Goal: Task Accomplishment & Management: Manage account settings

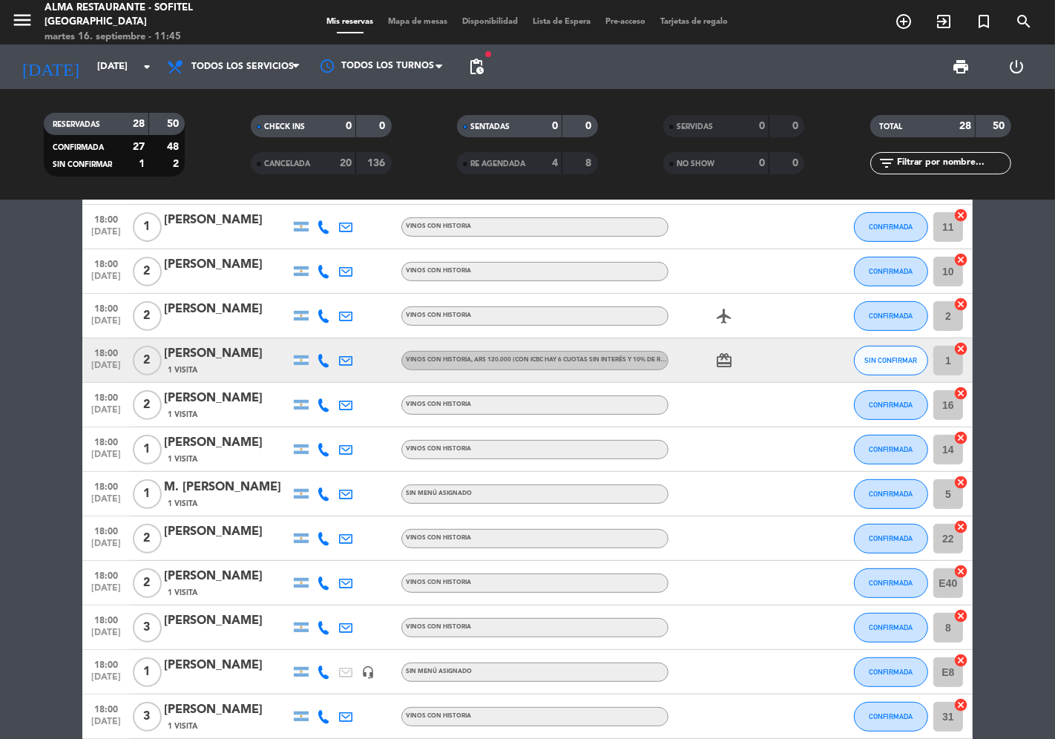
scroll to position [483, 0]
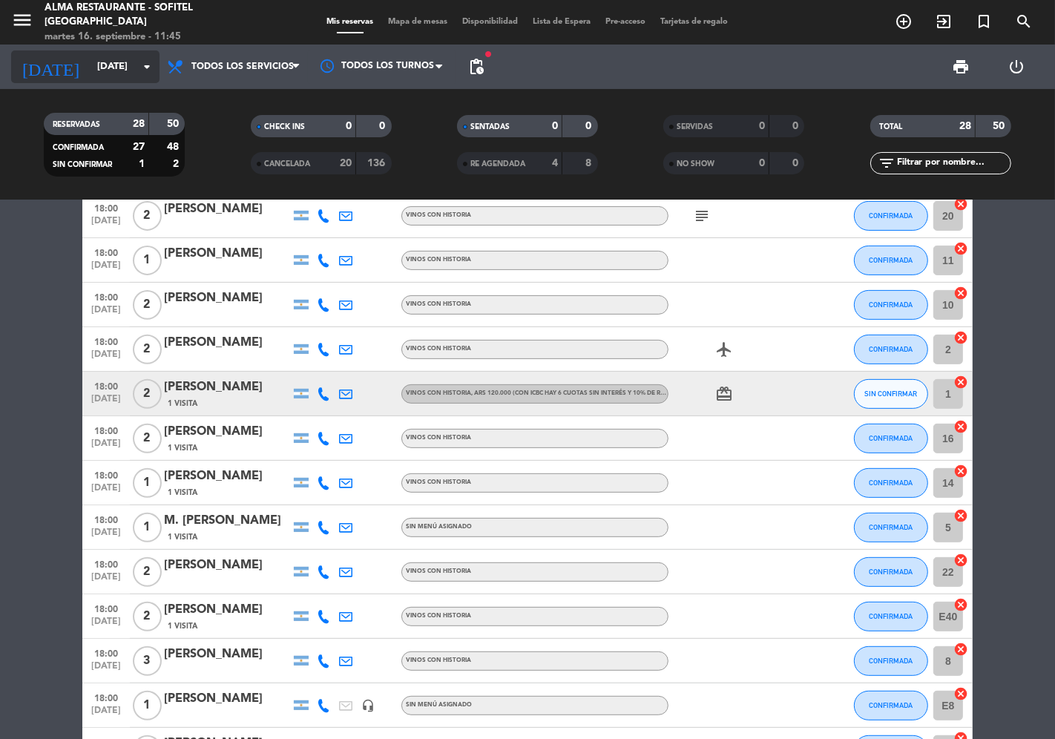
click at [90, 70] on input "[DATE]" at bounding box center [154, 66] width 129 height 27
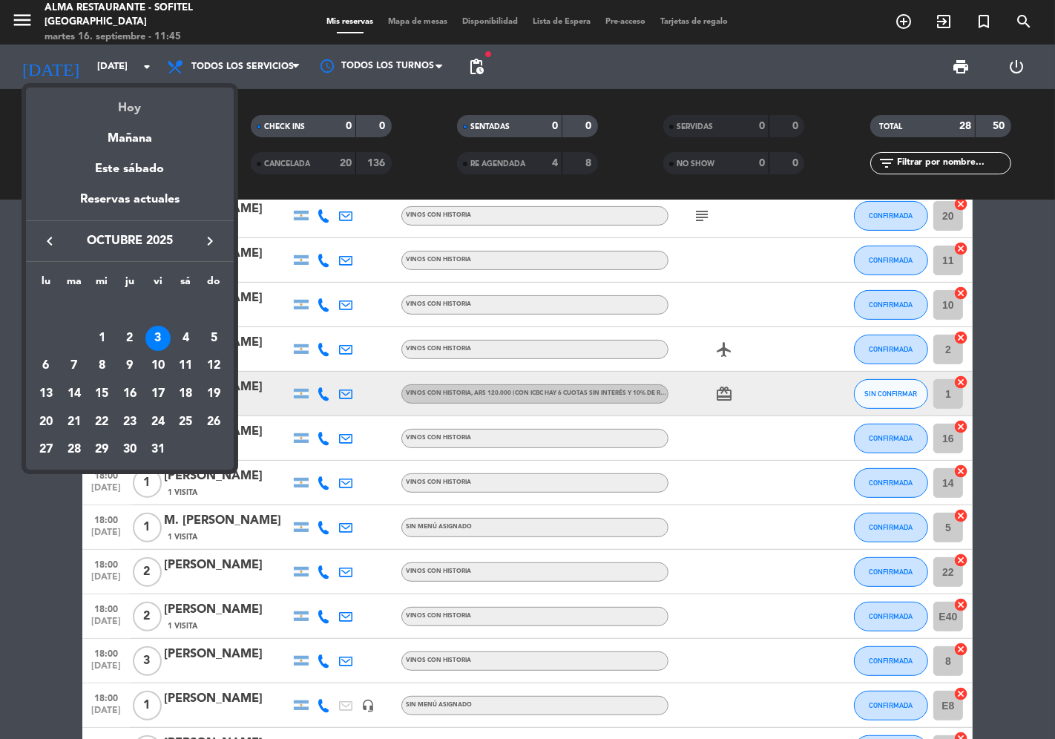
click at [102, 112] on div "Hoy" at bounding box center [130, 103] width 208 height 30
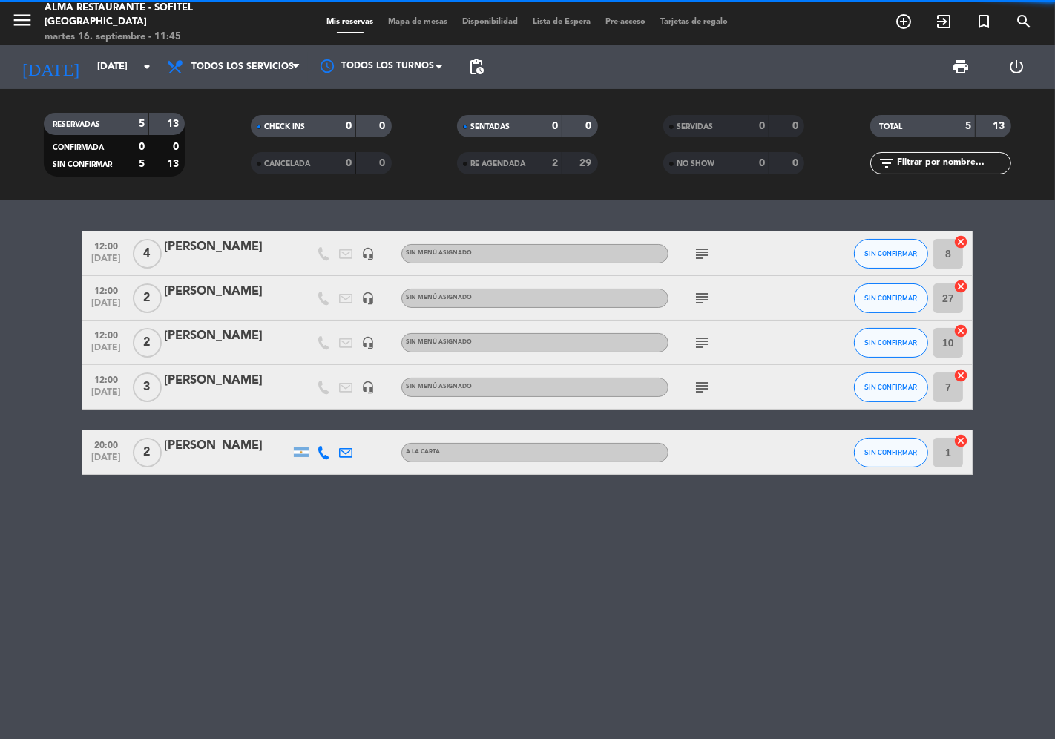
scroll to position [0, 0]
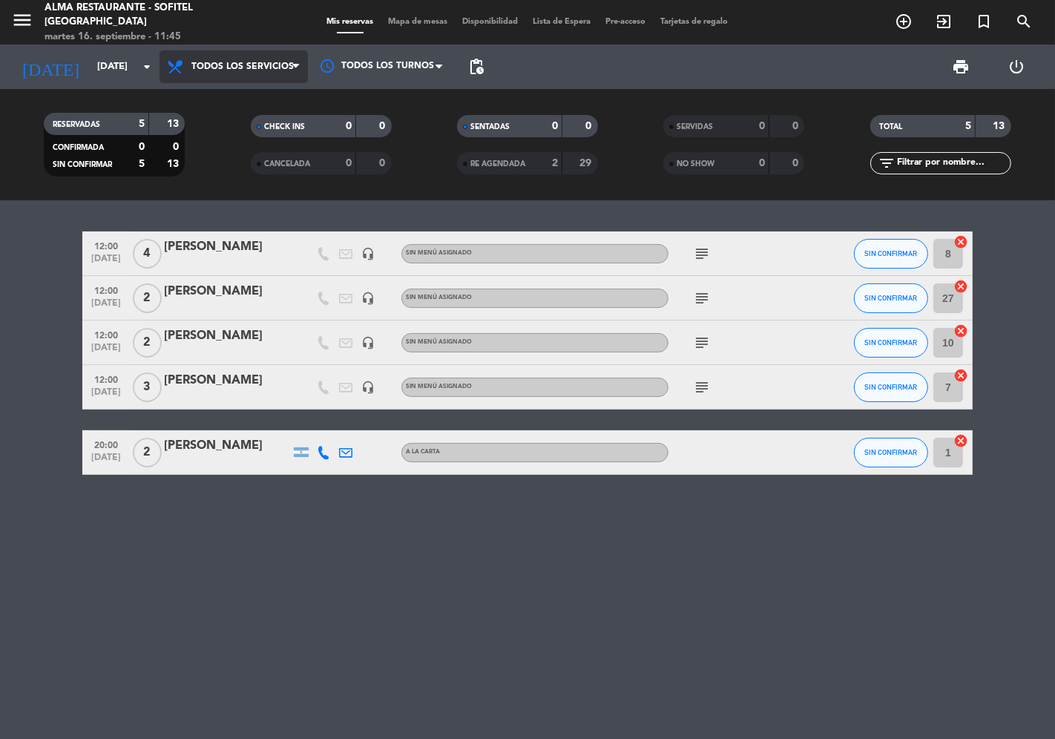
click at [246, 73] on span "Todos los servicios" at bounding box center [234, 66] width 148 height 33
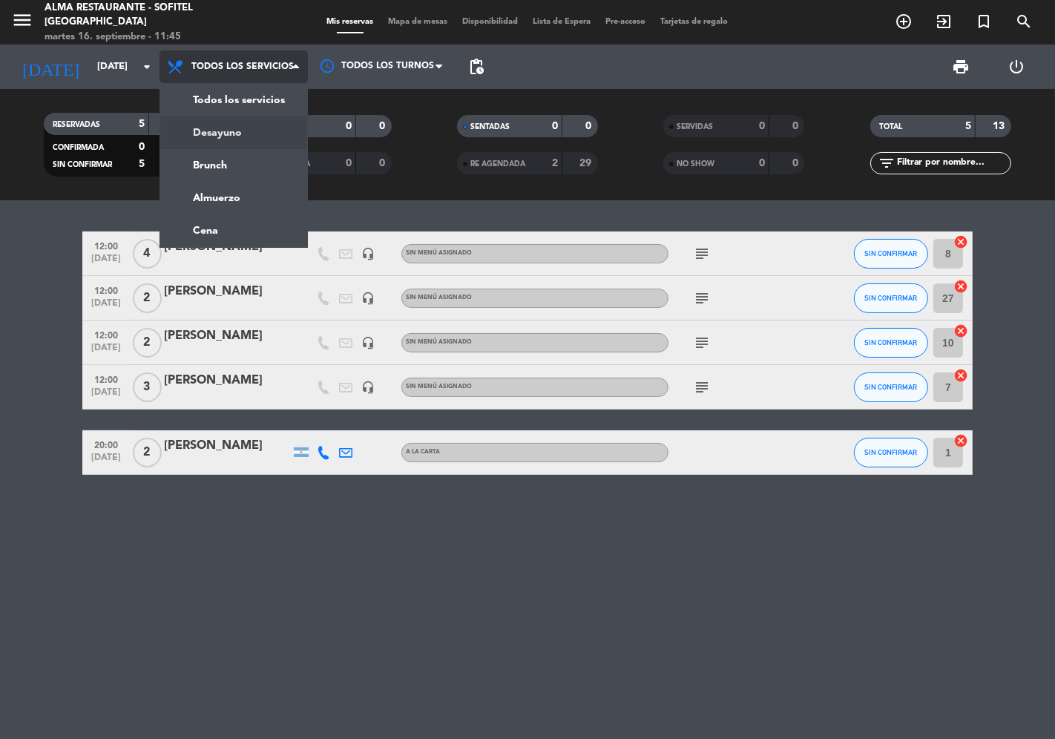
click at [206, 137] on div "menu Alma restaurante - Sofitel [GEOGRAPHIC_DATA] [DATE] 16. septiembre - 11:45…" at bounding box center [527, 100] width 1055 height 200
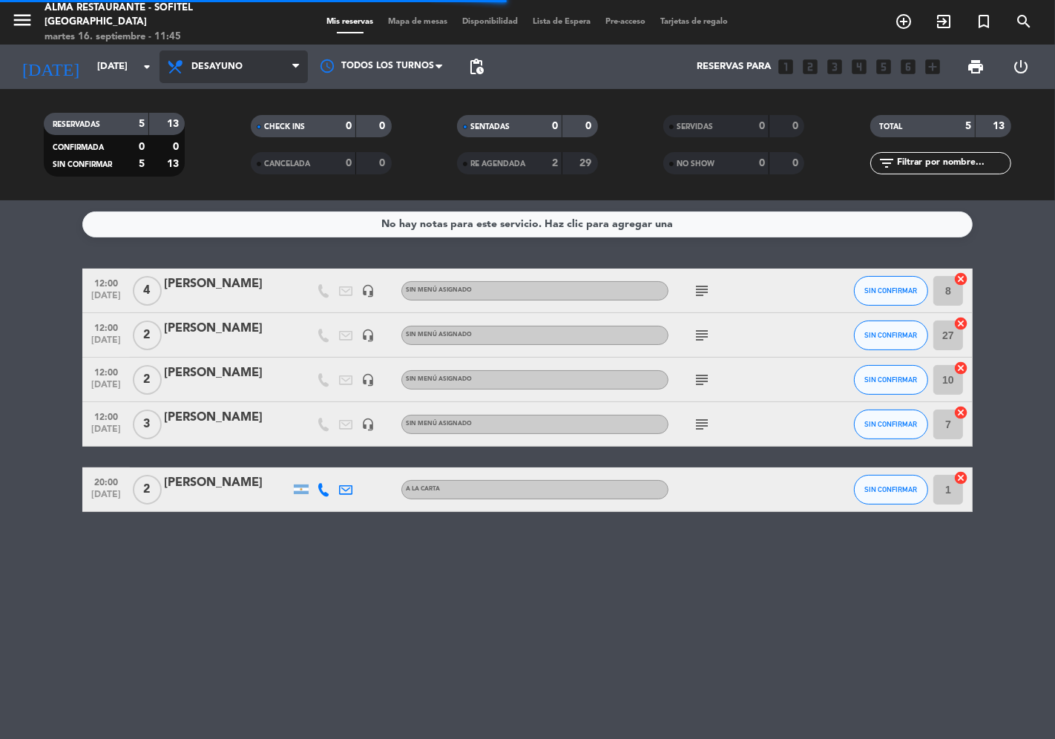
click at [238, 68] on span "Desayuno" at bounding box center [216, 67] width 51 height 10
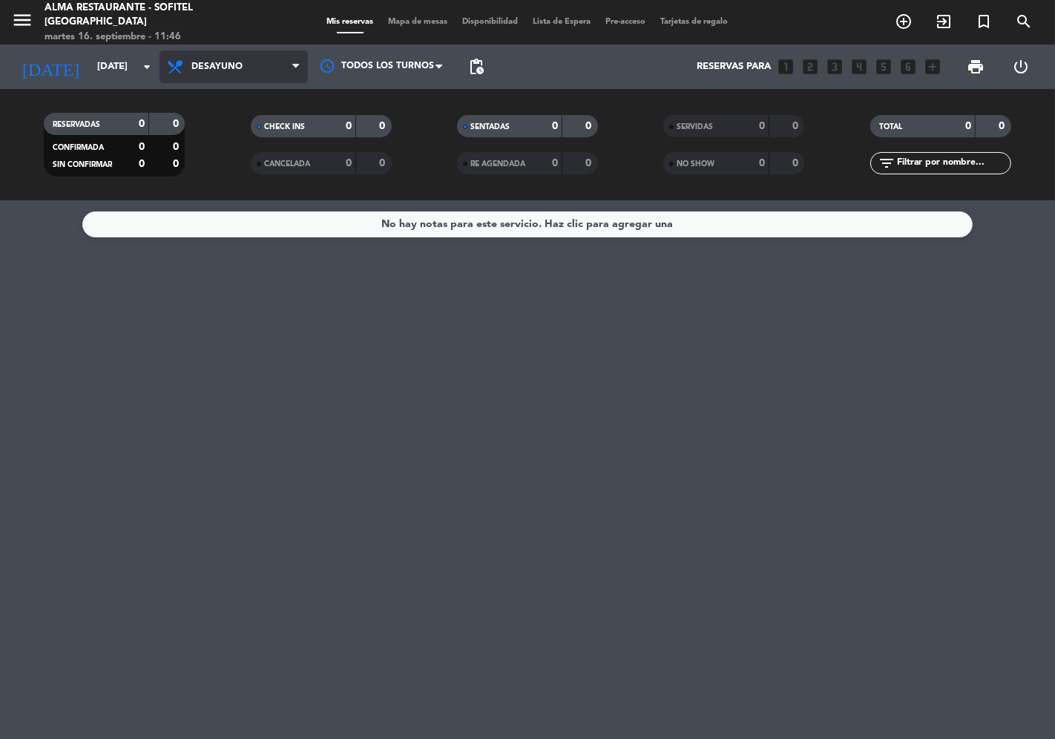
click at [240, 62] on span "Desayuno" at bounding box center [216, 67] width 51 height 10
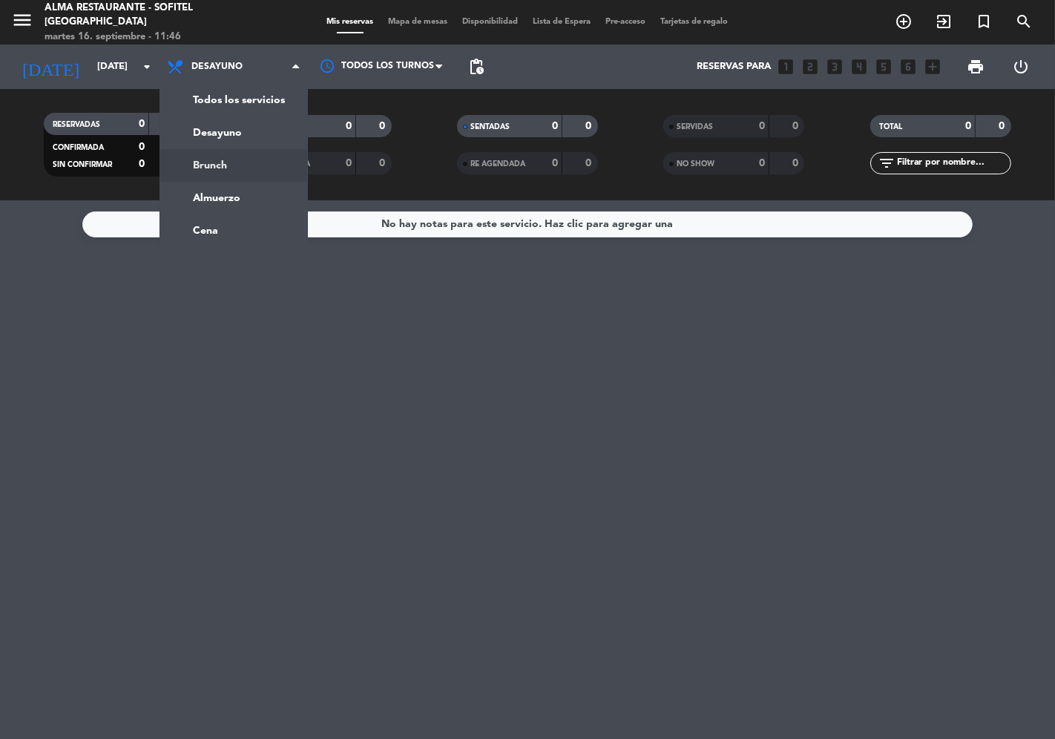
click at [236, 191] on div "menu Alma restaurante - Sofitel [GEOGRAPHIC_DATA] [DATE] 16. septiembre - 11:46…" at bounding box center [527, 100] width 1055 height 200
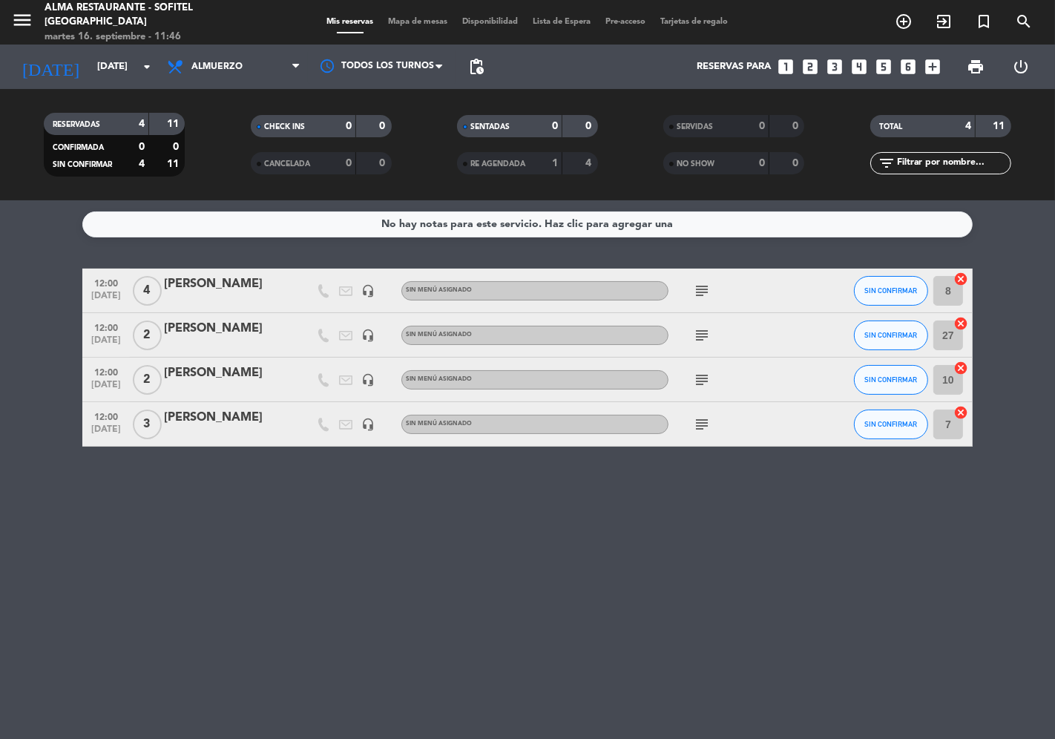
click at [223, 68] on span "Almuerzo" at bounding box center [216, 67] width 51 height 10
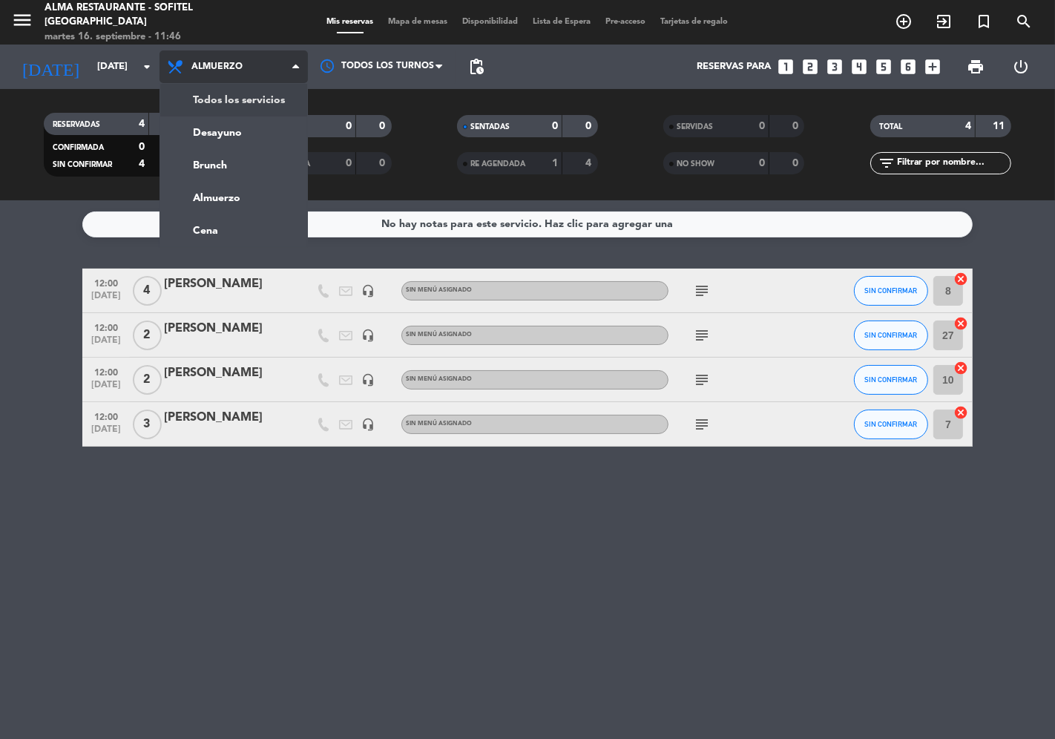
click at [224, 101] on div "menu Alma restaurante - Sofitel [GEOGRAPHIC_DATA] [DATE] 16. septiembre - 11:46…" at bounding box center [527, 100] width 1055 height 200
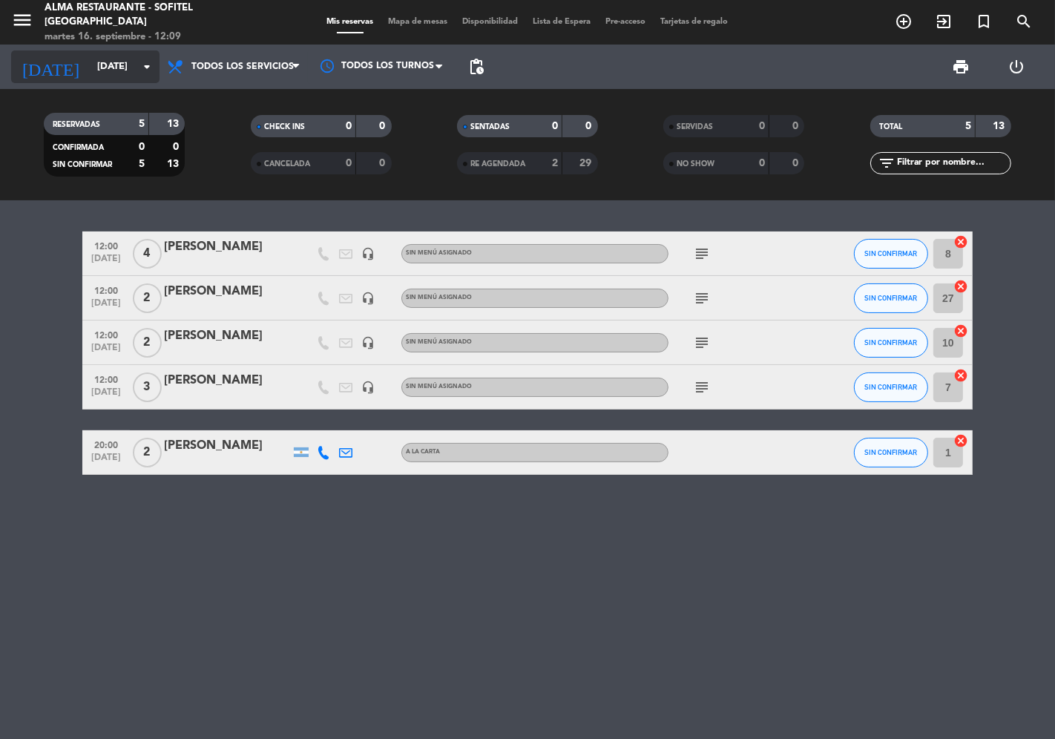
click at [109, 64] on input "[DATE]" at bounding box center [154, 66] width 129 height 27
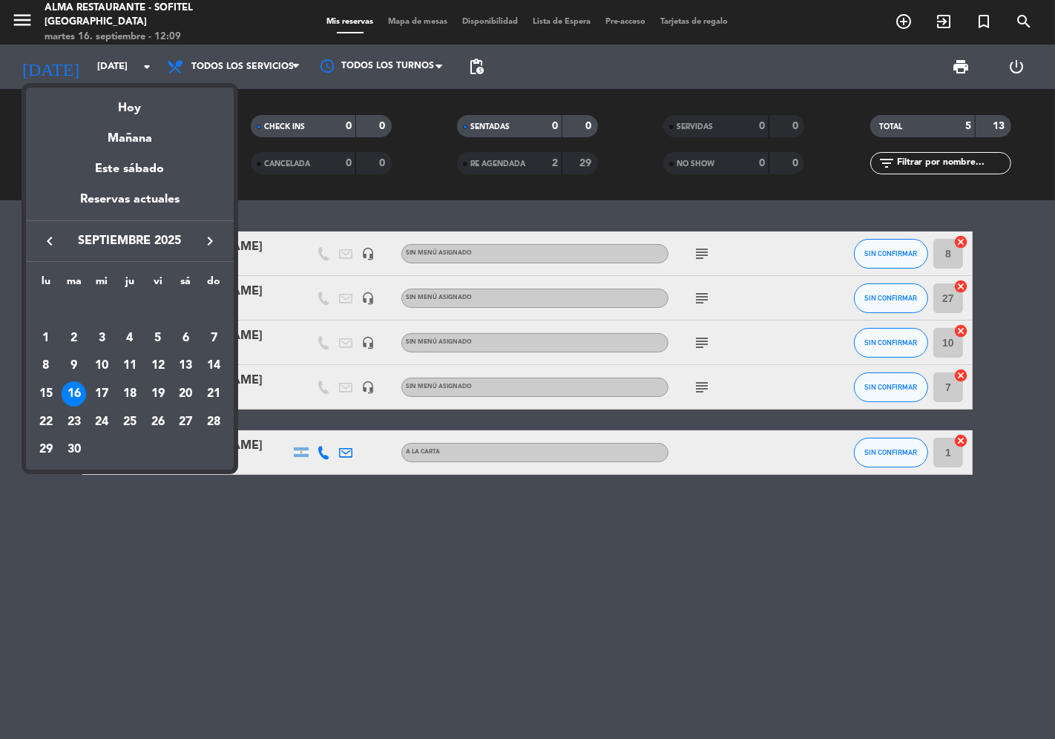
click at [211, 239] on icon "keyboard_arrow_right" at bounding box center [210, 241] width 18 height 18
click at [165, 340] on div "3" at bounding box center [157, 338] width 25 height 25
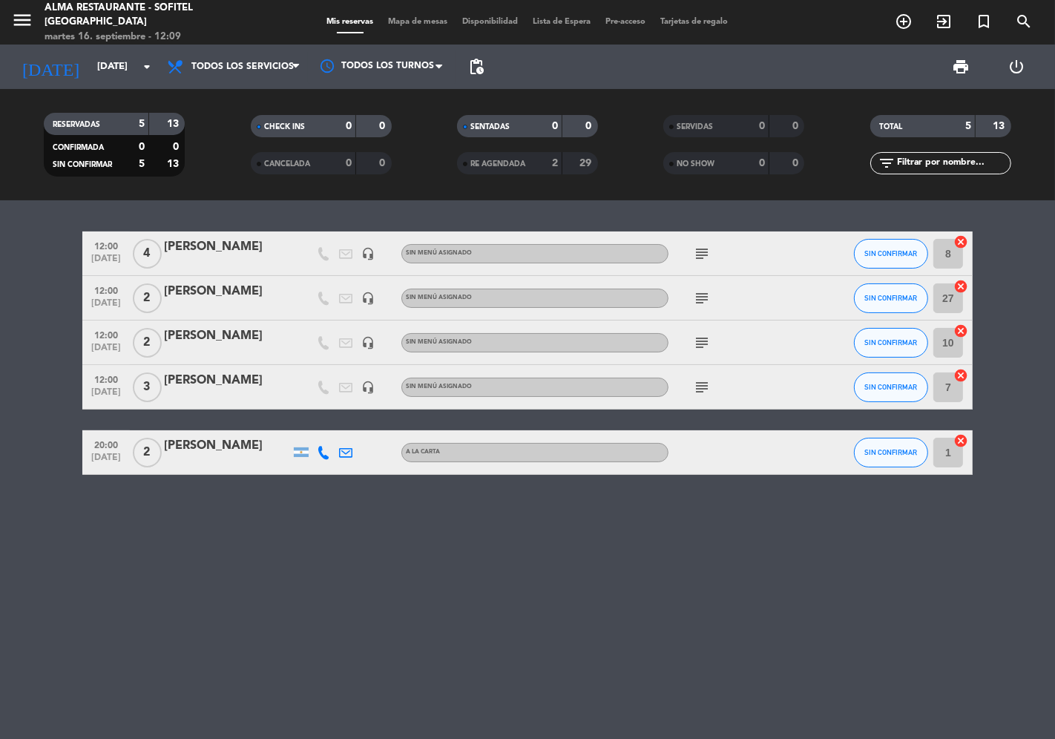
type input "[DATE]"
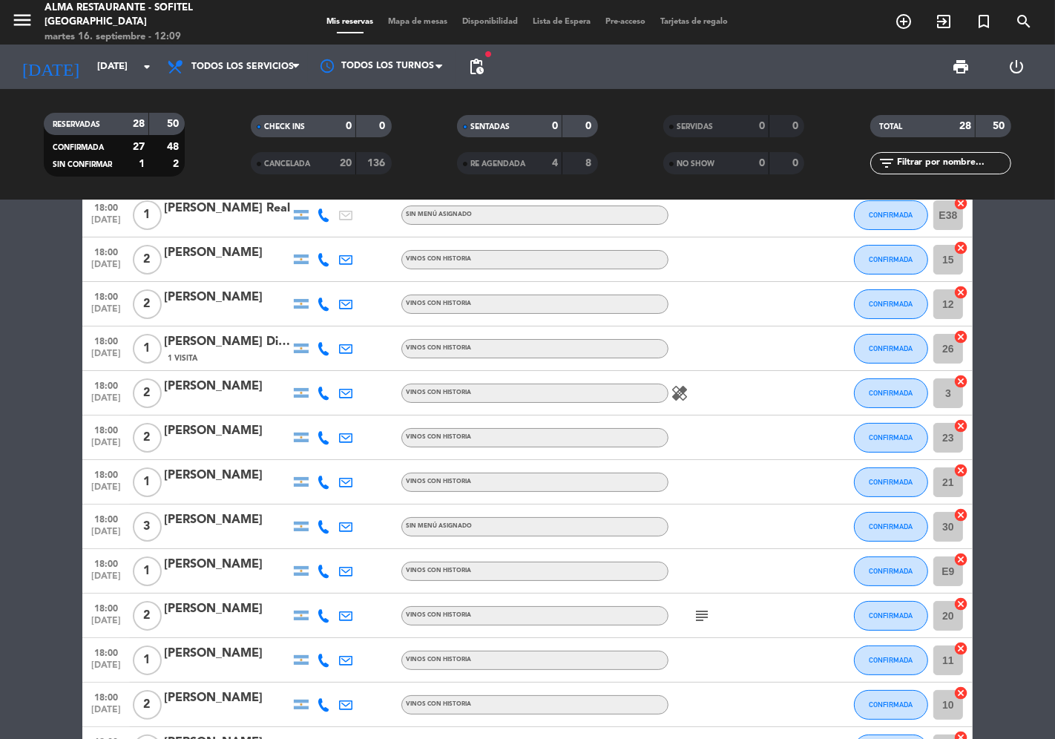
scroll to position [82, 0]
click at [287, 160] on span "CANCELADA" at bounding box center [287, 163] width 46 height 7
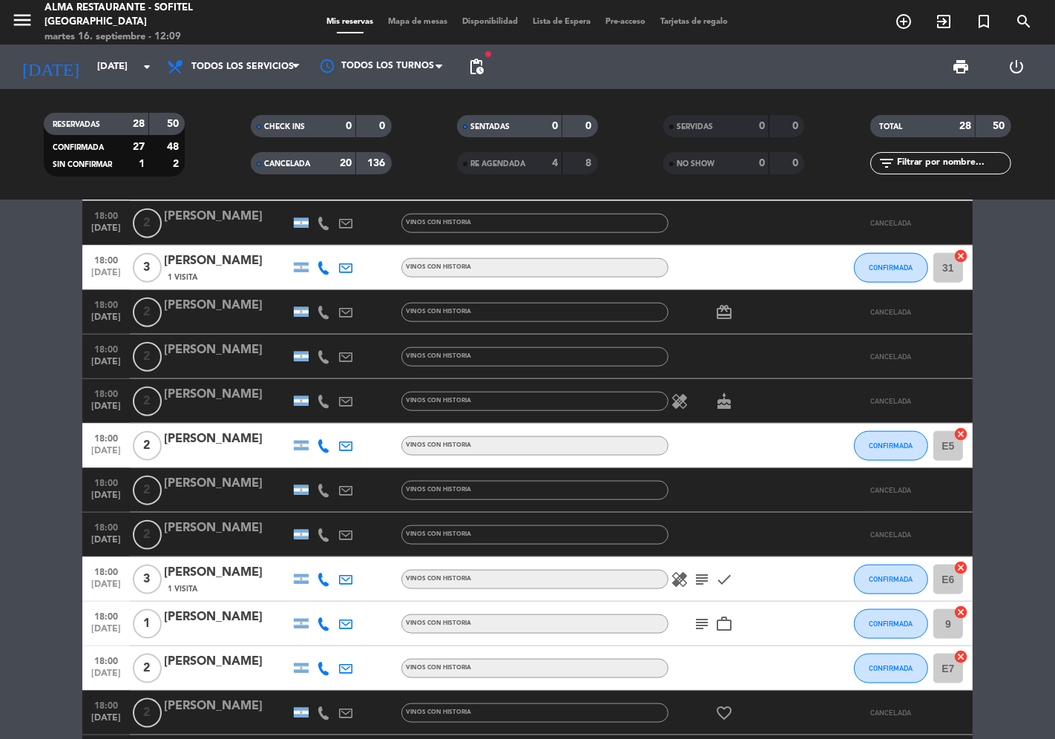
scroll to position [1484, 0]
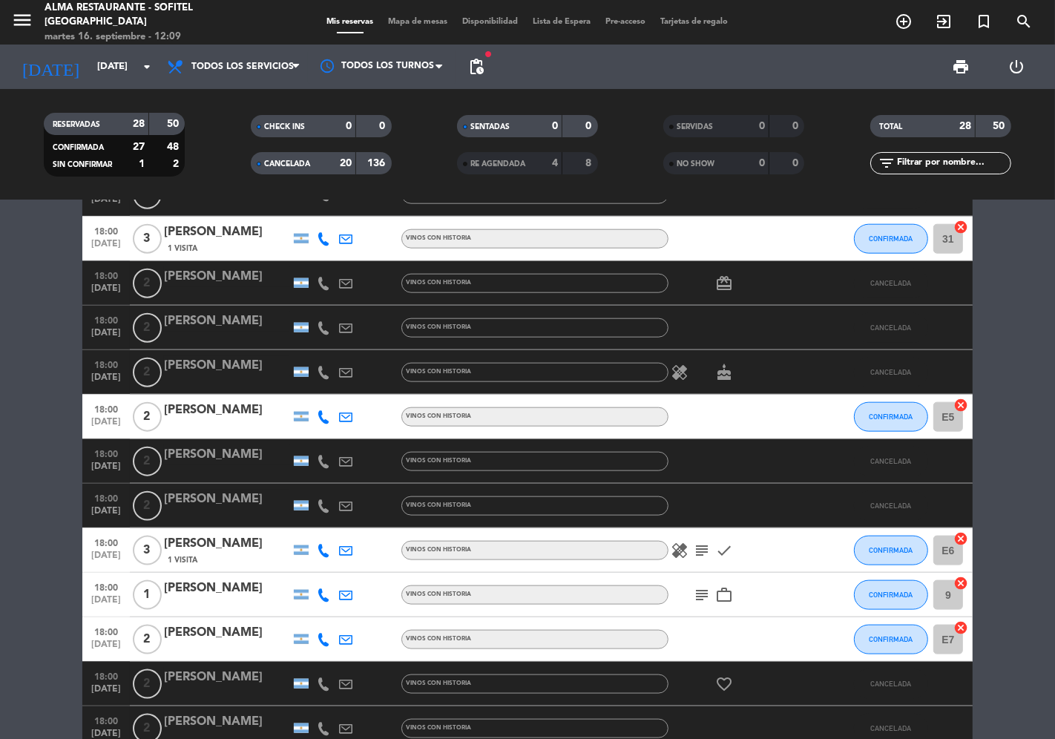
click at [223, 499] on div "[PERSON_NAME]" at bounding box center [227, 499] width 126 height 19
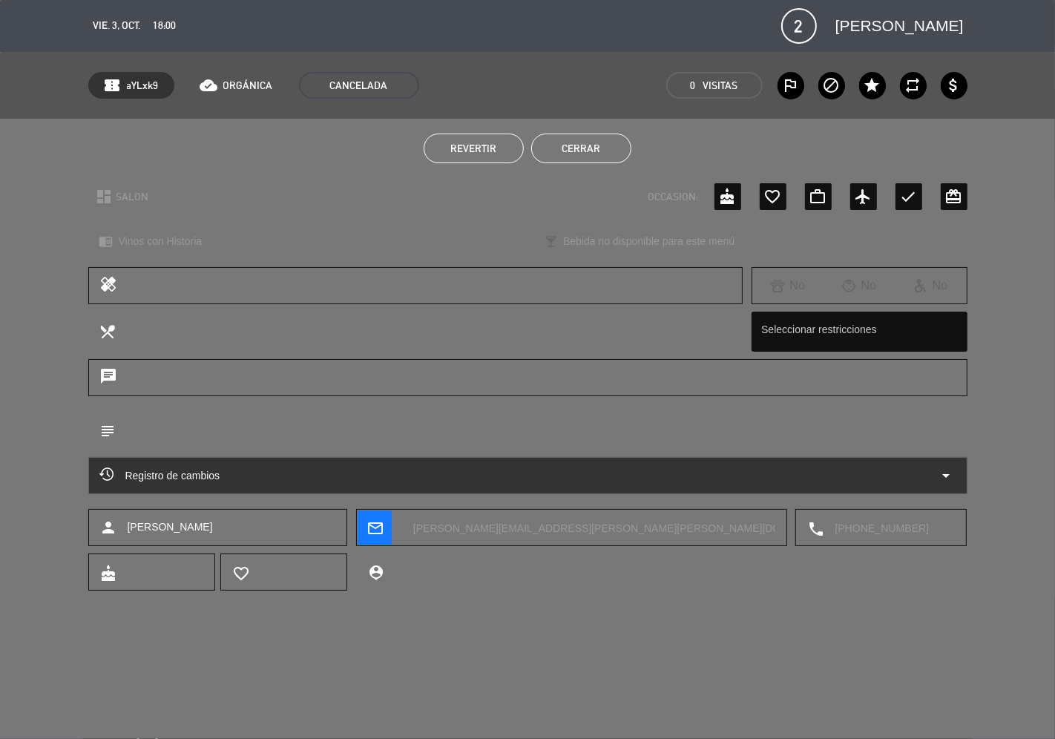
click at [476, 149] on span "Revertir" at bounding box center [474, 148] width 46 height 12
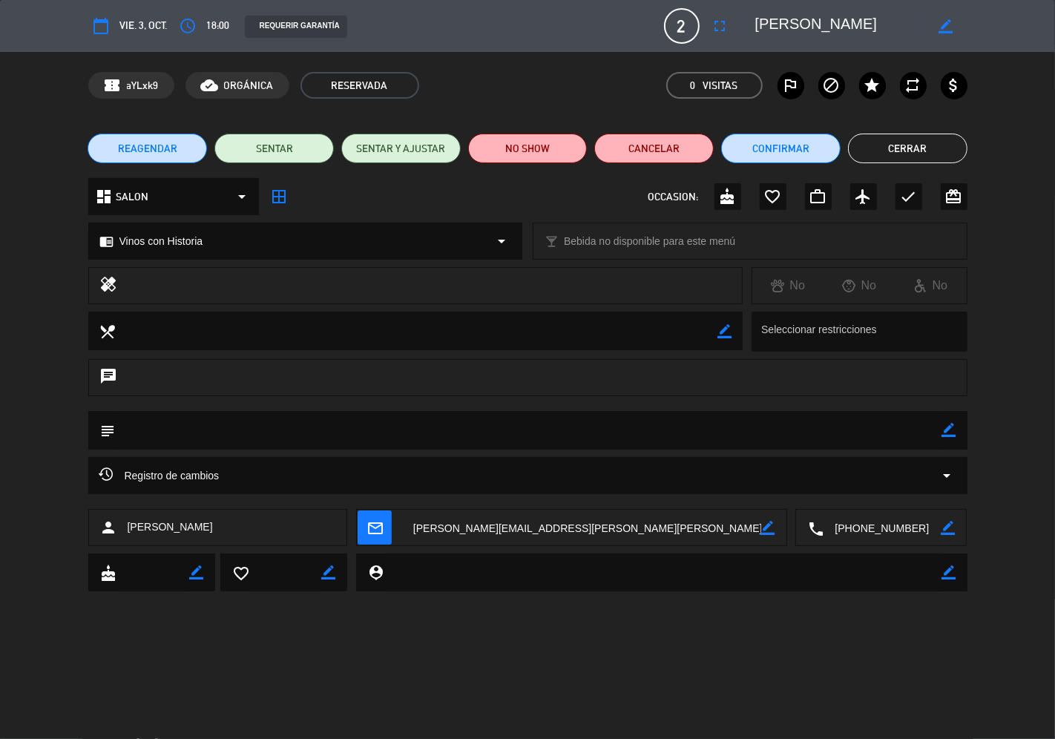
click at [157, 149] on span "REAGENDAR" at bounding box center [147, 149] width 59 height 16
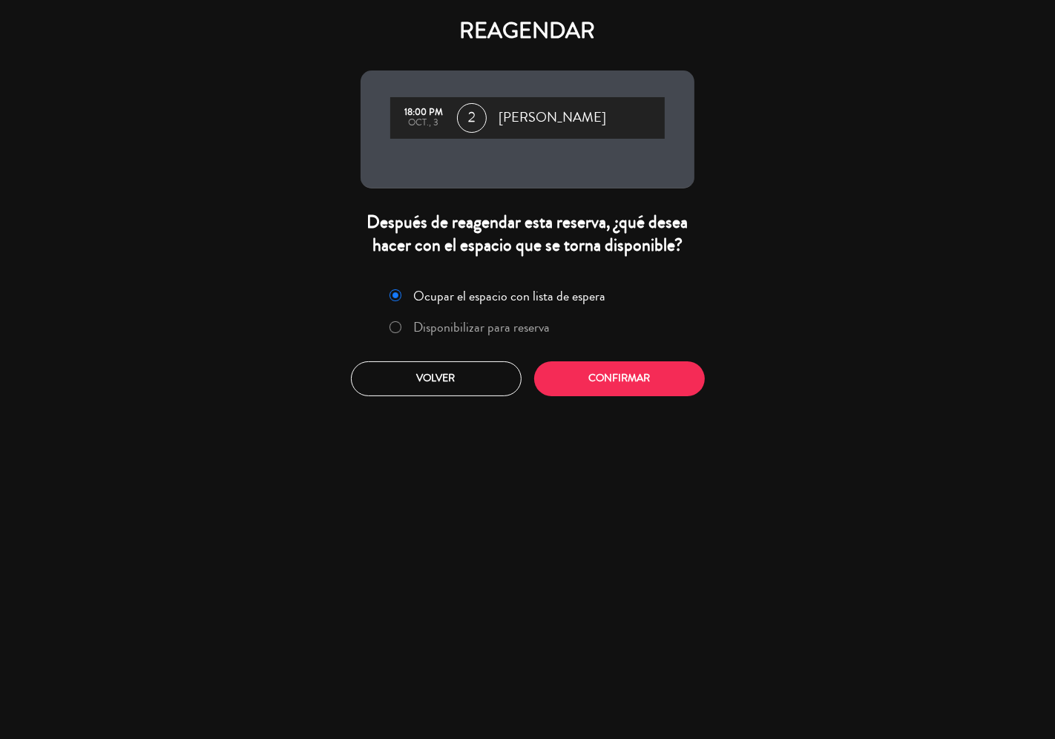
click at [456, 329] on label "Disponibilizar para reserva" at bounding box center [482, 327] width 137 height 13
click at [567, 370] on button "Confirmar" at bounding box center [619, 378] width 171 height 35
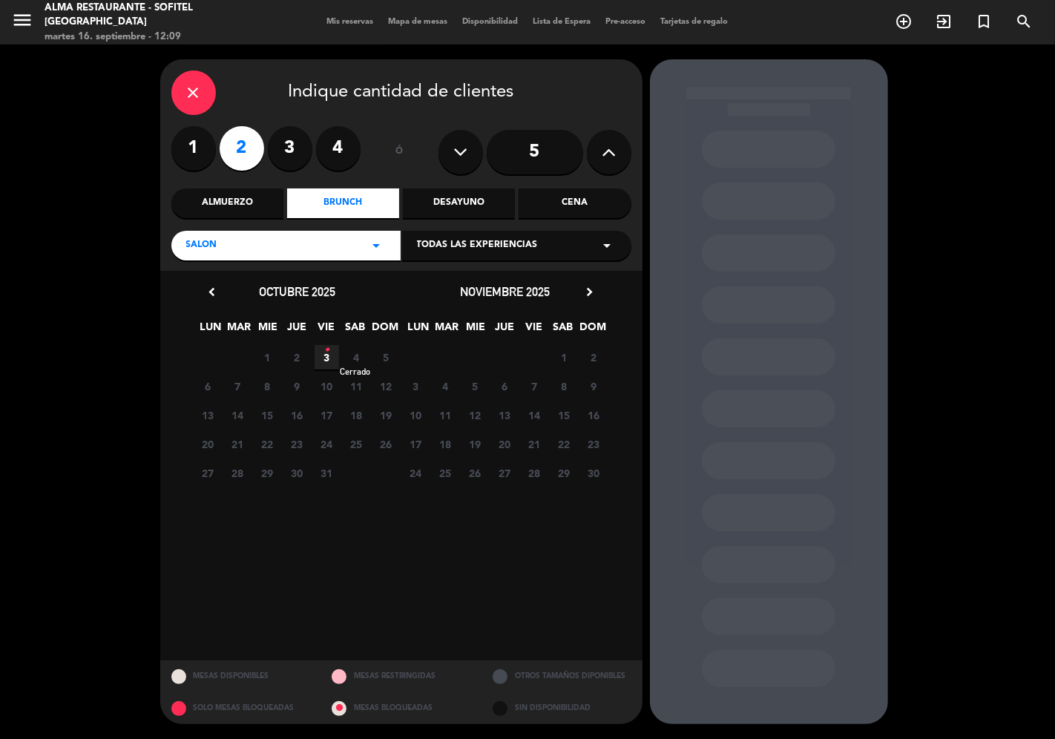
drag, startPoint x: 325, startPoint y: 361, endPoint x: 364, endPoint y: 360, distance: 39.3
click at [325, 360] on icon "•" at bounding box center [326, 350] width 5 height 24
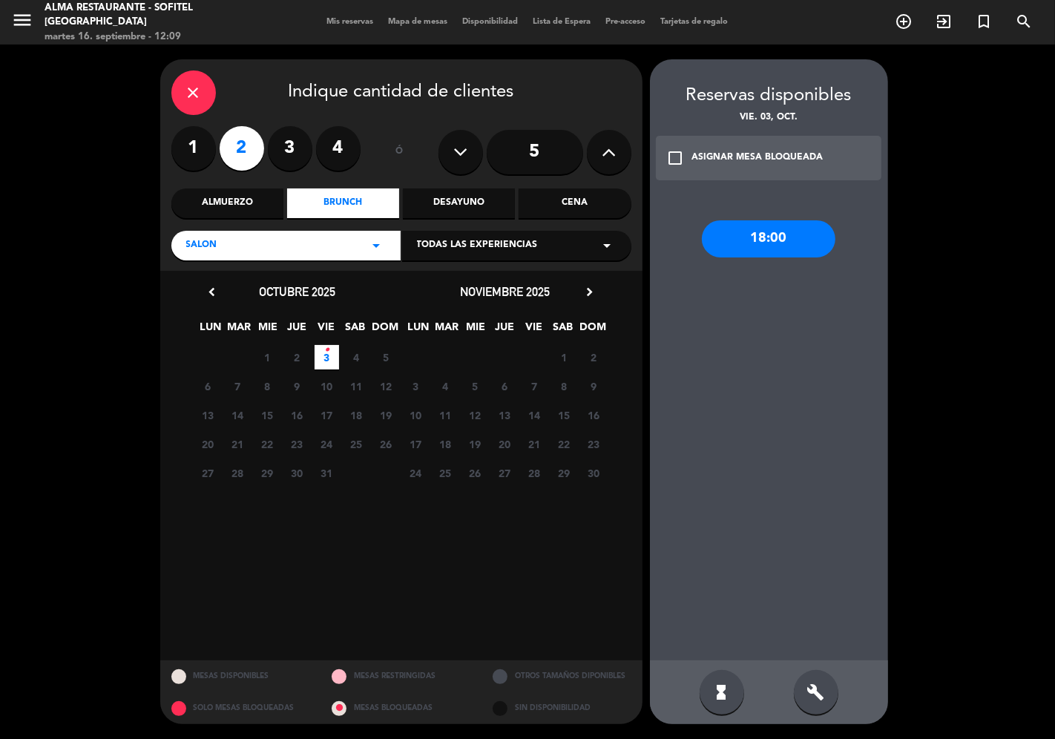
click at [770, 246] on div "18:00" at bounding box center [769, 238] width 134 height 37
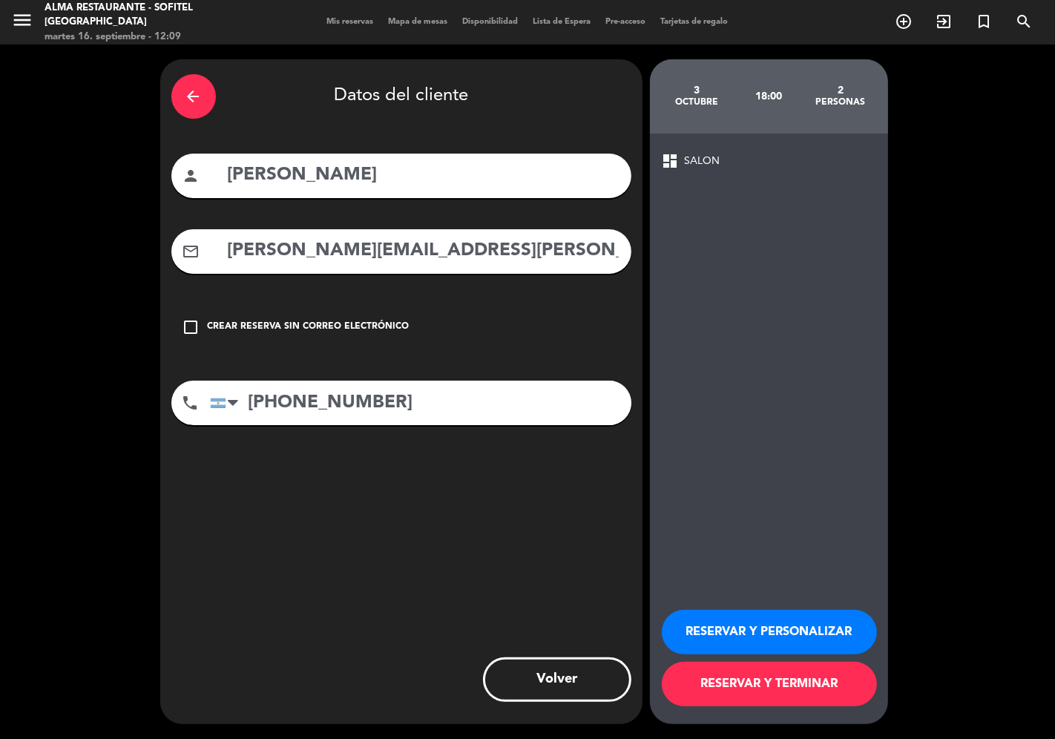
click at [197, 100] on icon "arrow_back" at bounding box center [194, 97] width 18 height 18
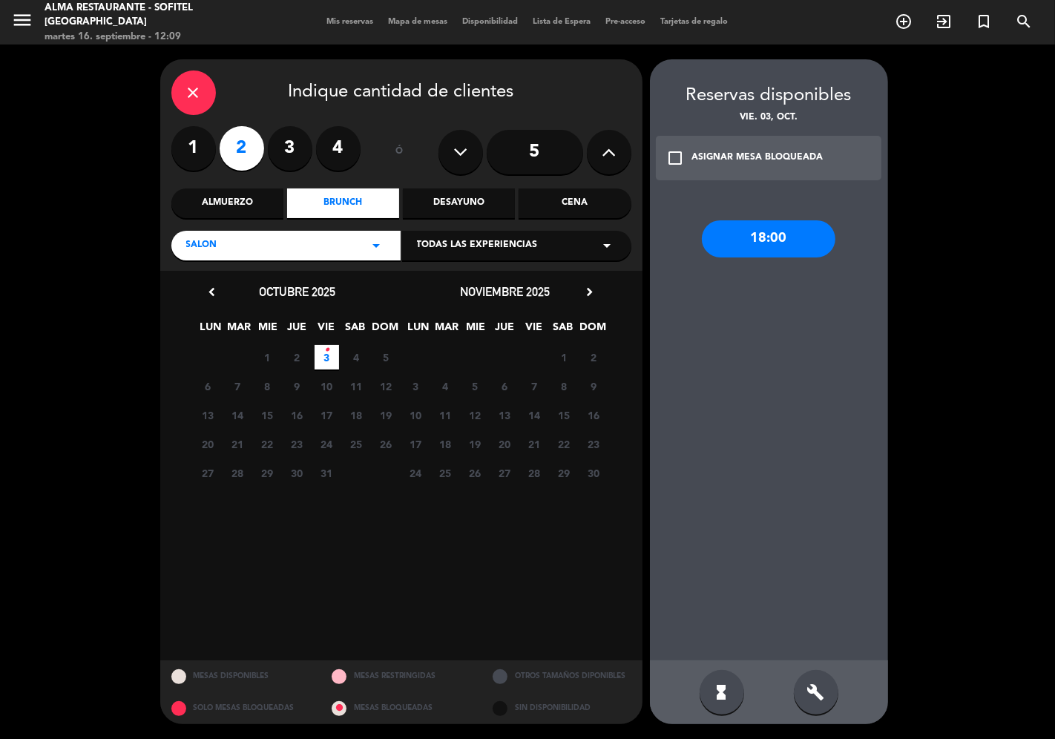
click at [341, 151] on label "4" at bounding box center [338, 148] width 45 height 45
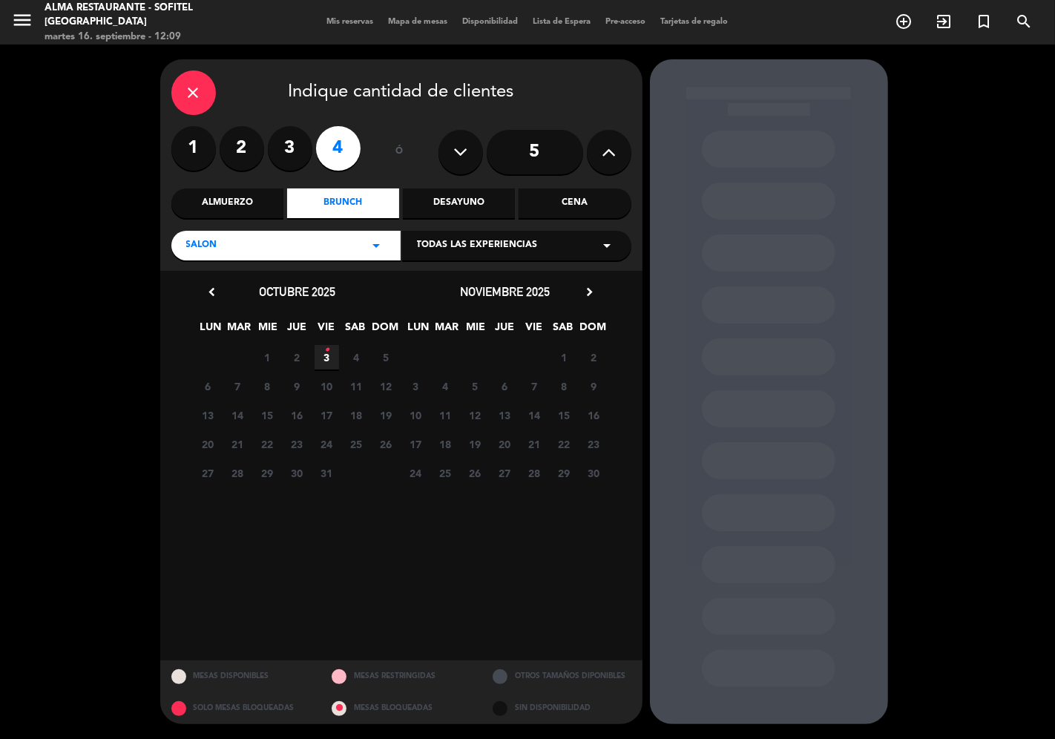
click at [332, 358] on span "3 •" at bounding box center [327, 357] width 24 height 24
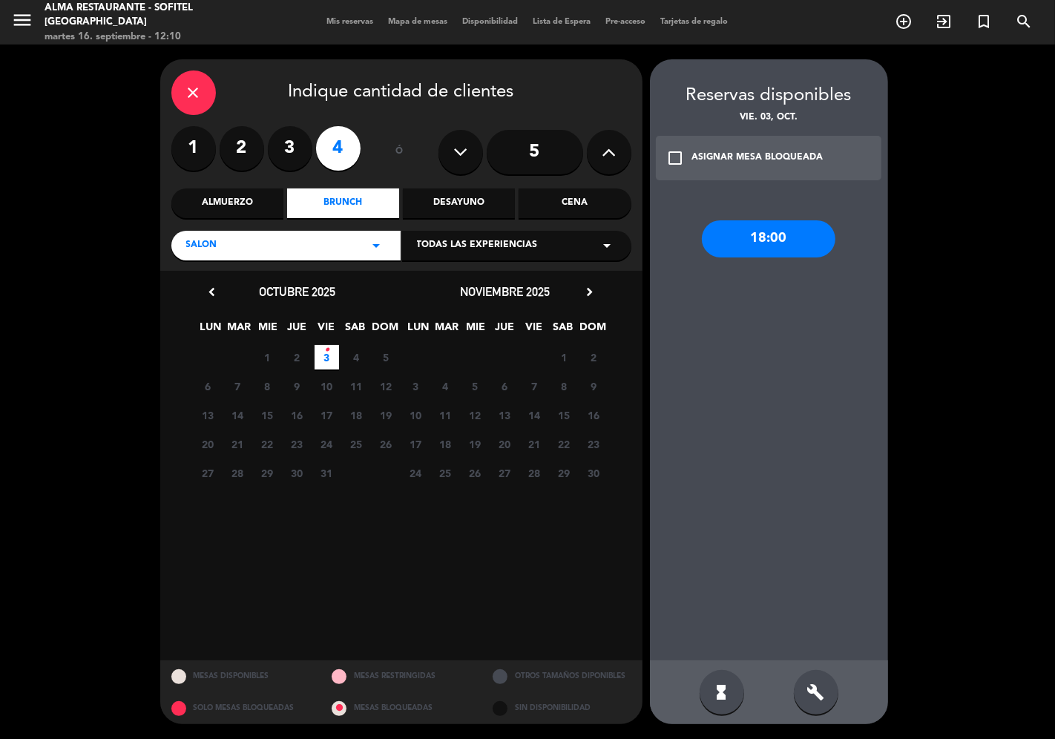
click at [800, 241] on div "18:00" at bounding box center [769, 238] width 134 height 37
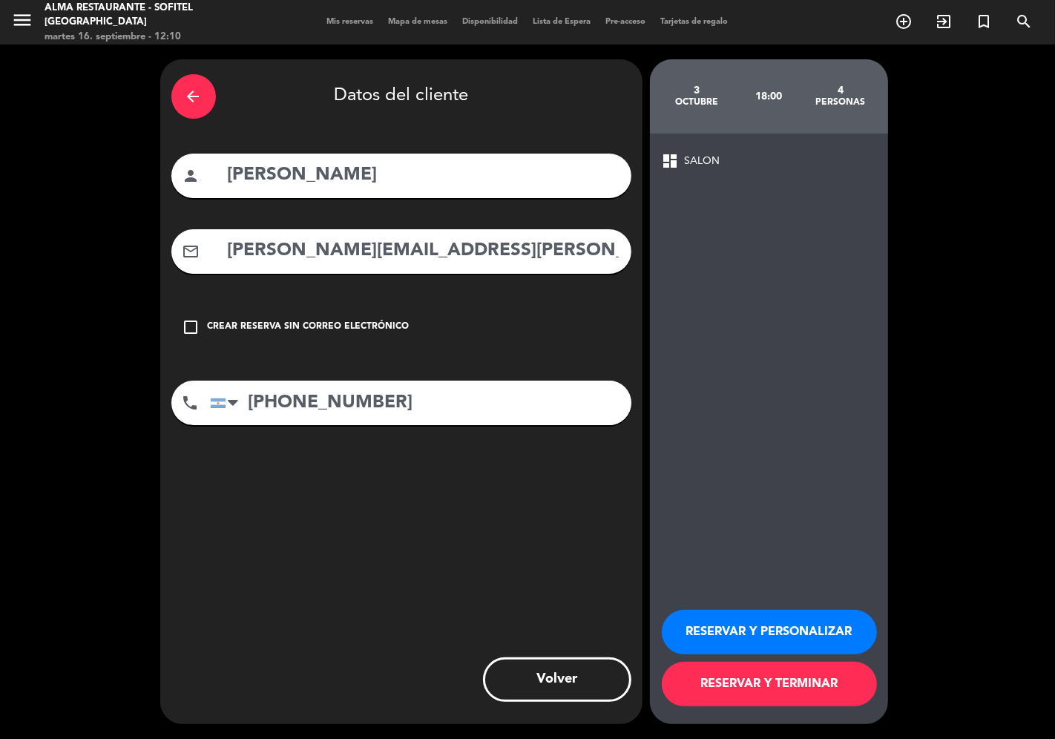
drag, startPoint x: 727, startPoint y: 694, endPoint x: 747, endPoint y: 695, distance: 20.0
click at [729, 694] on button "RESERVAR Y TERMINAR" at bounding box center [769, 684] width 215 height 45
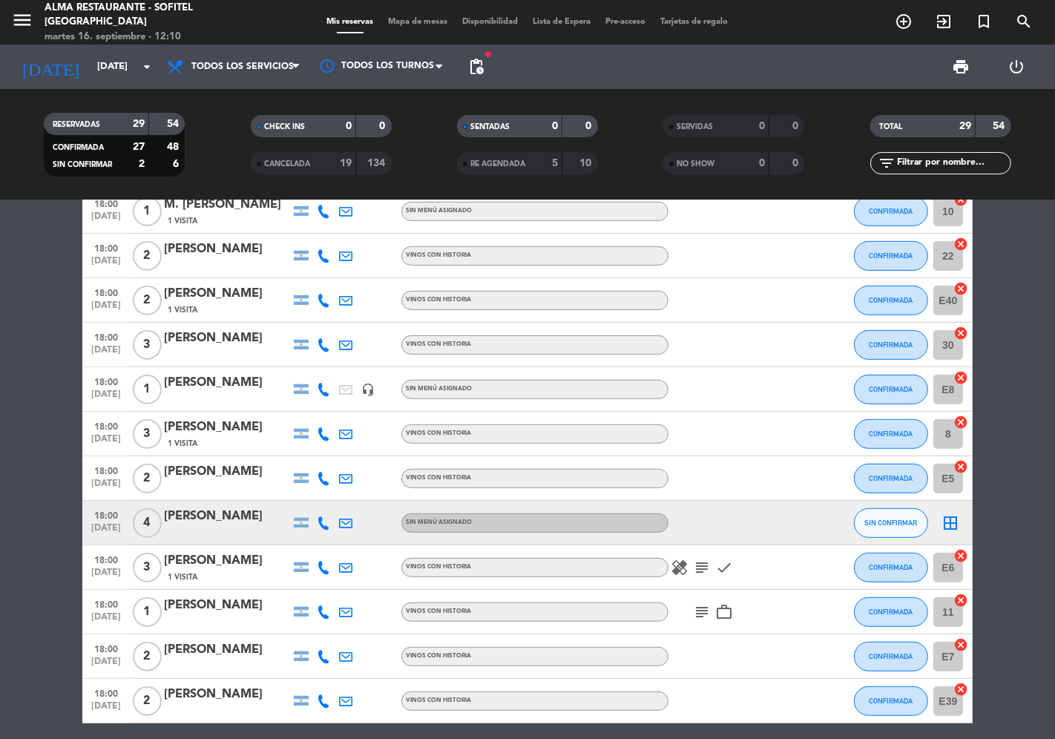
scroll to position [824, 0]
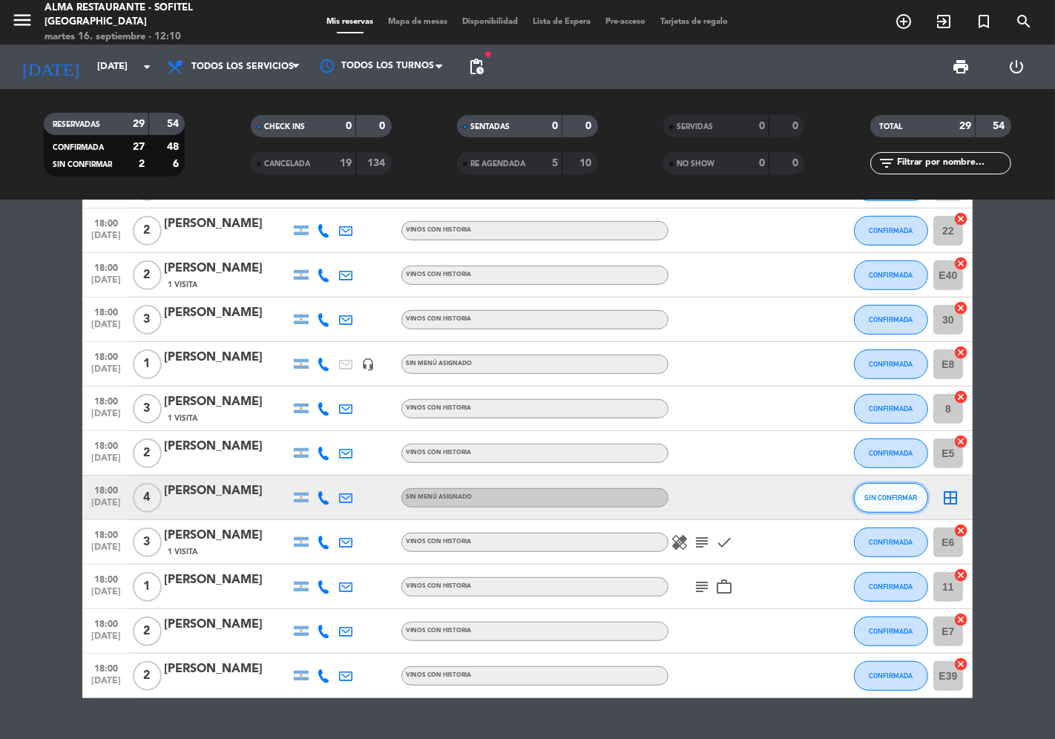
click at [871, 499] on span "SIN CONFIRMAR" at bounding box center [891, 497] width 53 height 8
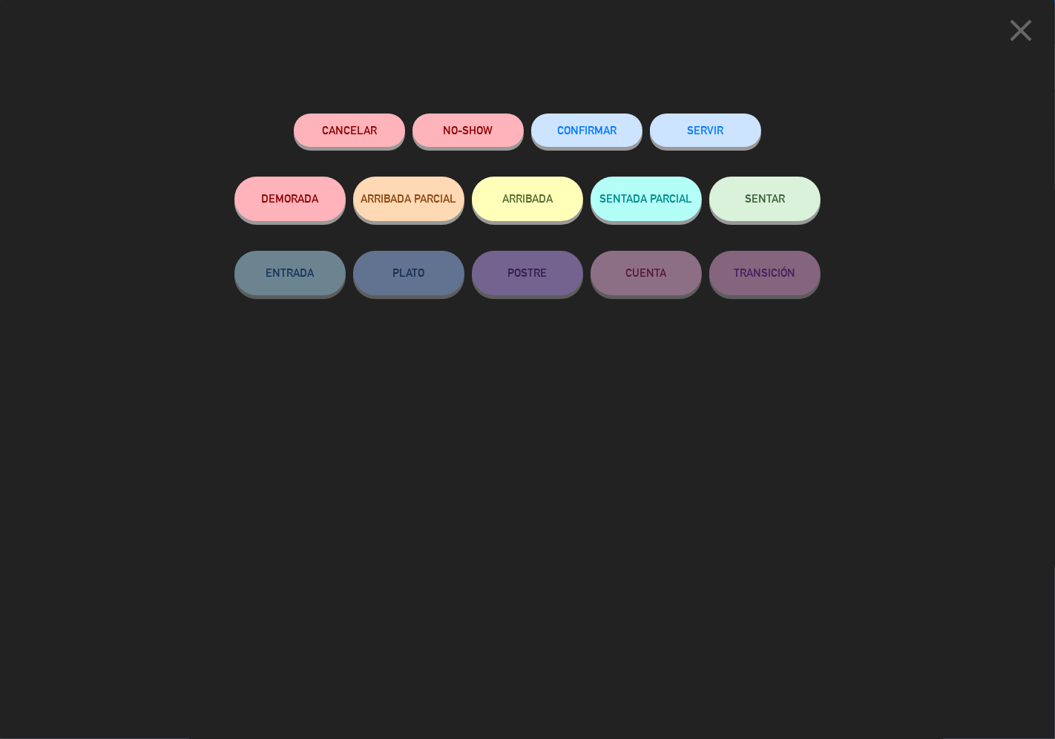
click at [592, 134] on span "CONFIRMAR" at bounding box center [586, 130] width 59 height 13
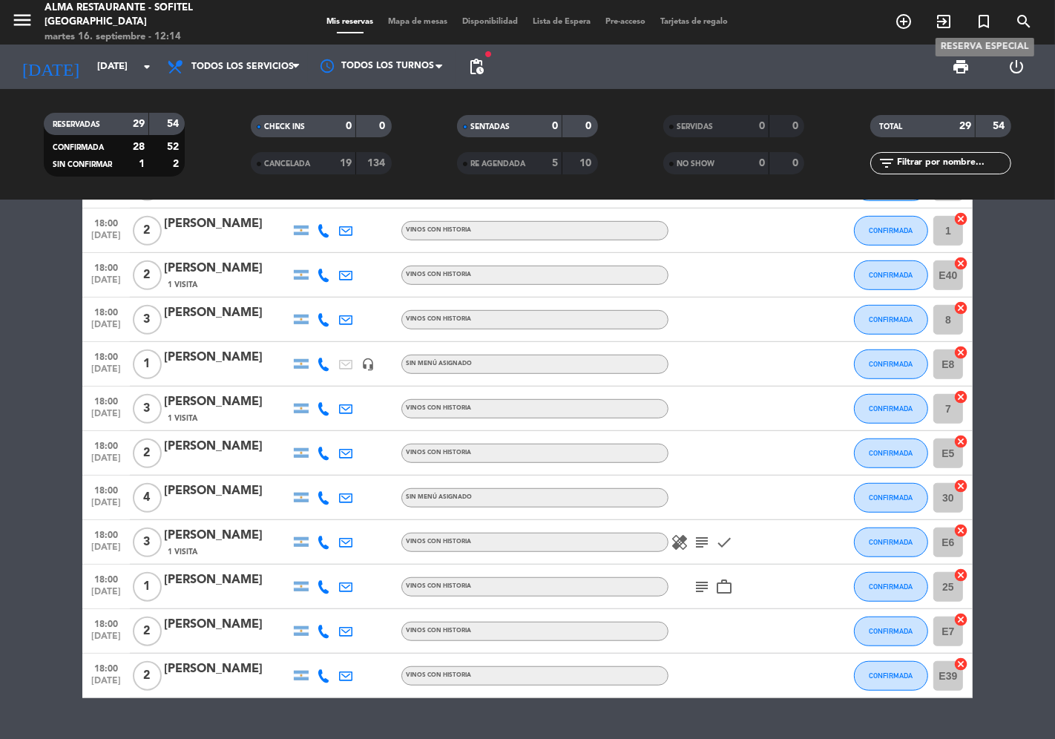
click at [995, 16] on span "turned_in_not" at bounding box center [984, 21] width 40 height 25
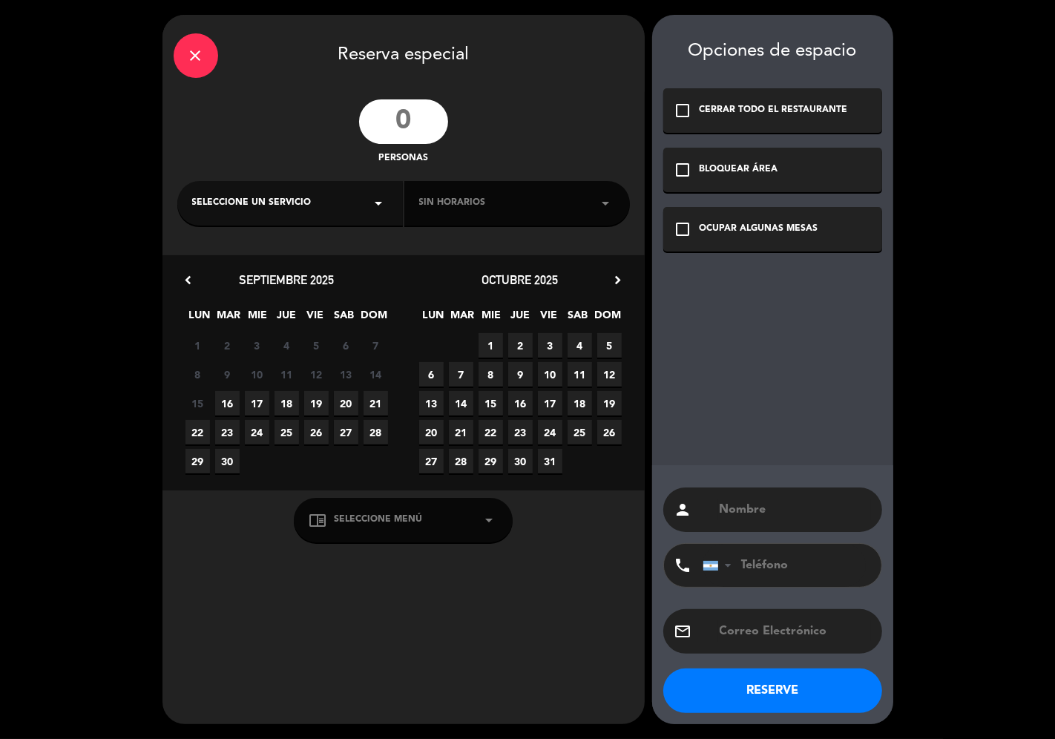
click at [984, 24] on div "close Reserva especial personas Seleccione un servicio arrow_drop_down Sin hora…" at bounding box center [527, 369] width 1055 height 739
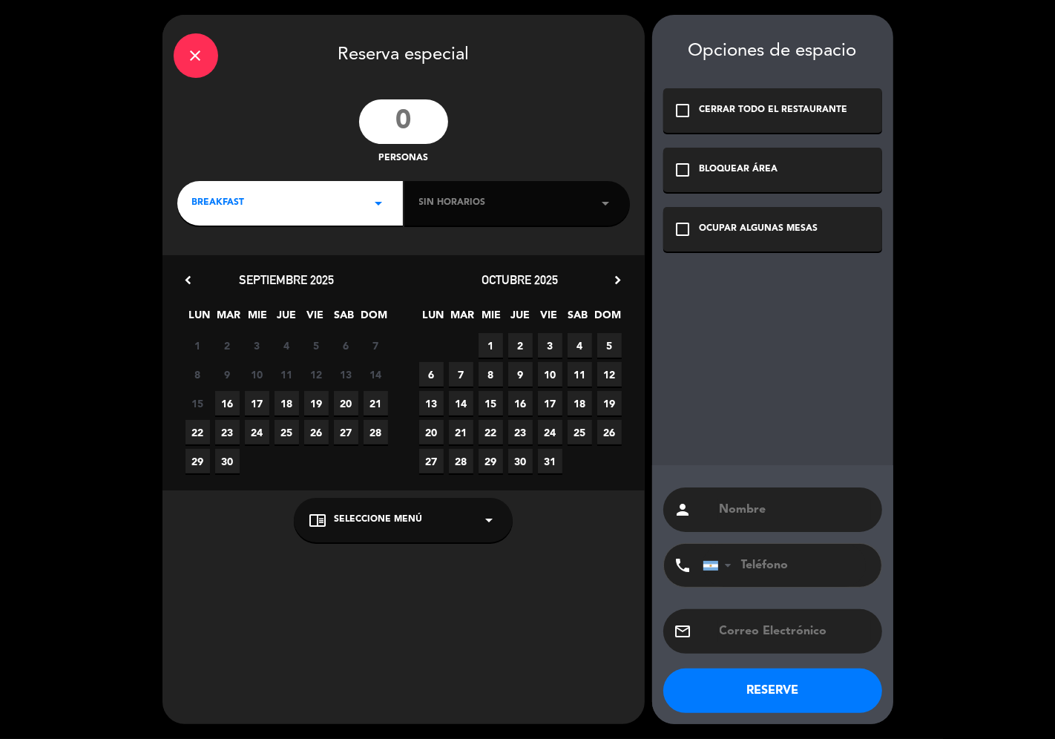
click at [374, 128] on input "number" at bounding box center [403, 121] width 89 height 45
type input "11"
click at [309, 205] on div "BREAKFAST arrow_drop_down" at bounding box center [290, 203] width 226 height 45
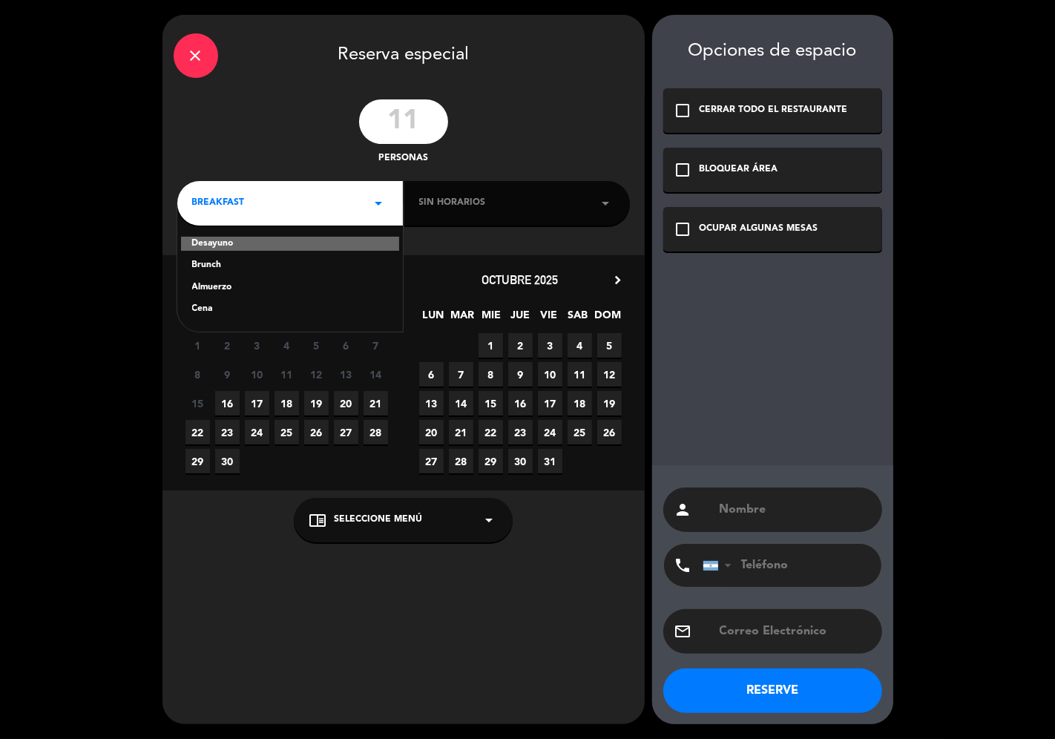
click at [220, 306] on div "Cena" at bounding box center [290, 309] width 196 height 15
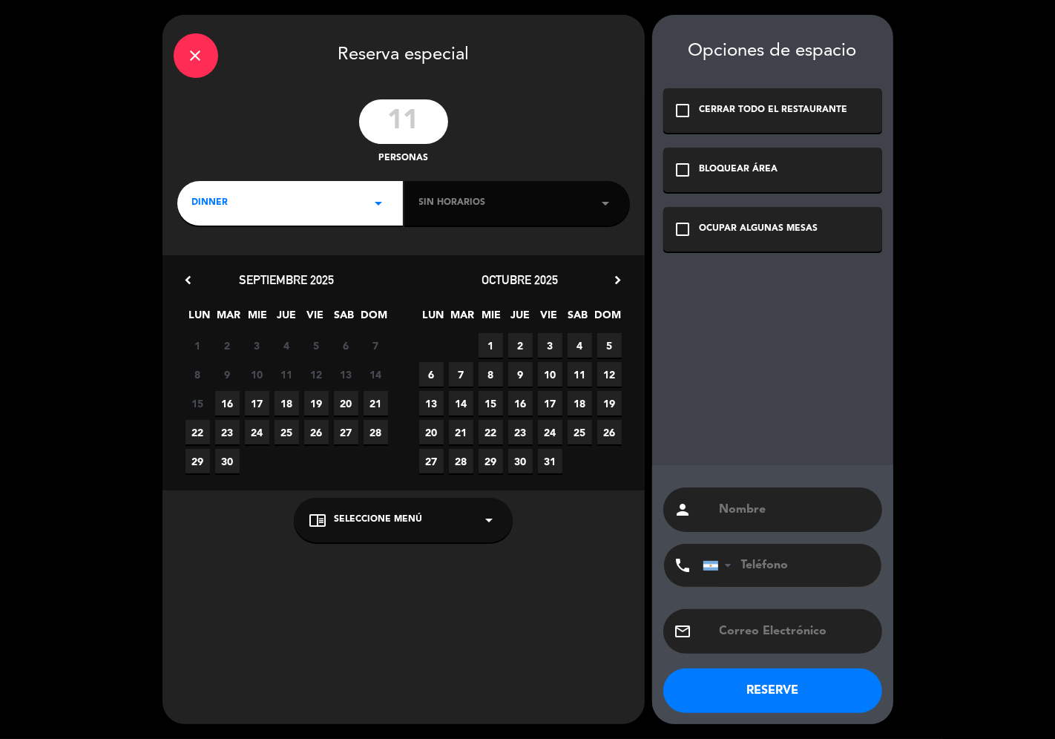
click at [462, 197] on span "Sin horarios" at bounding box center [452, 203] width 67 height 15
click at [459, 203] on span "Sin horarios" at bounding box center [452, 203] width 67 height 15
click at [257, 432] on span "24" at bounding box center [257, 432] width 24 height 24
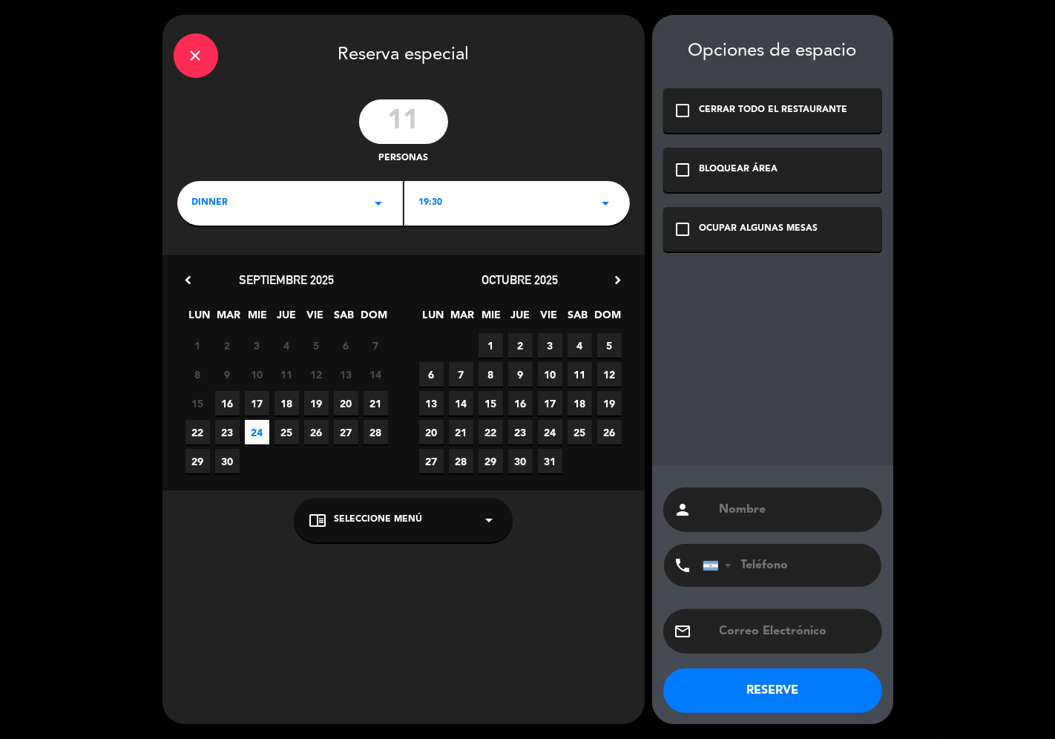
click at [721, 223] on div "OCUPAR ALGUNAS MESAS" at bounding box center [759, 229] width 119 height 15
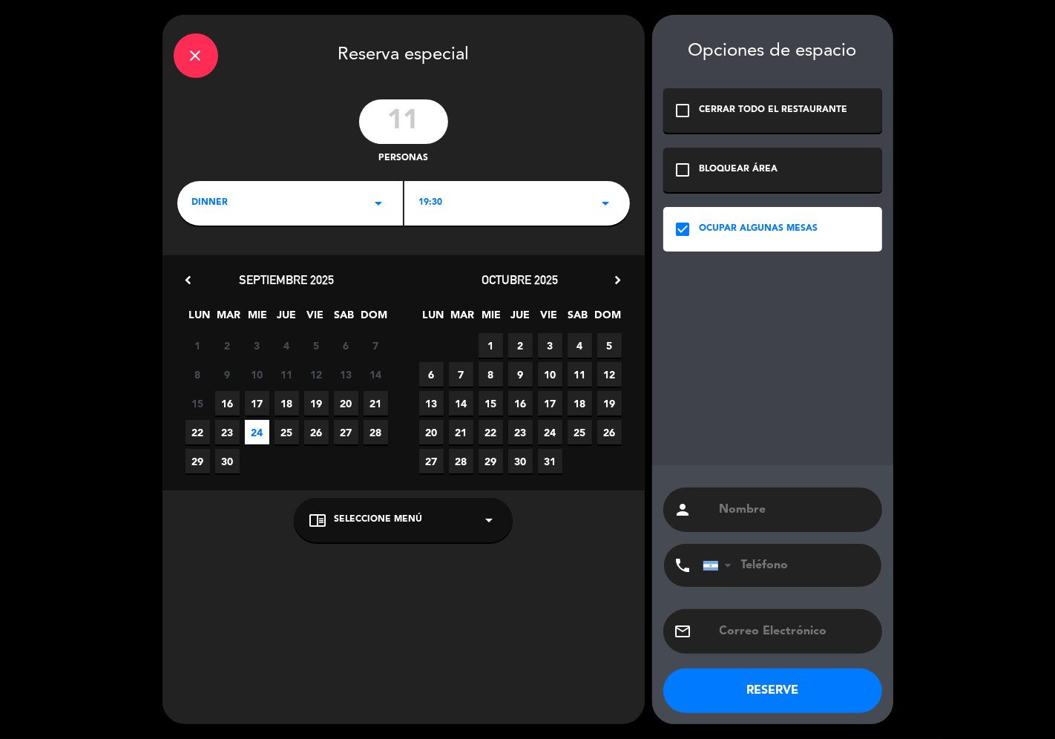
click at [739, 502] on input "text" at bounding box center [794, 509] width 153 height 21
paste input "[PERSON_NAME]"
type input "[PERSON_NAME]"
click at [741, 691] on button "RESERVE" at bounding box center [772, 691] width 219 height 45
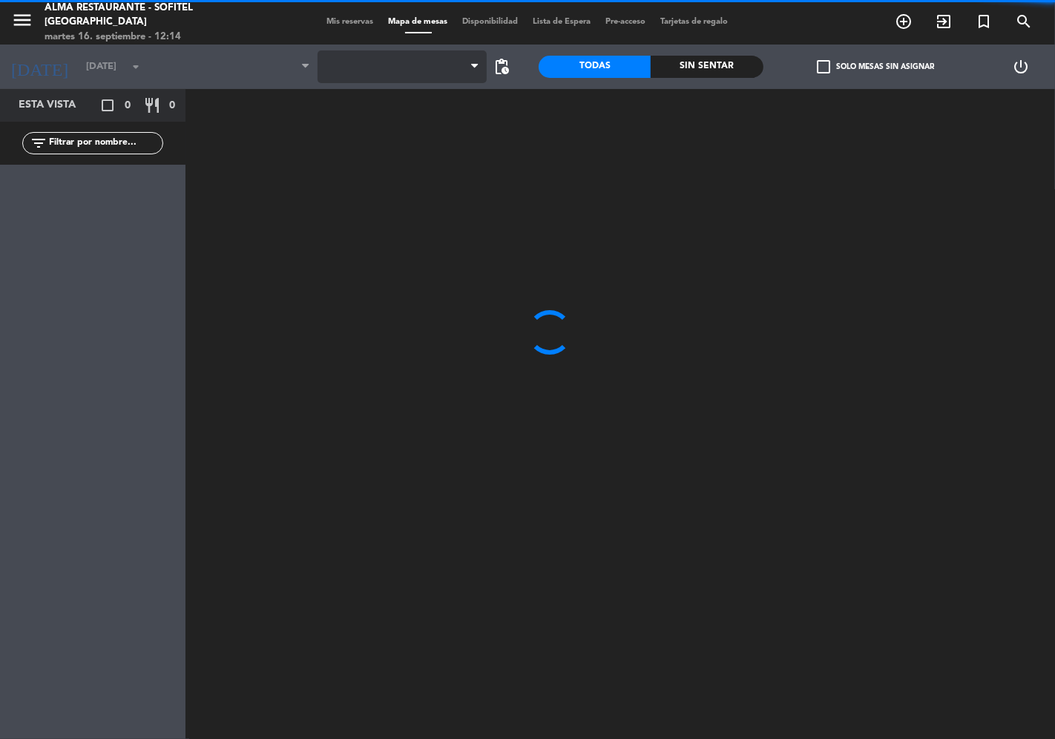
type input "[DATE]"
click at [338, 19] on span "Mis reservas" at bounding box center [351, 22] width 62 height 8
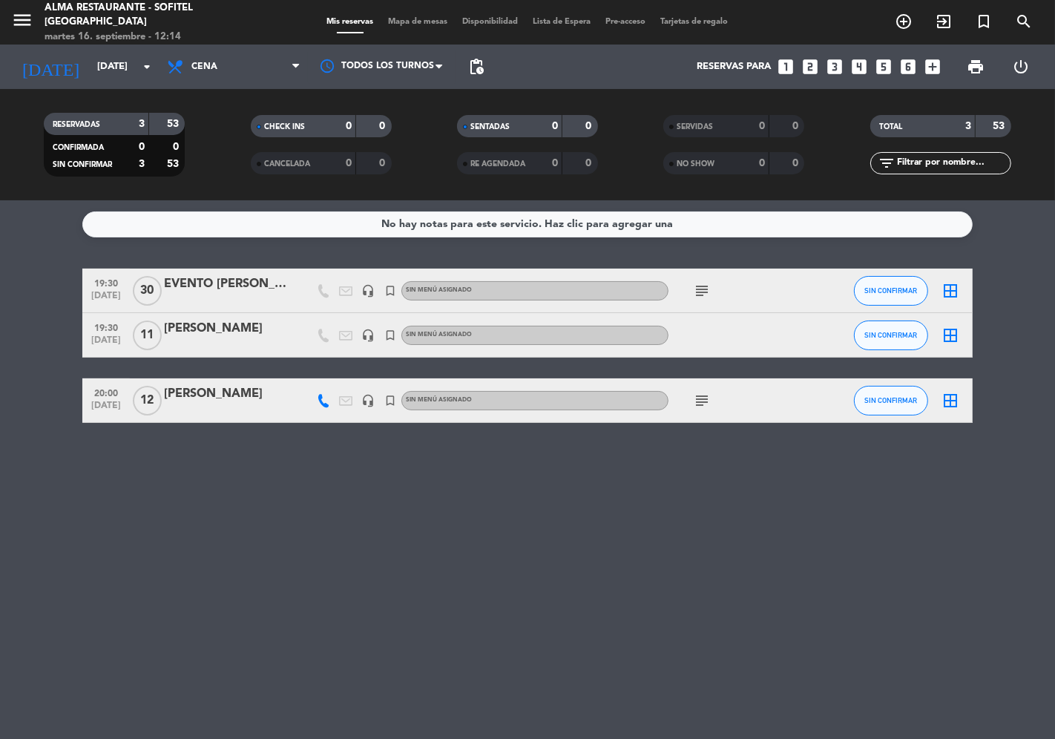
click at [183, 329] on div "[PERSON_NAME]" at bounding box center [227, 328] width 126 height 19
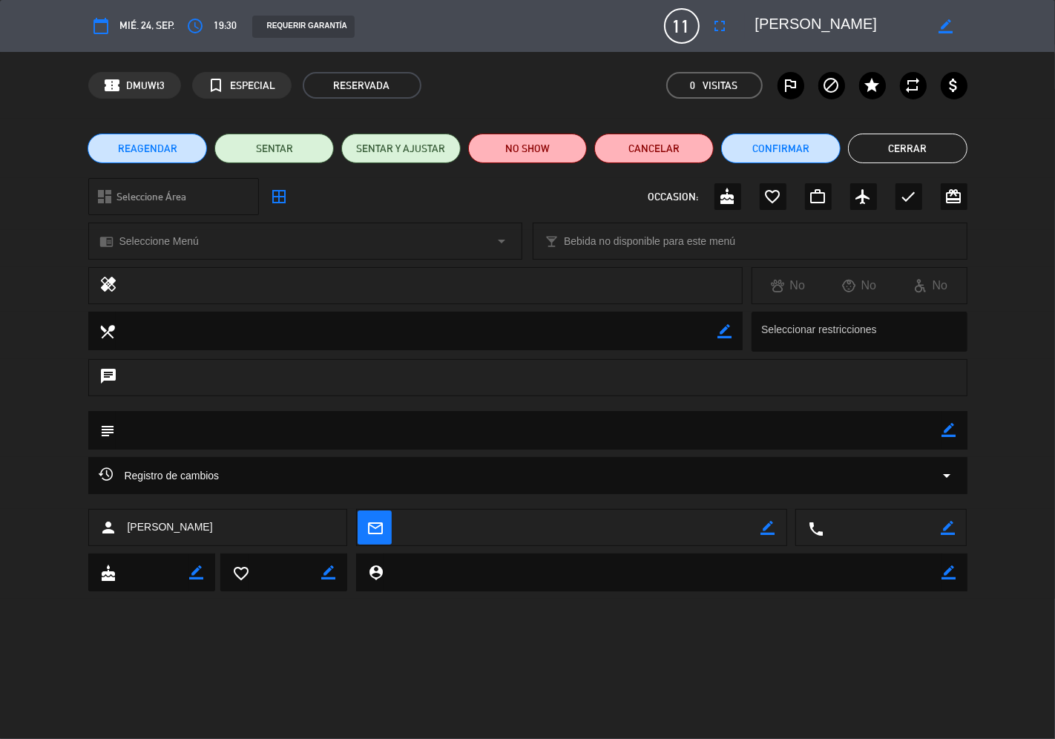
click at [945, 432] on icon "border_color" at bounding box center [949, 430] width 14 height 14
click at [946, 432] on icon at bounding box center [949, 430] width 14 height 14
drag, startPoint x: 947, startPoint y: 432, endPoint x: 932, endPoint y: 433, distance: 14.9
click at [947, 431] on icon "border_color" at bounding box center [949, 430] width 14 height 14
click at [396, 436] on textarea at bounding box center [529, 430] width 827 height 38
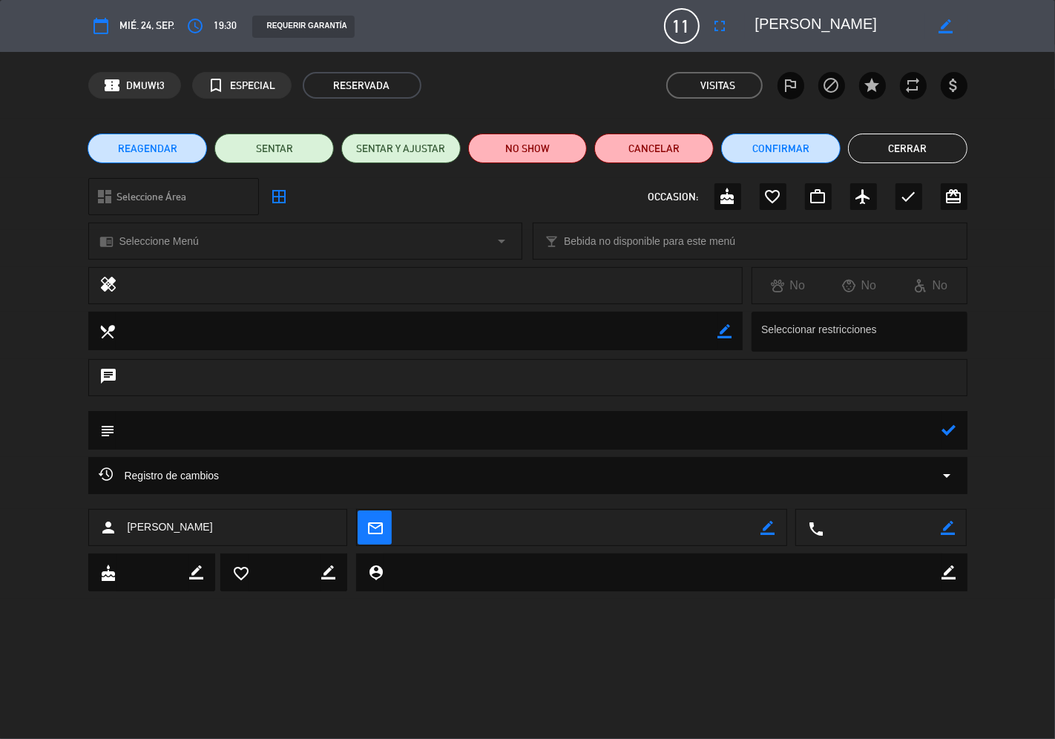
paste textarea "Entradas Ensalada [PERSON_NAME], rúcula, cabutia asada, queso brie crocante, mo…"
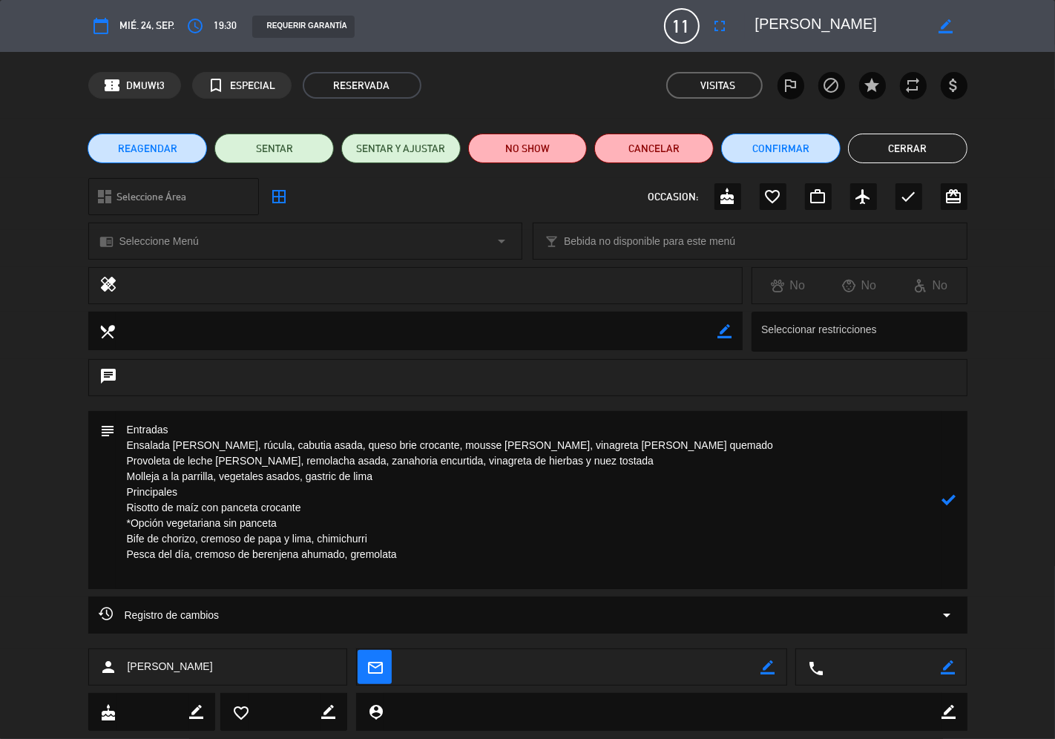
paste textarea "Postres Flan de dulce de leche, crema de vainilla Mousse de chocolate, mango, e…"
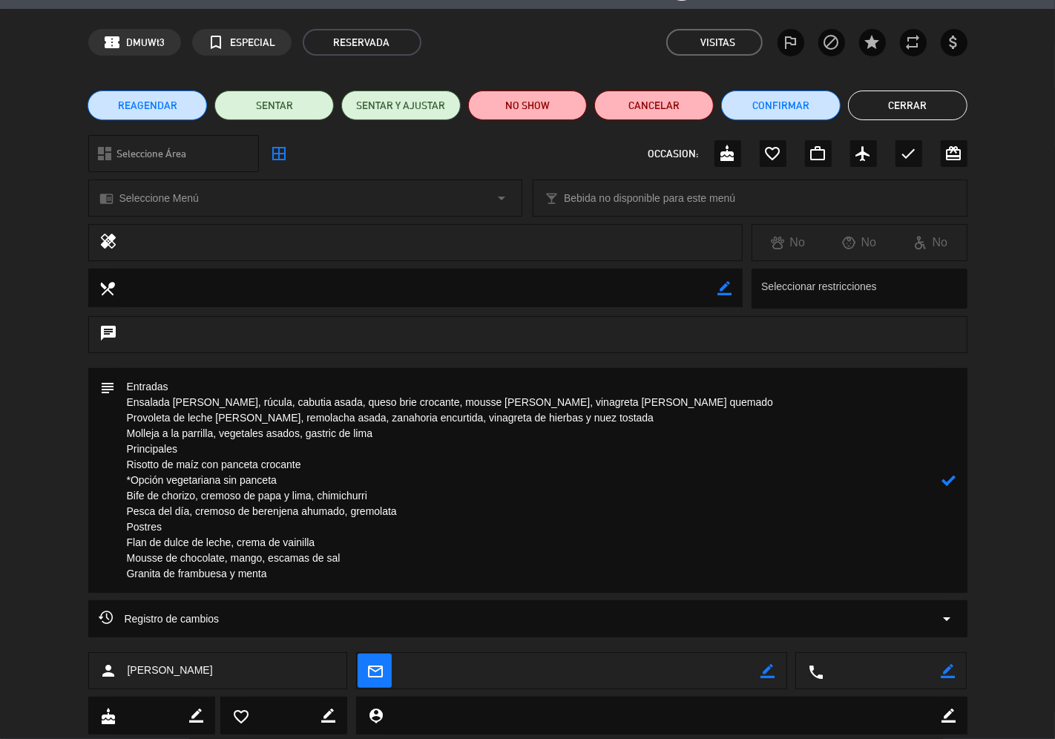
scroll to position [83, 0]
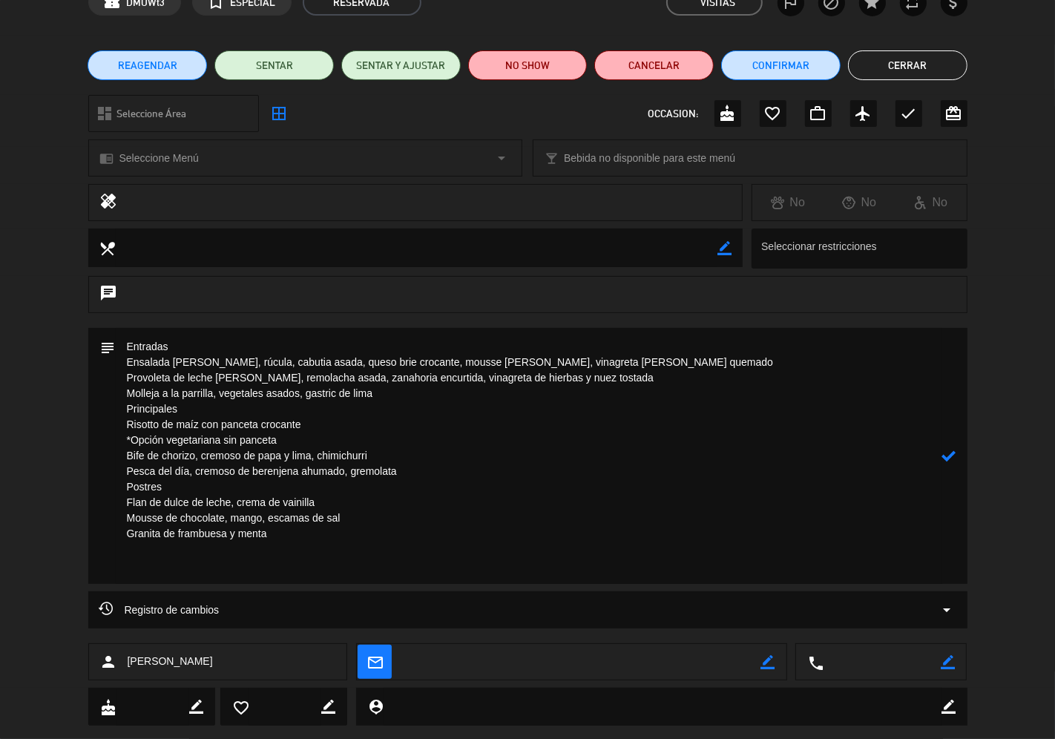
paste textarea "Bebidas sin alcohol libre 1 copas de vino por persona o 1 Botella de vino del m…"
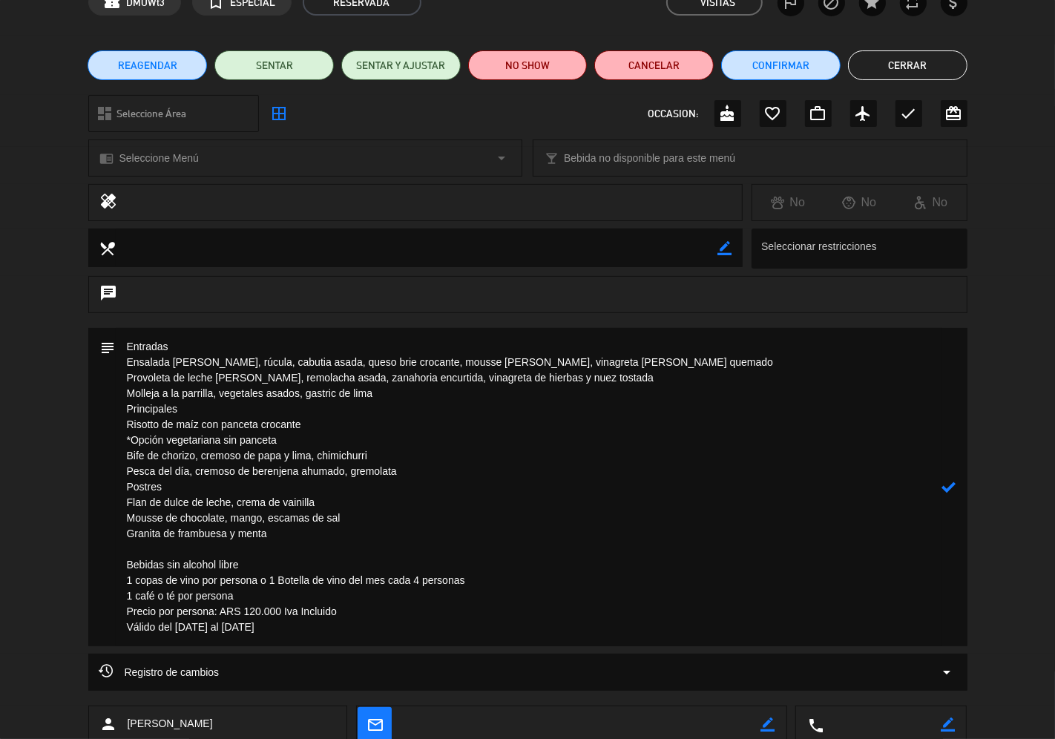
drag, startPoint x: 243, startPoint y: 631, endPoint x: 347, endPoint y: 633, distance: 103.9
click at [347, 633] on textarea at bounding box center [529, 487] width 827 height 318
click at [946, 485] on icon at bounding box center [949, 487] width 14 height 14
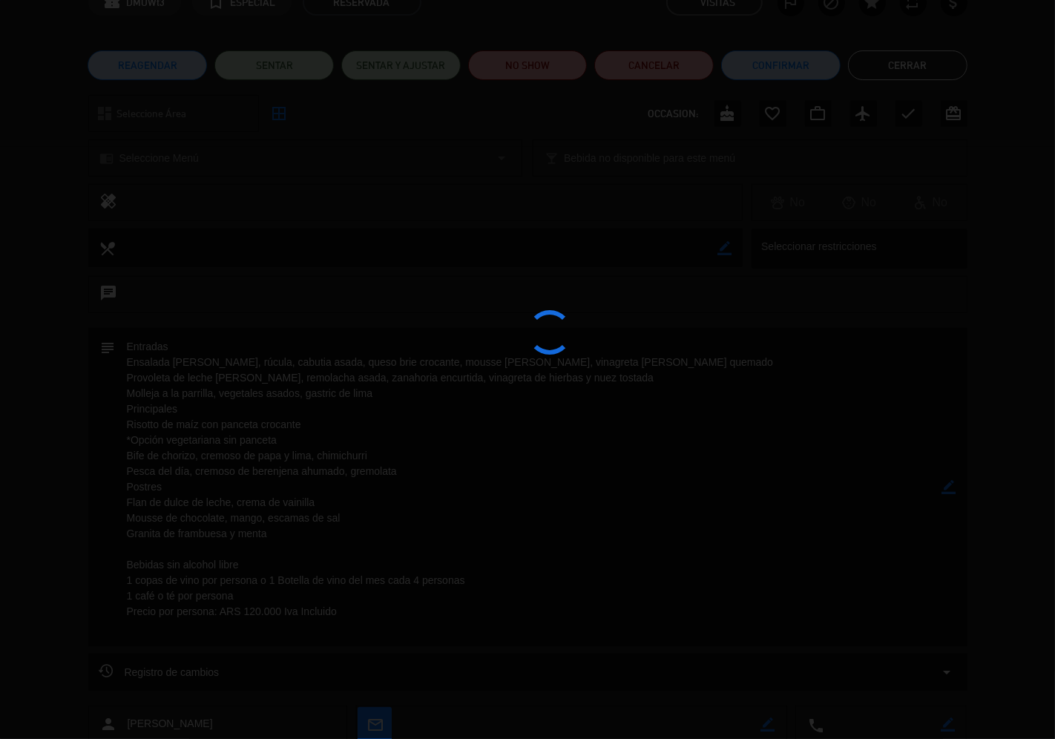
type textarea "Entradas Ensalada [PERSON_NAME], rúcula, cabutia asada, queso brie crocante, mo…"
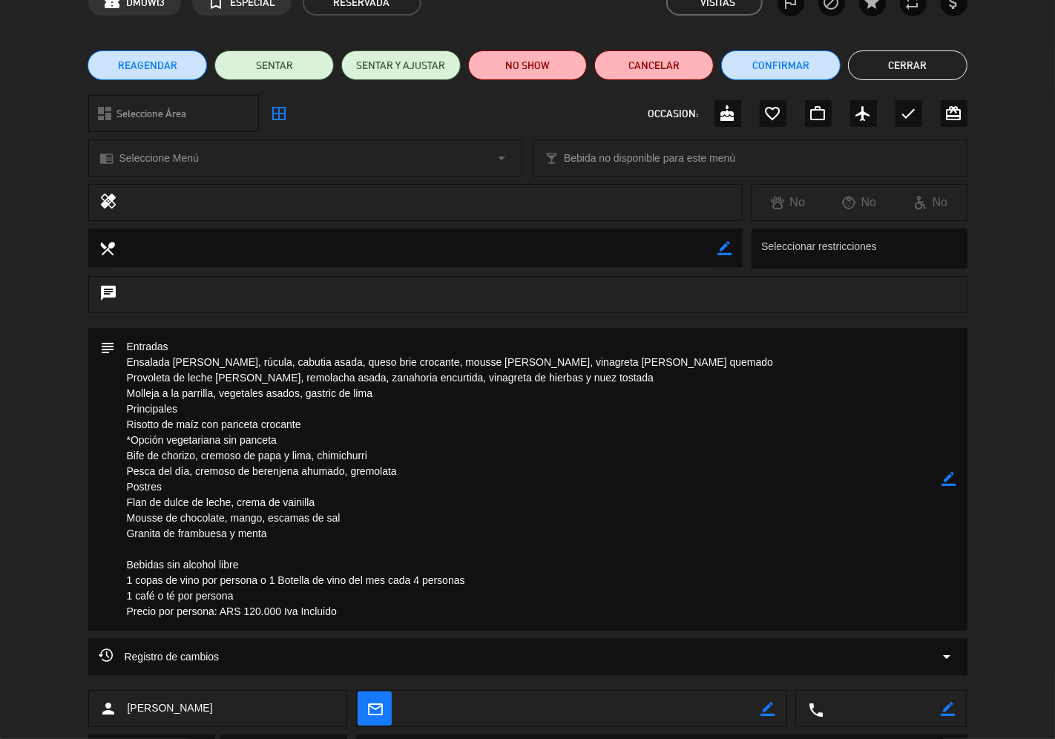
click at [895, 71] on button "Cerrar" at bounding box center [907, 65] width 119 height 30
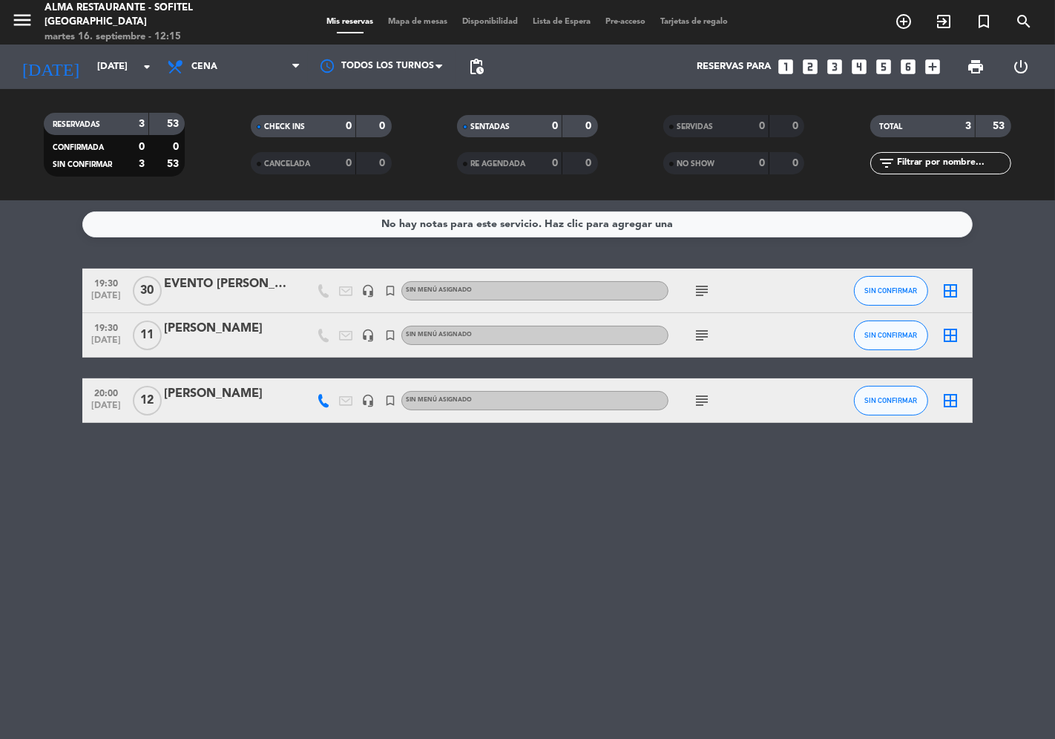
click at [702, 286] on icon "subject" at bounding box center [702, 291] width 18 height 18
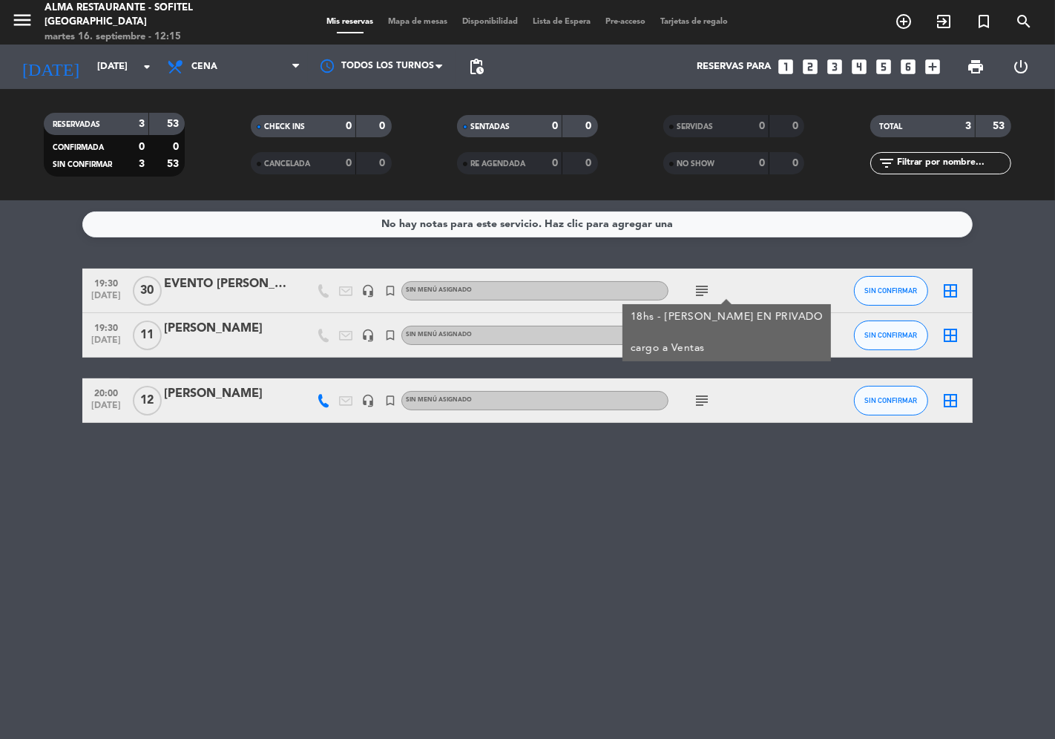
click at [651, 501] on div "No hay notas para este servicio. Haz clic para agregar una 19:30 [DATE] EVENTO …" at bounding box center [527, 469] width 1055 height 539
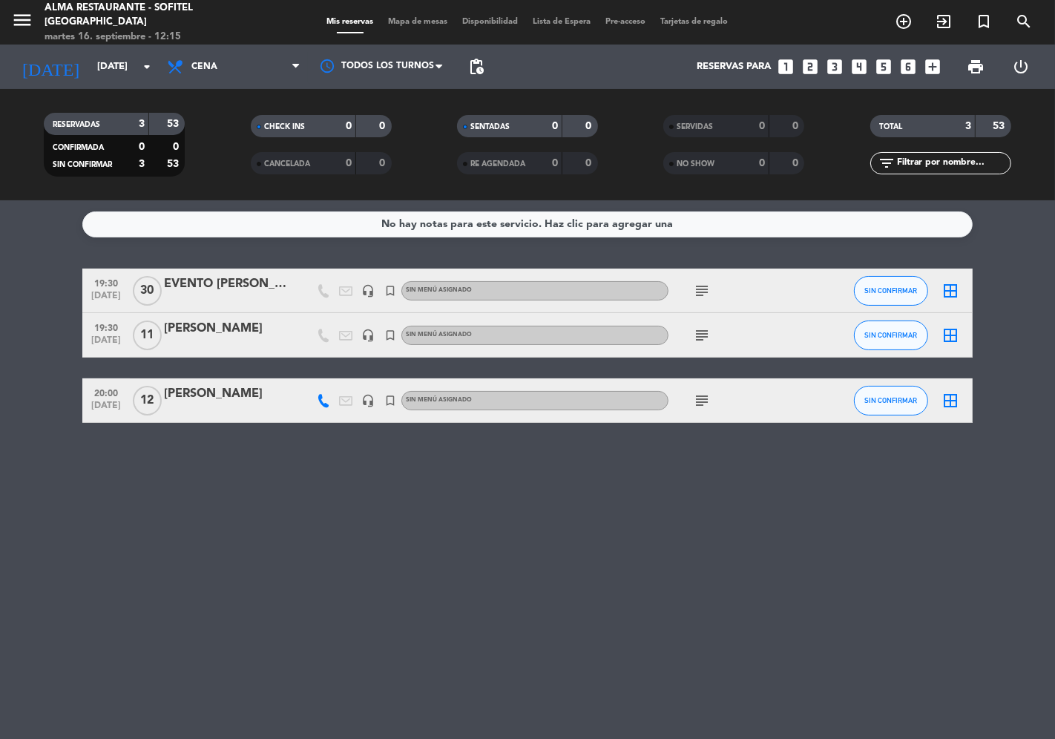
click at [698, 328] on icon "subject" at bounding box center [702, 335] width 18 height 18
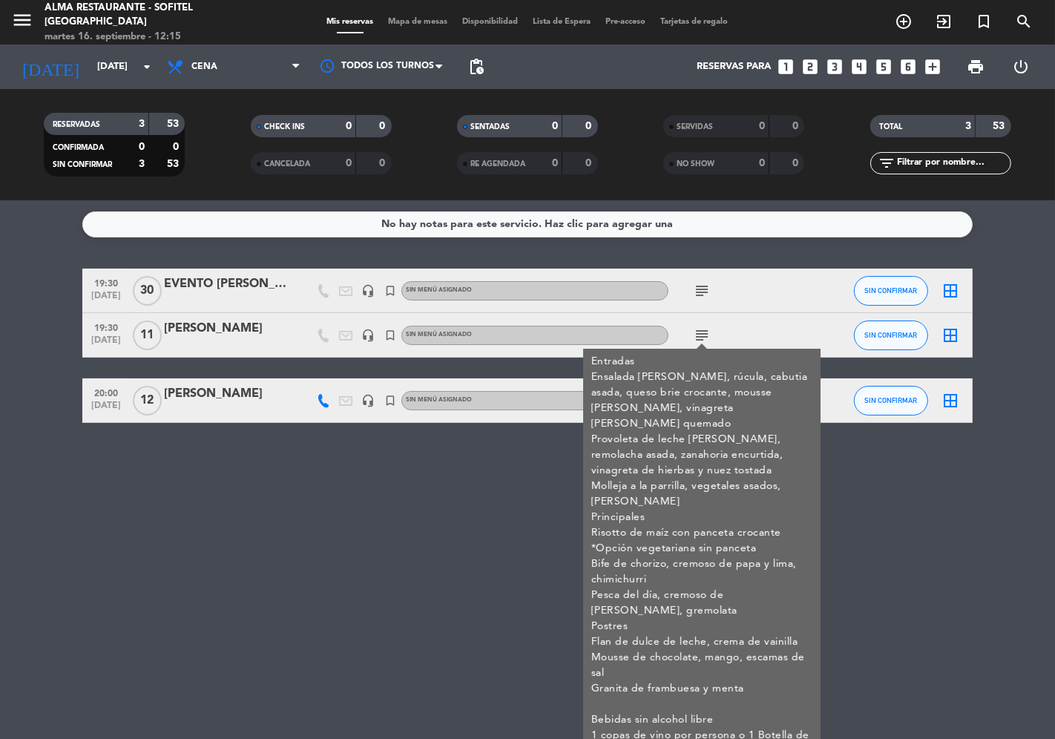
click at [462, 492] on div "No hay notas para este servicio. Haz clic para agregar una 19:30 [DATE] EVENTO …" at bounding box center [527, 469] width 1055 height 539
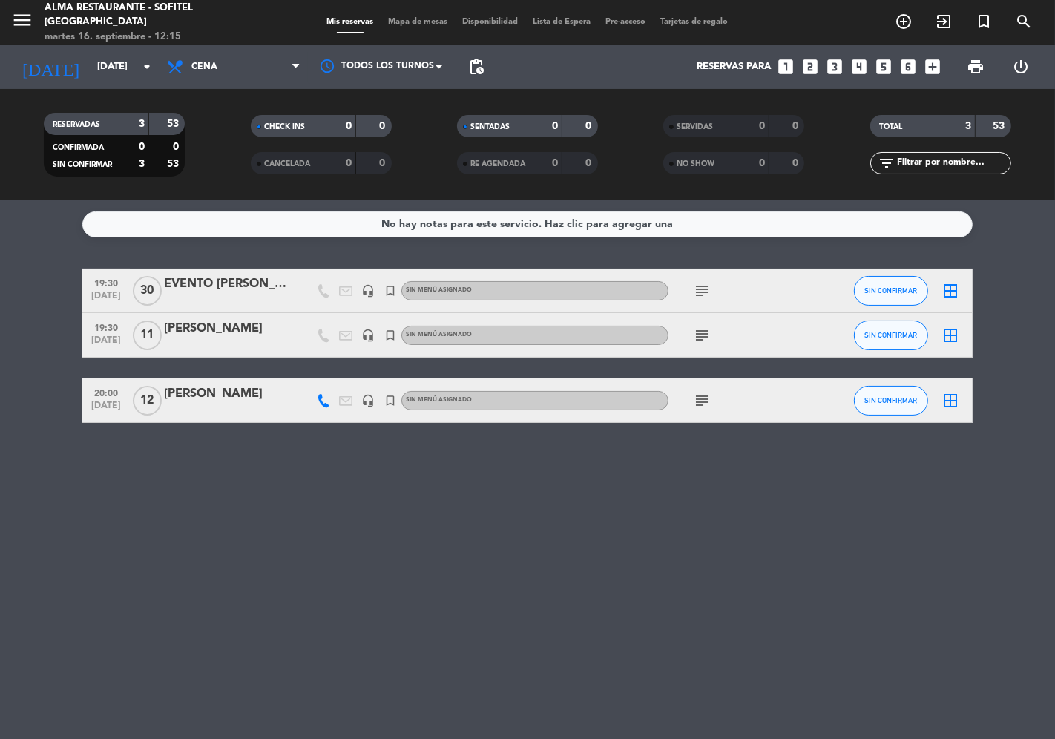
click at [701, 397] on icon "subject" at bounding box center [702, 401] width 18 height 18
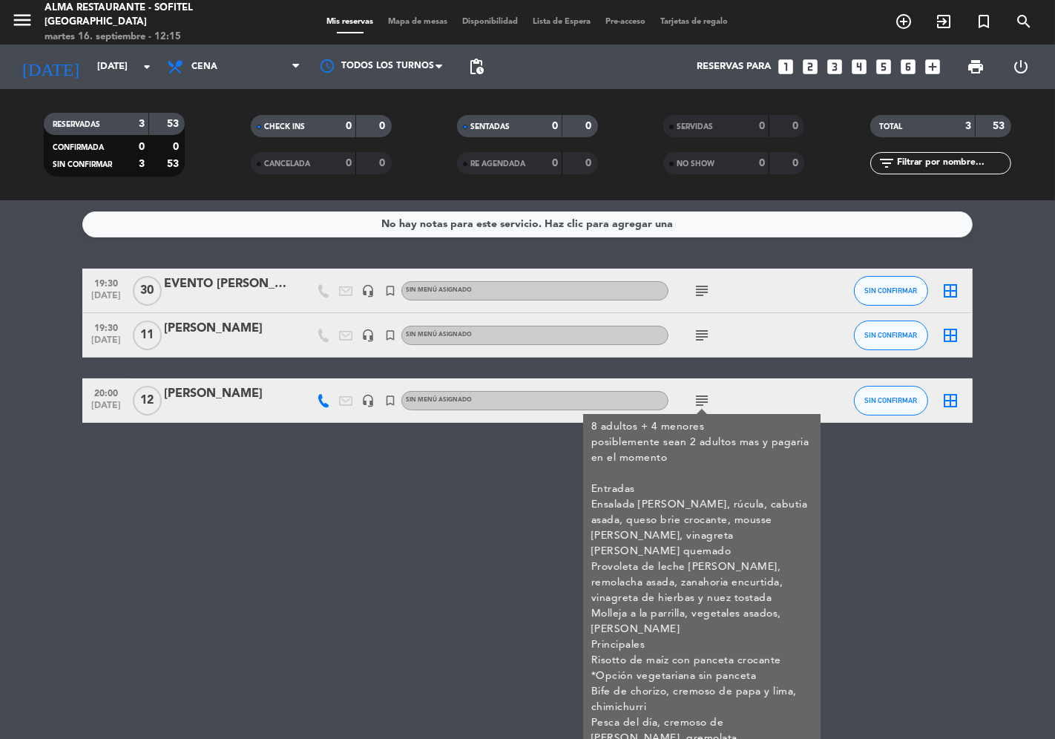
click at [468, 530] on div "No hay notas para este servicio. Haz clic para agregar una 19:30 [DATE] EVENTO …" at bounding box center [527, 469] width 1055 height 539
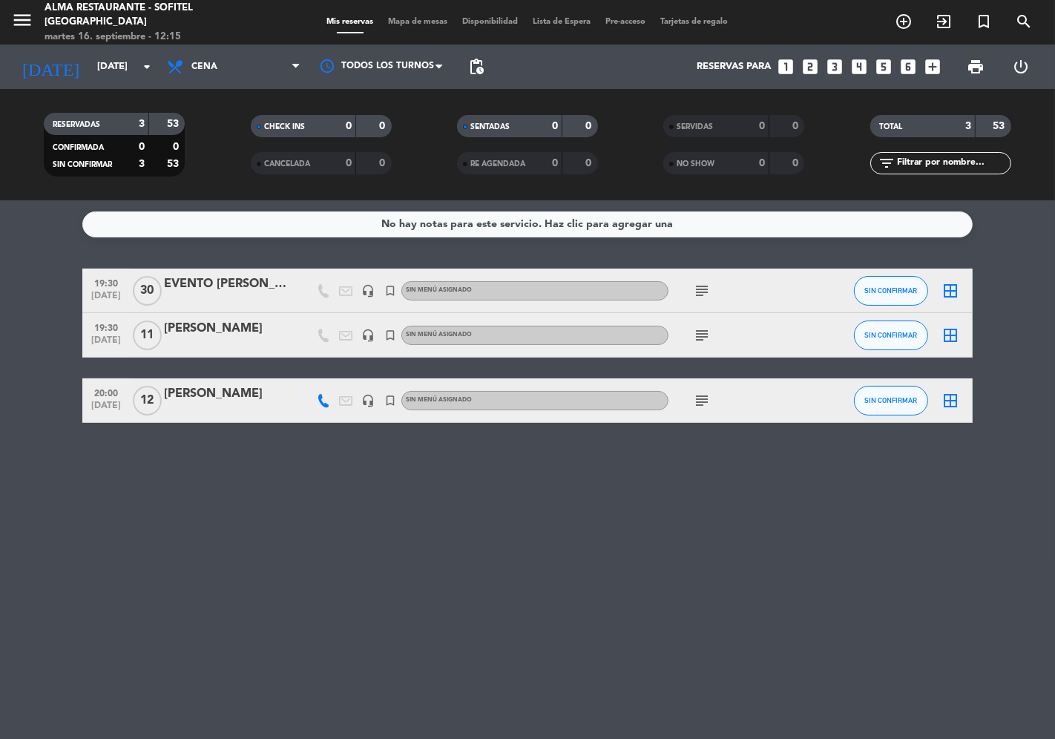
click at [223, 391] on div "[PERSON_NAME]" at bounding box center [227, 393] width 126 height 19
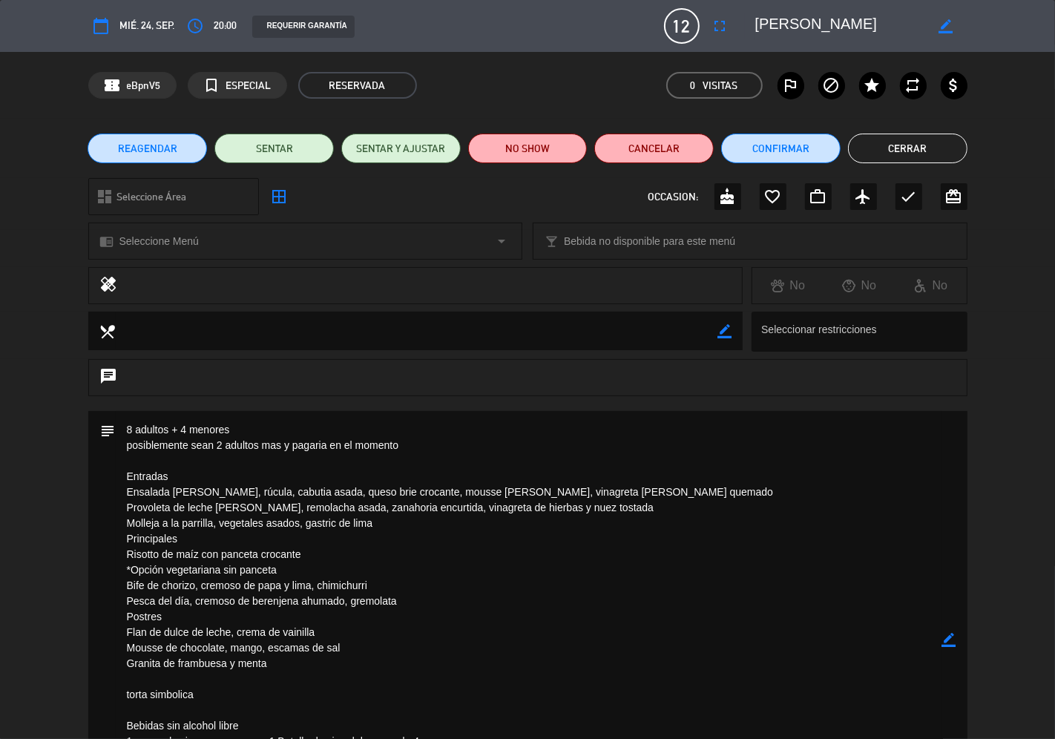
click at [951, 636] on icon "border_color" at bounding box center [949, 640] width 14 height 14
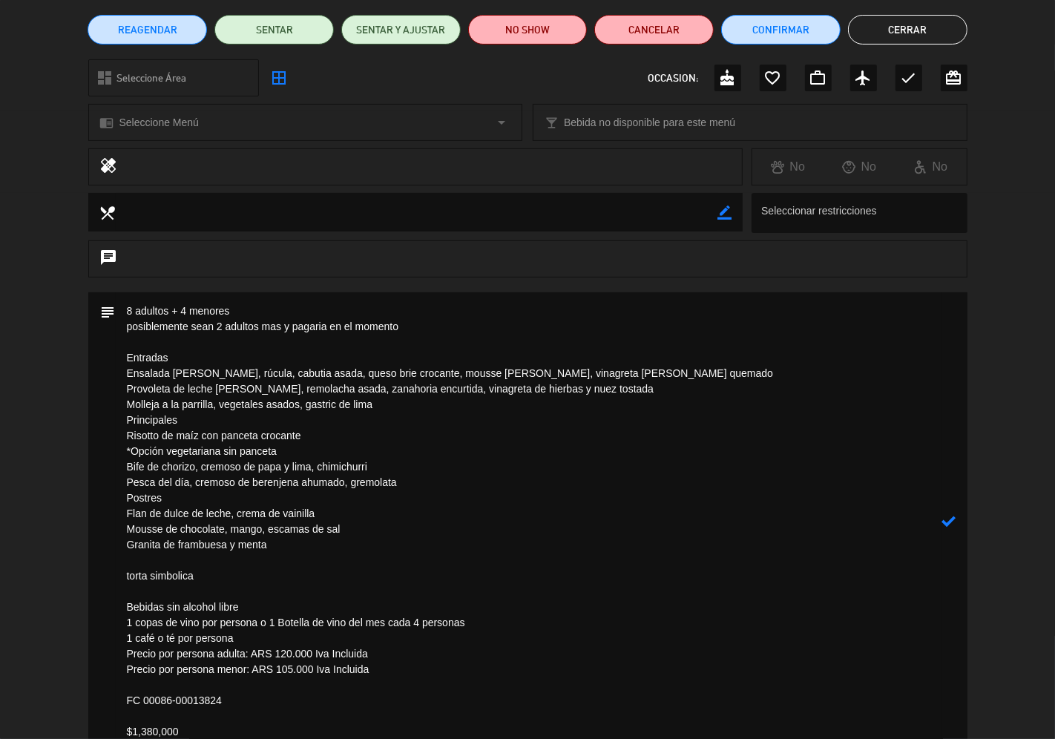
scroll to position [0, 0]
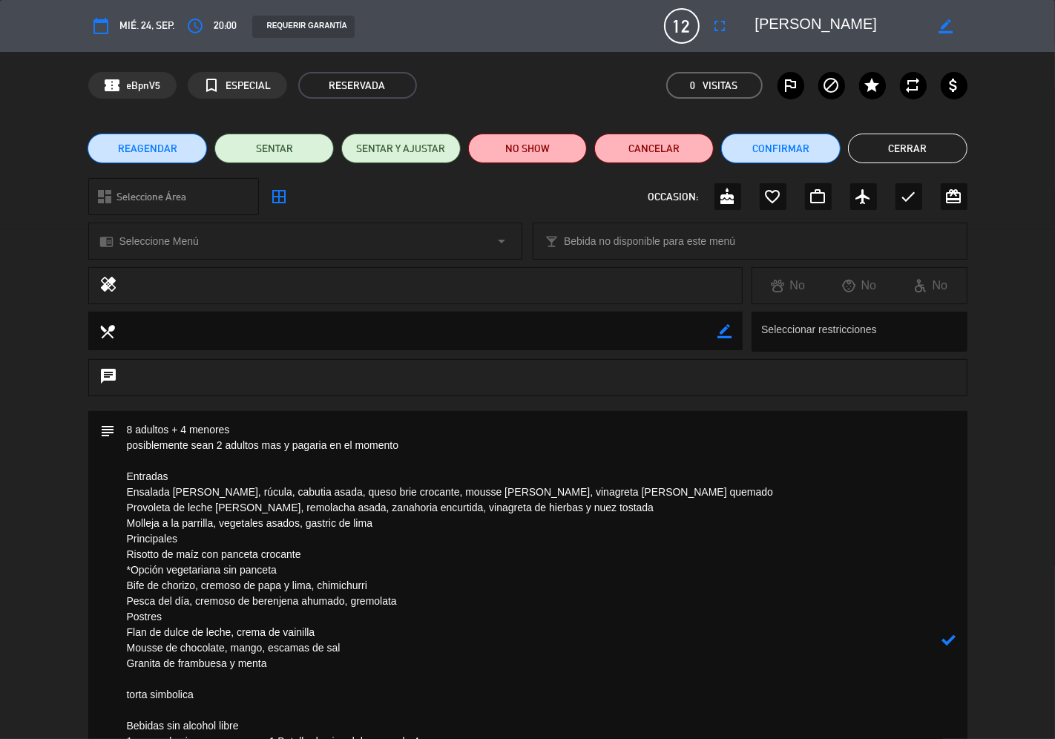
click at [270, 420] on textarea at bounding box center [529, 640] width 827 height 459
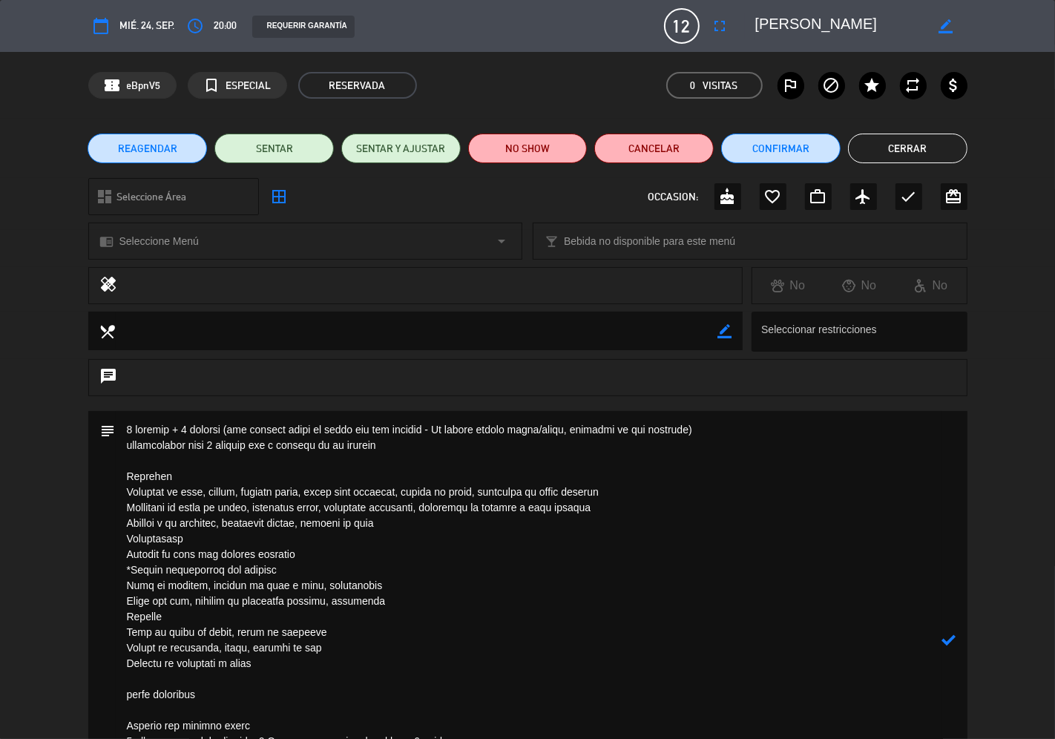
type textarea "3 loremip + 6 dolorsi (ame consect adipi el seddo eiu tem incidid - Ut labore e…"
click at [954, 640] on icon at bounding box center [949, 640] width 14 height 14
click at [232, 424] on textarea at bounding box center [529, 640] width 827 height 459
drag, startPoint x: 232, startPoint y: 424, endPoint x: 764, endPoint y: 425, distance: 532.8
click at [764, 425] on textarea at bounding box center [529, 640] width 827 height 459
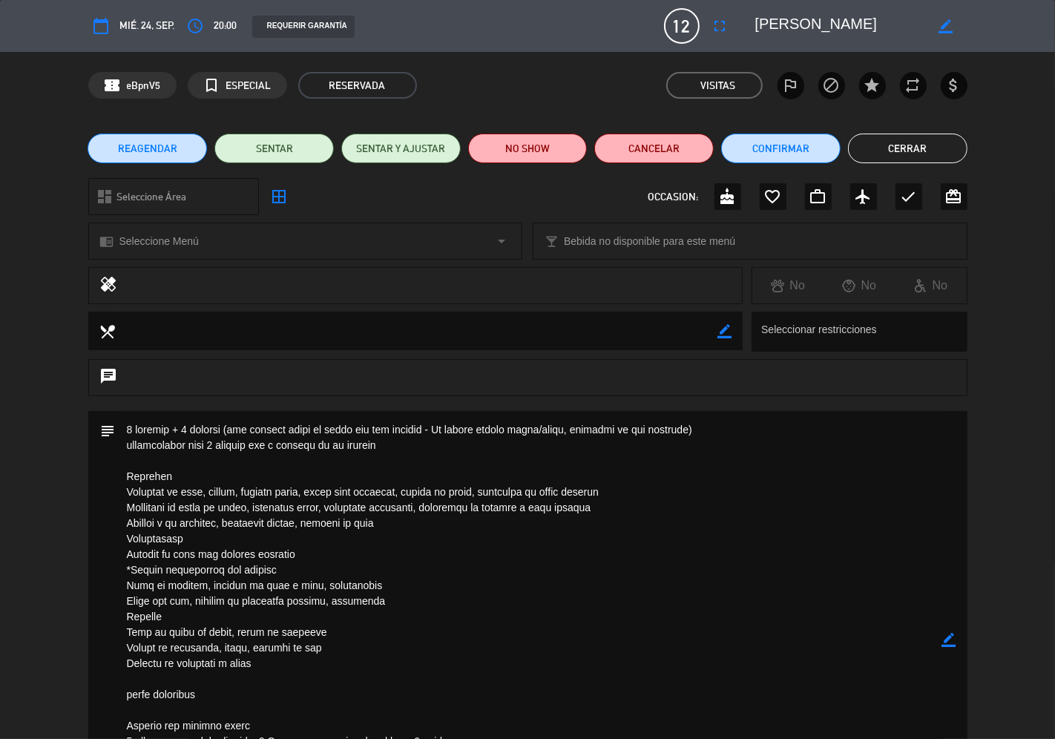
click at [948, 643] on icon "border_color" at bounding box center [949, 640] width 14 height 14
click at [950, 643] on icon at bounding box center [949, 640] width 14 height 14
click at [883, 146] on button "Cerrar" at bounding box center [907, 149] width 119 height 30
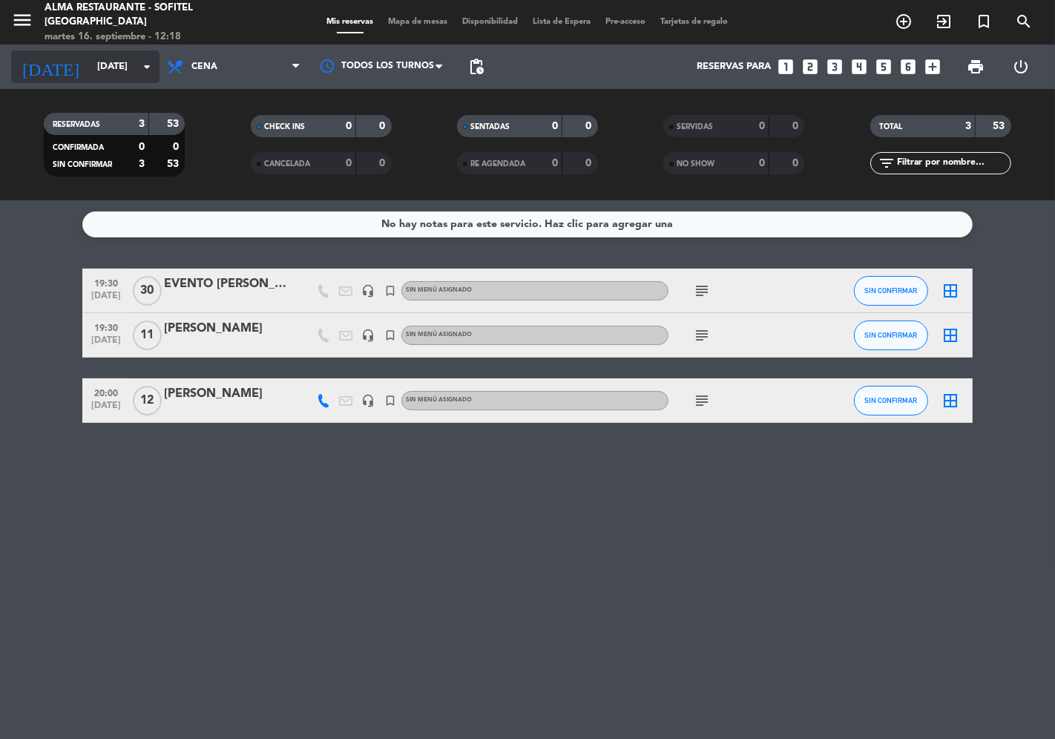
click at [102, 62] on input "[DATE]" at bounding box center [154, 66] width 129 height 27
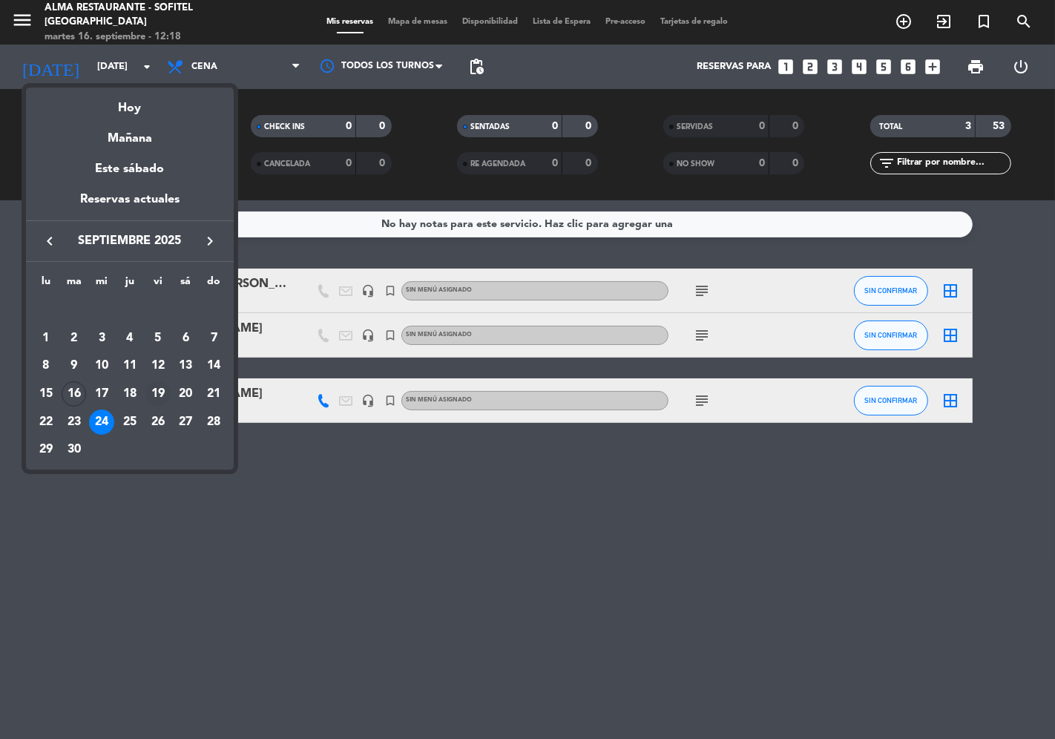
click at [164, 391] on div "19" at bounding box center [157, 393] width 25 height 25
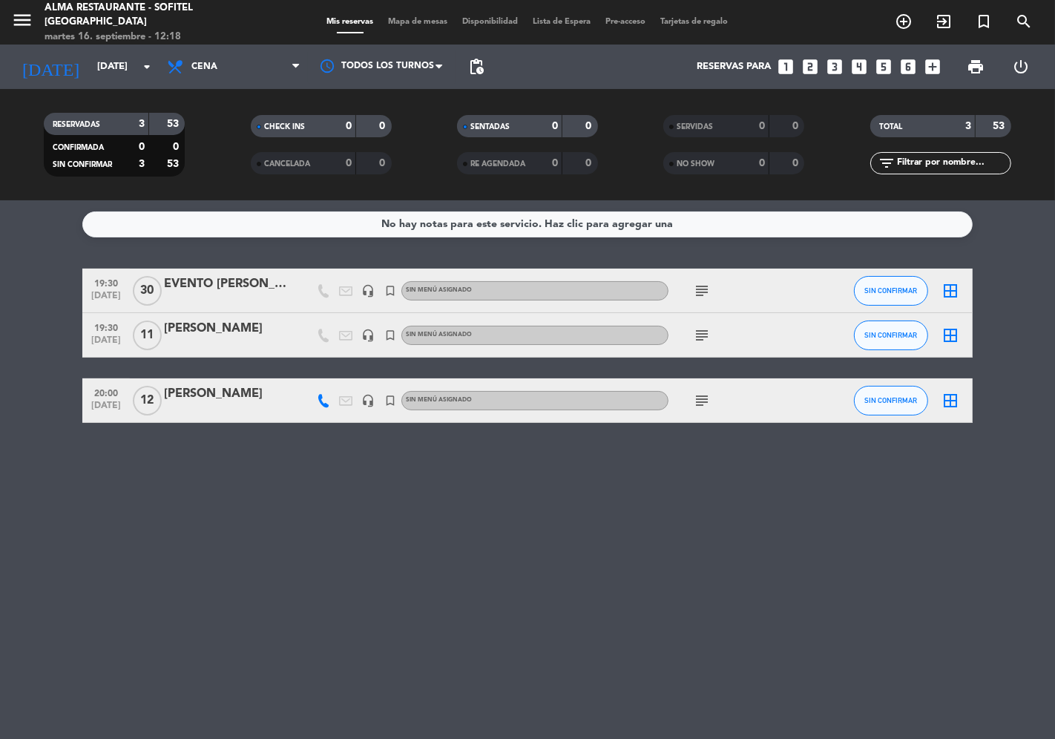
type input "[DATE]"
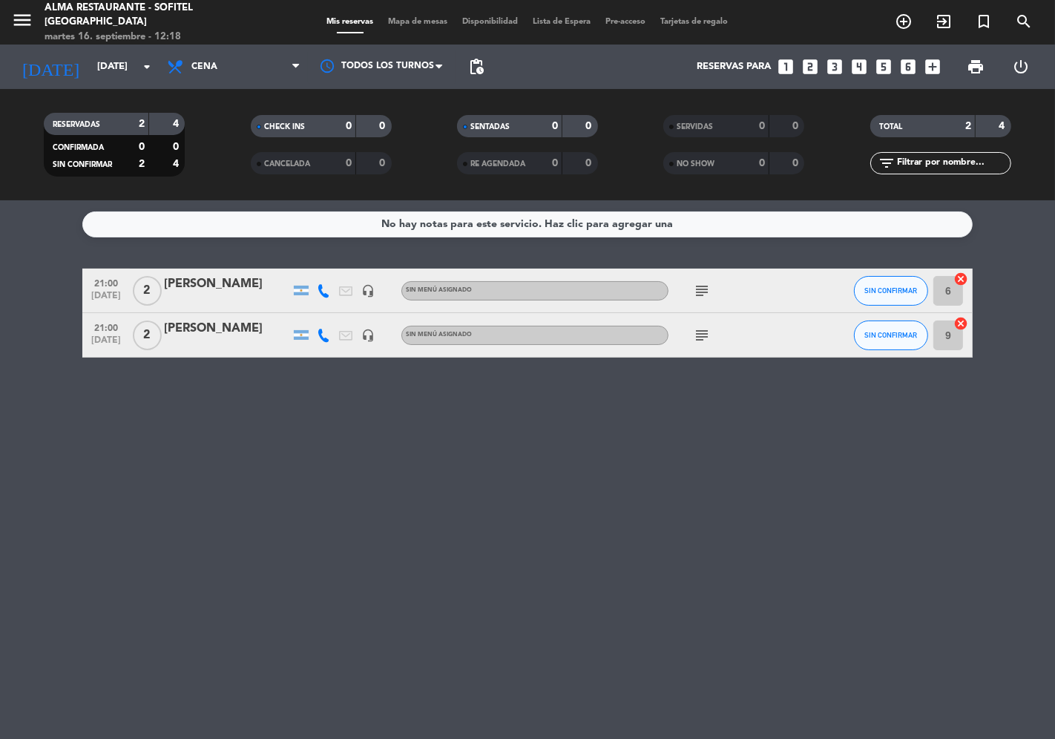
click at [236, 283] on div "[PERSON_NAME]" at bounding box center [227, 284] width 126 height 19
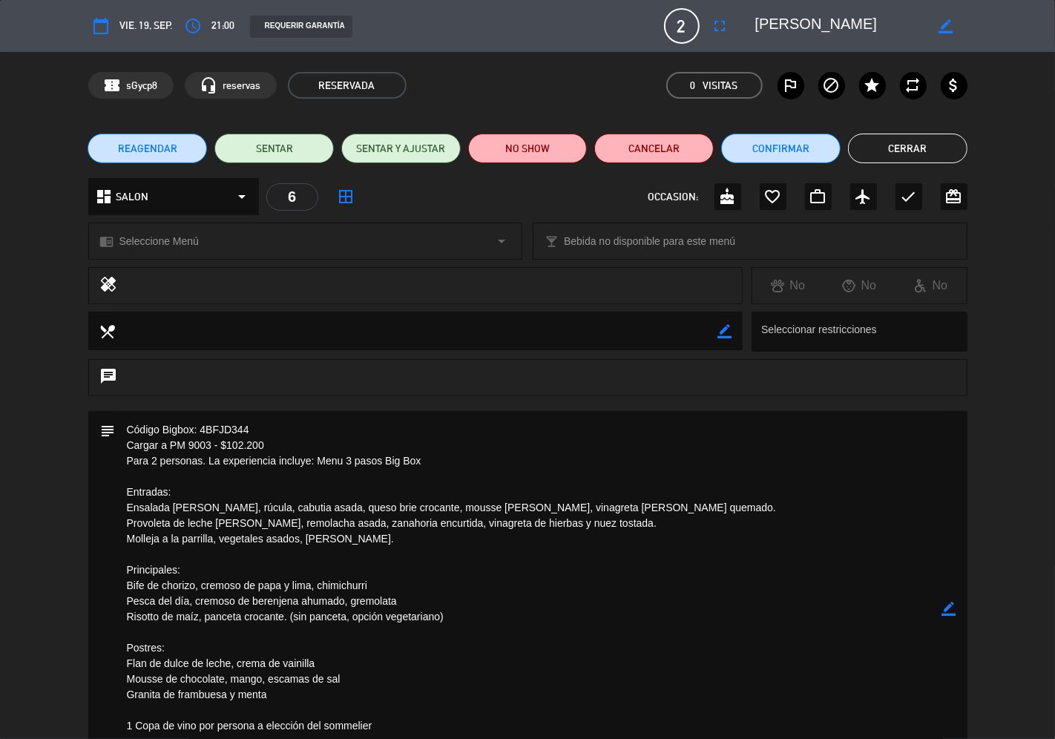
click at [945, 611] on icon "border_color" at bounding box center [949, 609] width 14 height 14
click at [204, 445] on textarea at bounding box center [529, 609] width 827 height 396
type textarea "Código Bigbox: 4BFJD344 Cargar a PM 900 - $102.200 Para 2 personas. La experien…"
click at [951, 605] on icon at bounding box center [949, 609] width 14 height 14
click at [902, 148] on button "Cerrar" at bounding box center [907, 149] width 119 height 30
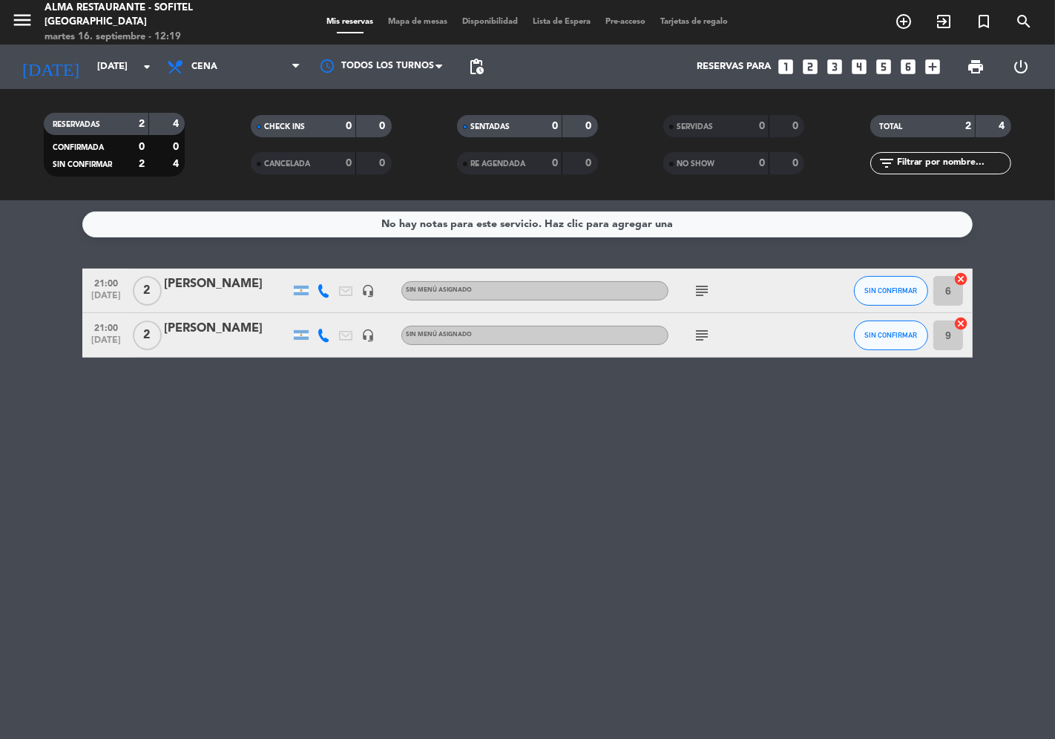
click at [204, 321] on div "[PERSON_NAME]" at bounding box center [227, 328] width 126 height 19
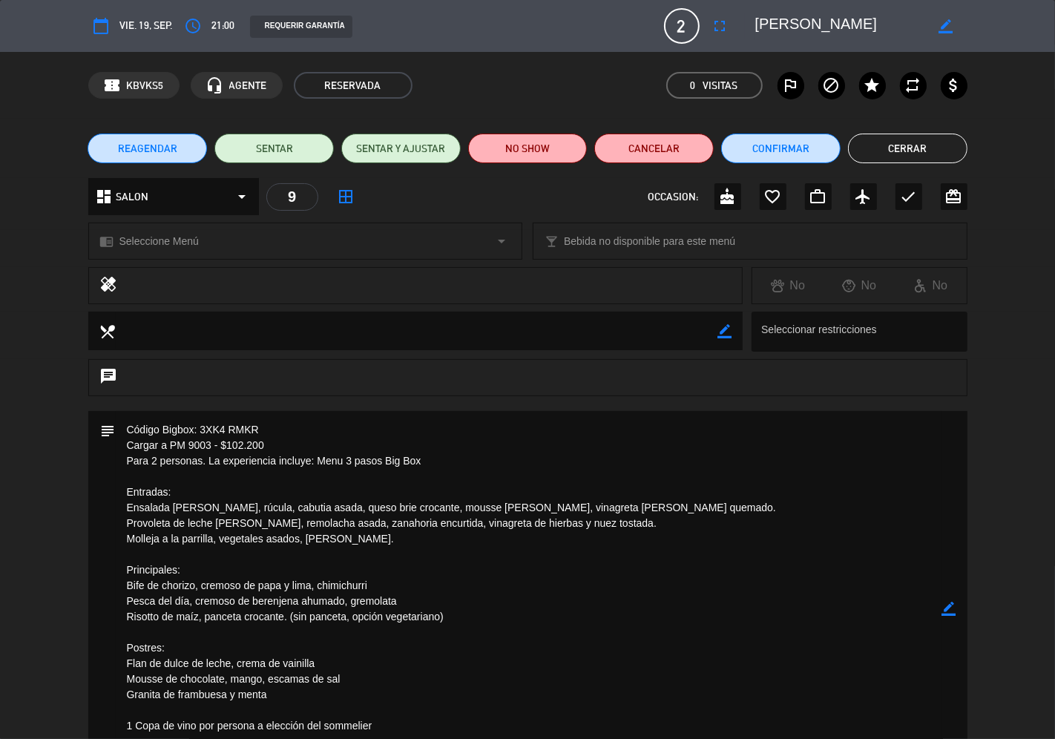
click at [947, 611] on icon "border_color" at bounding box center [949, 609] width 14 height 14
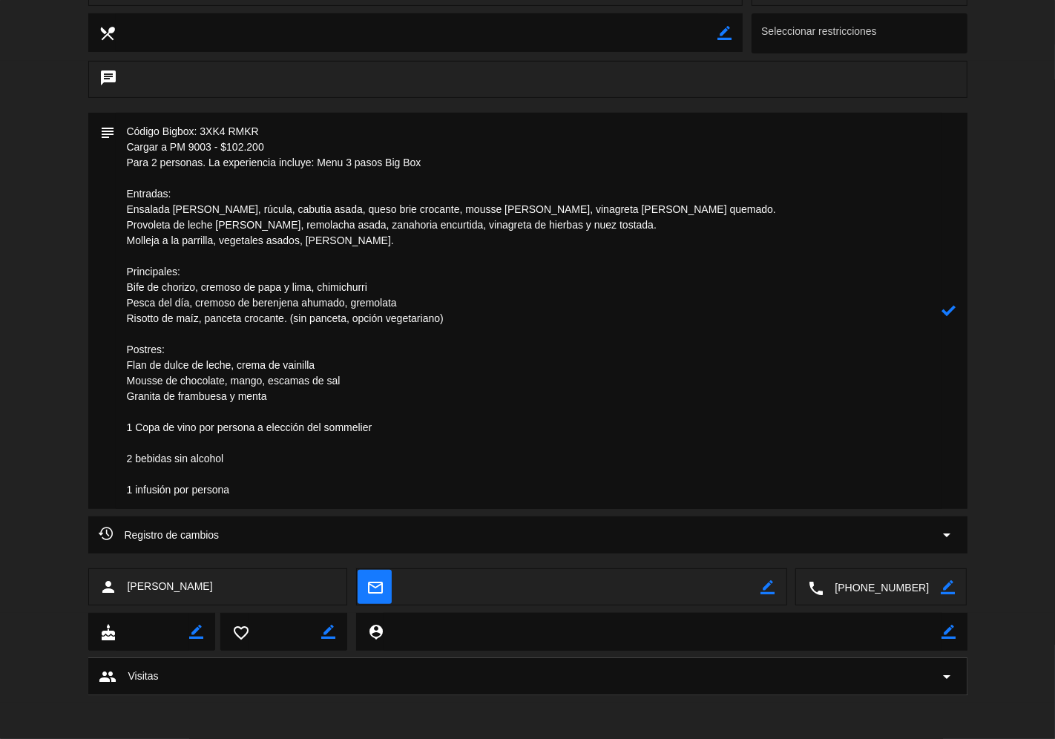
click at [206, 145] on textarea at bounding box center [529, 311] width 827 height 396
type textarea "Código Bigbox: 3XK4 RMKR Cargar a PM 900 - $102.200 Para 2 personas. La experie…"
click at [955, 308] on icon at bounding box center [949, 310] width 14 height 14
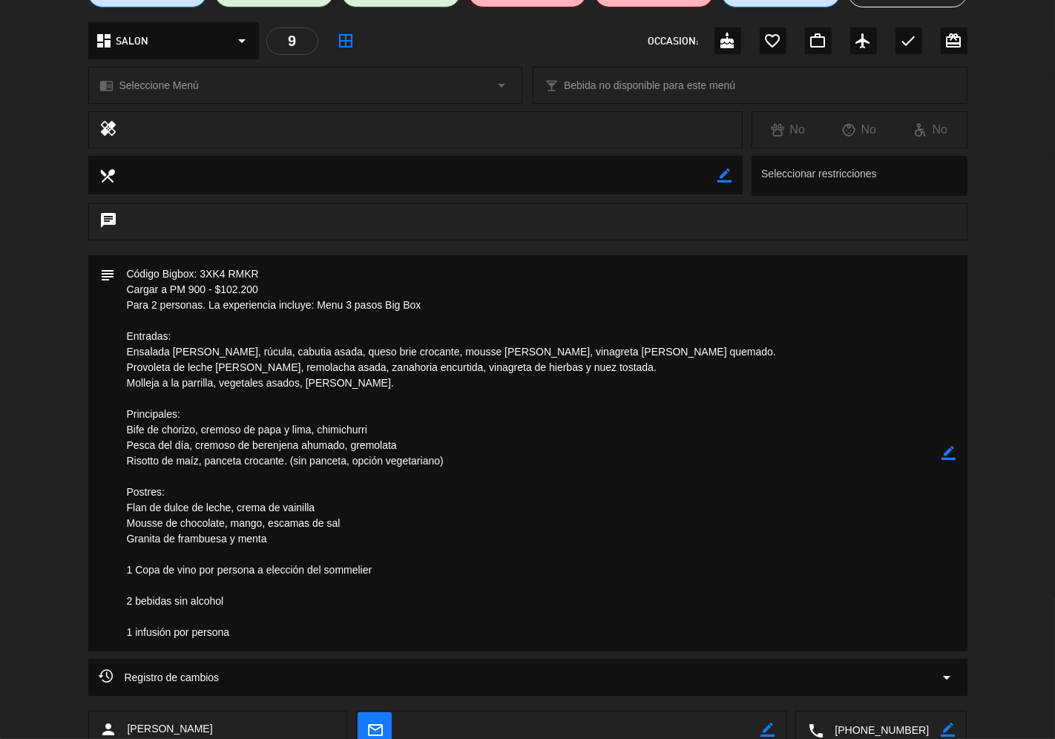
scroll to position [50, 0]
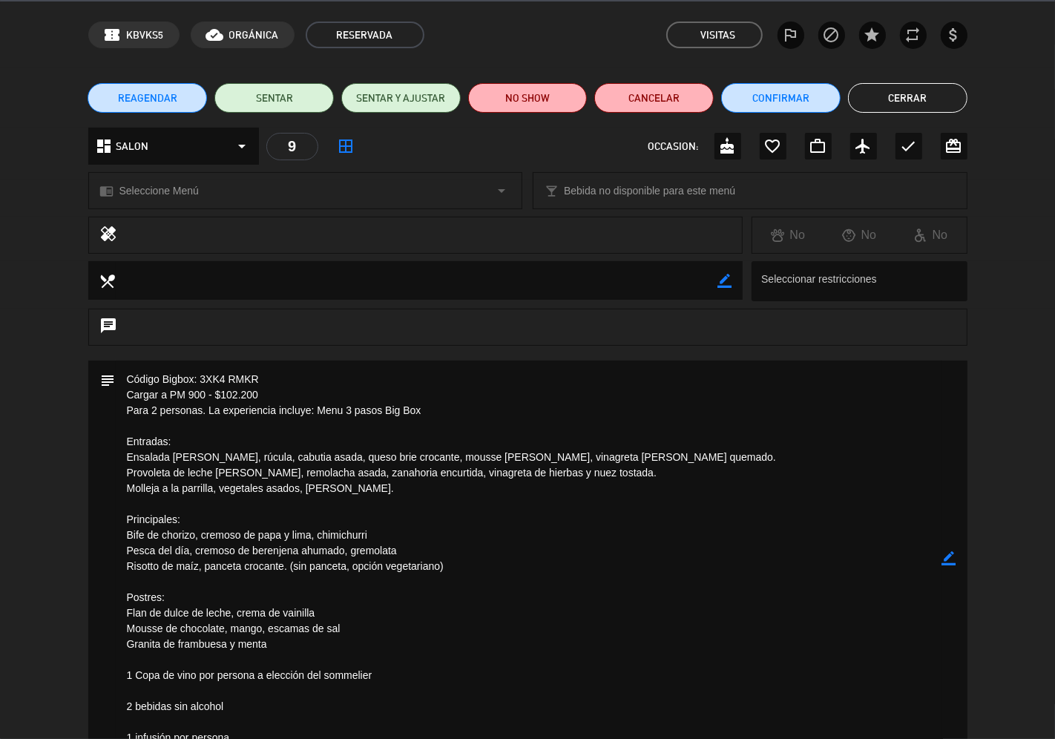
click at [910, 108] on button "Cerrar" at bounding box center [907, 98] width 119 height 30
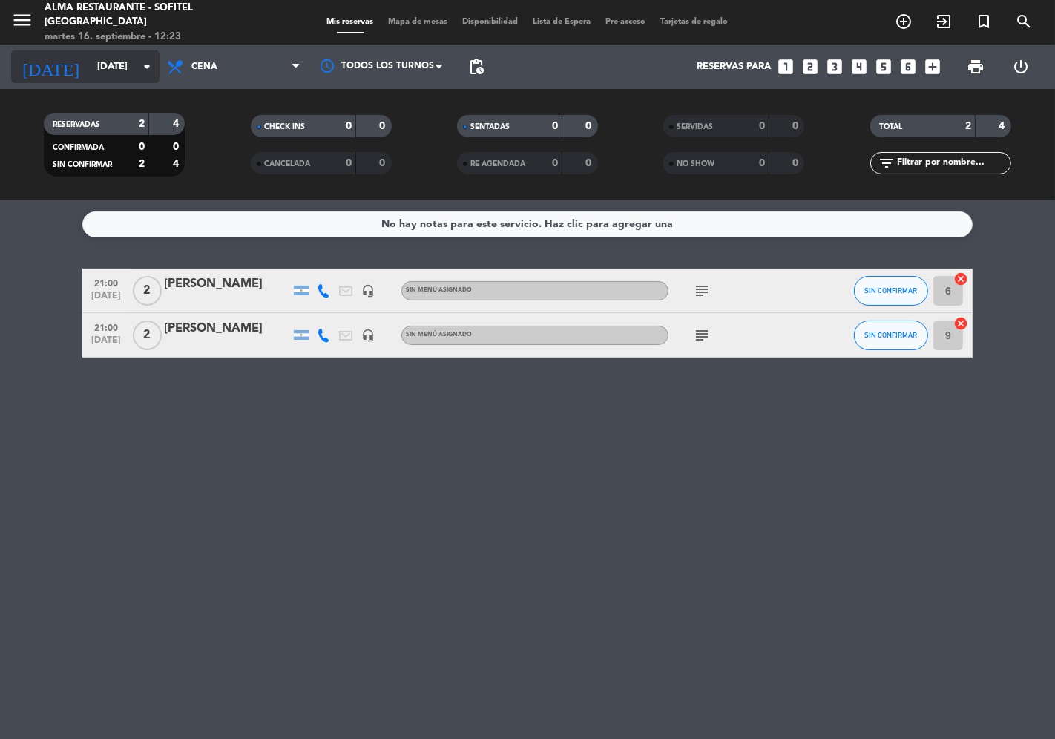
click at [116, 74] on input "[DATE]" at bounding box center [154, 66] width 129 height 27
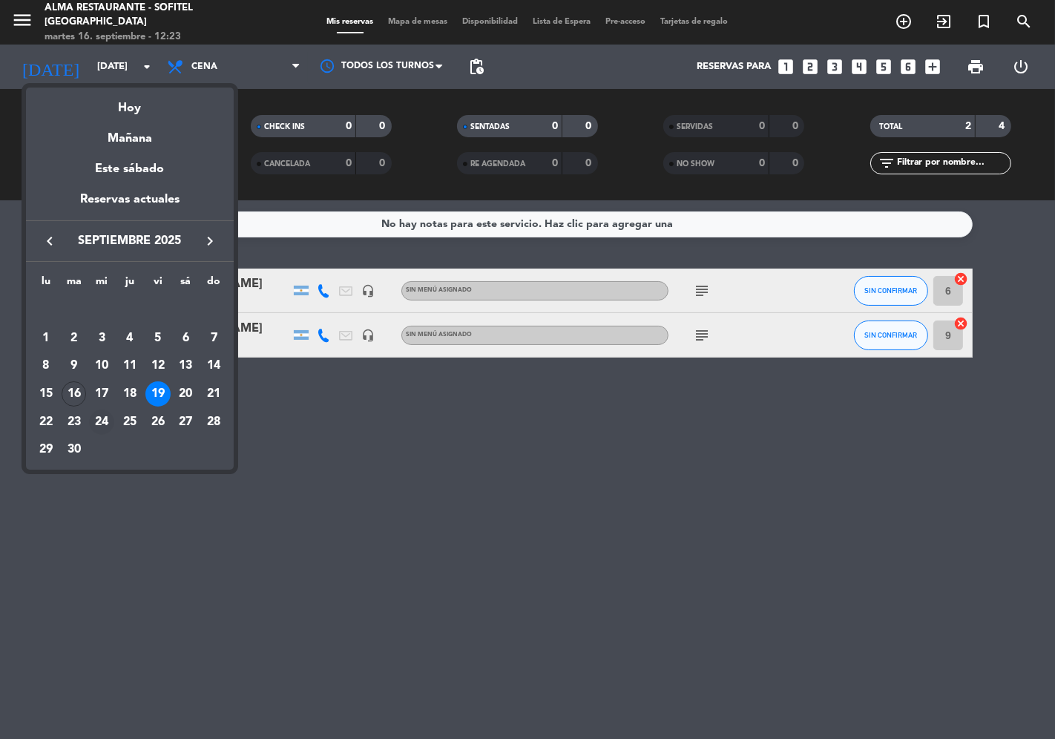
click at [99, 416] on div "24" at bounding box center [101, 422] width 25 height 25
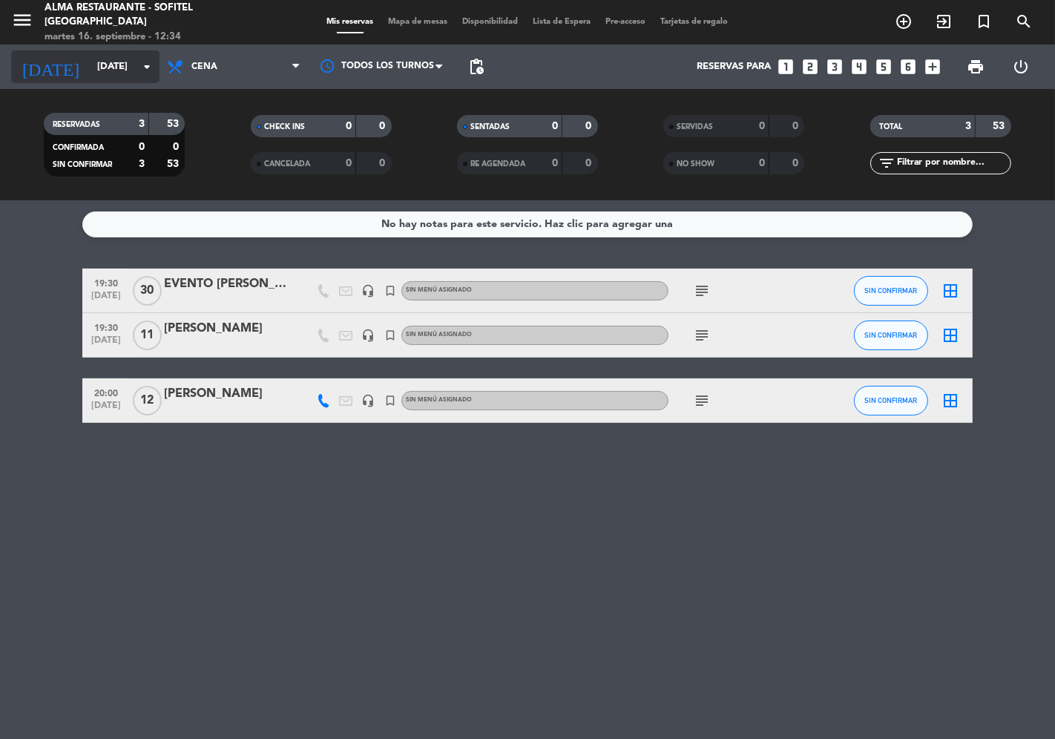
click at [90, 68] on input "[DATE]" at bounding box center [154, 66] width 129 height 27
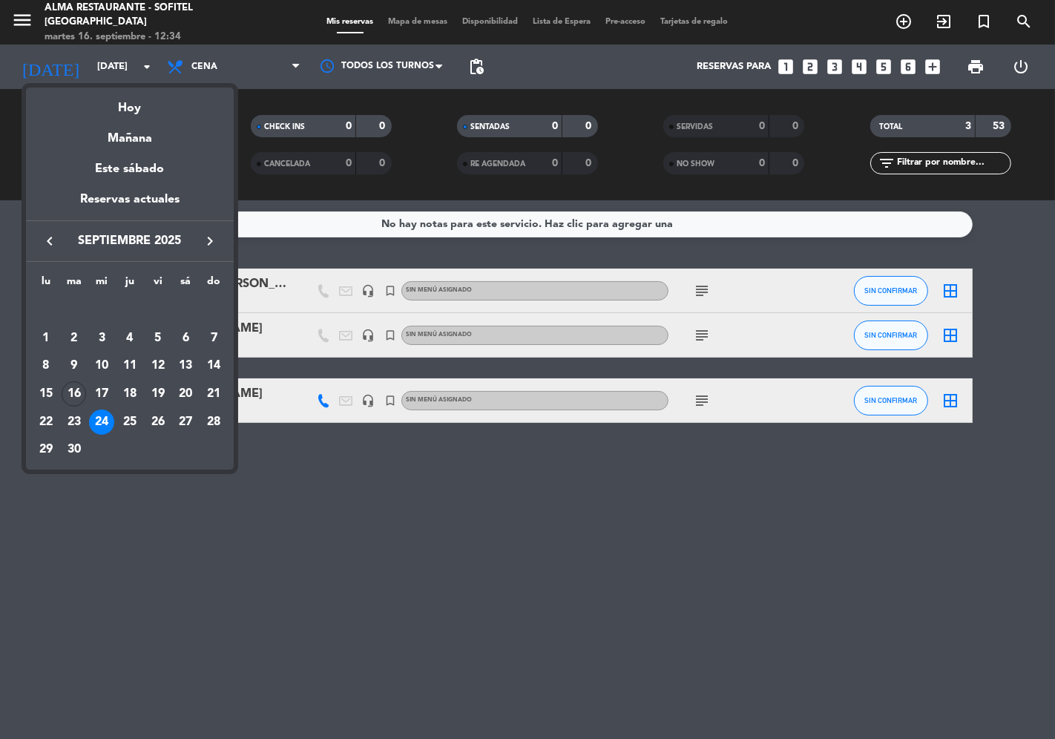
click at [108, 67] on div at bounding box center [527, 369] width 1055 height 739
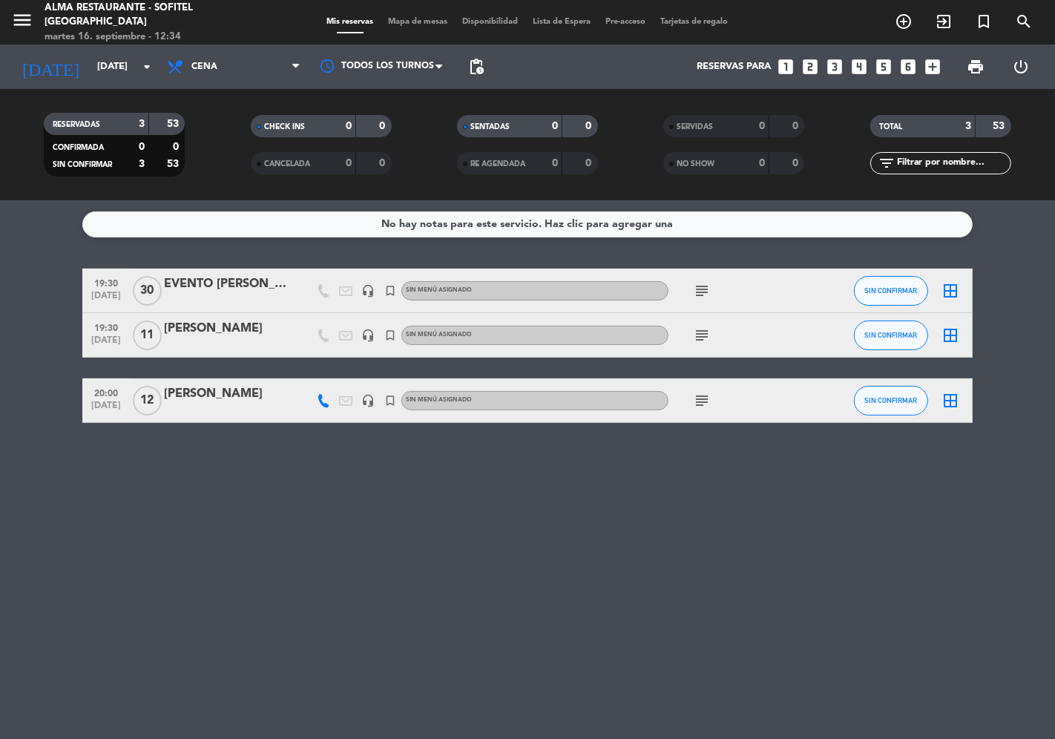
click at [108, 67] on input "[DATE]" at bounding box center [154, 66] width 129 height 27
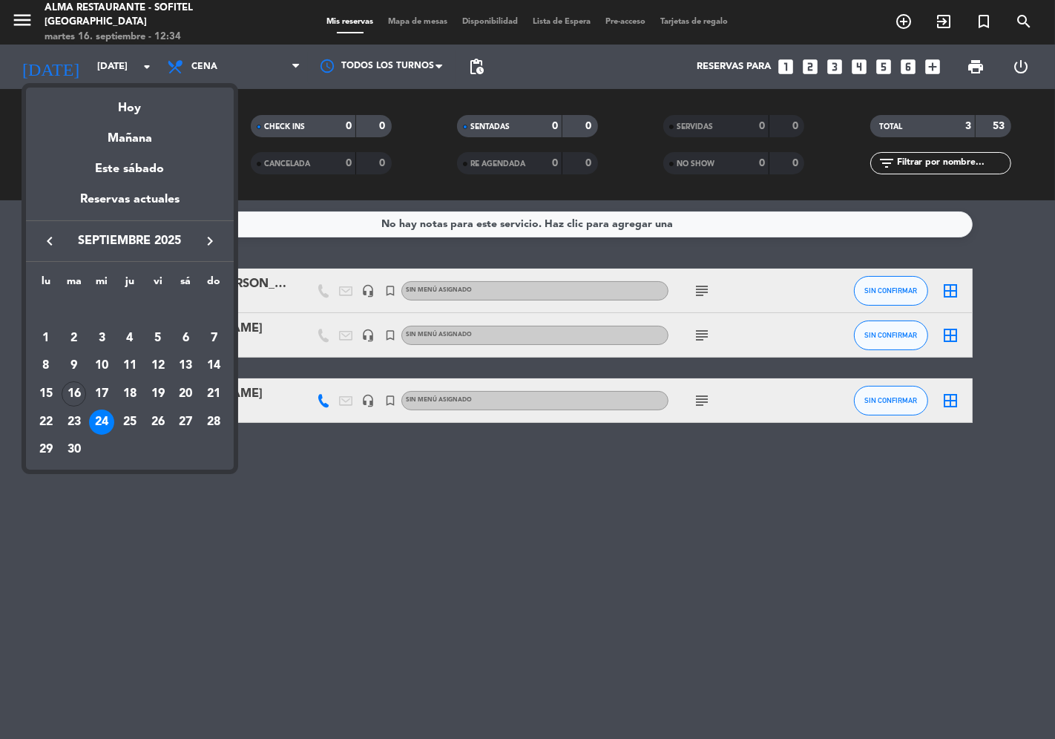
click at [201, 235] on icon "keyboard_arrow_right" at bounding box center [210, 241] width 18 height 18
click at [159, 338] on div "3" at bounding box center [157, 338] width 25 height 25
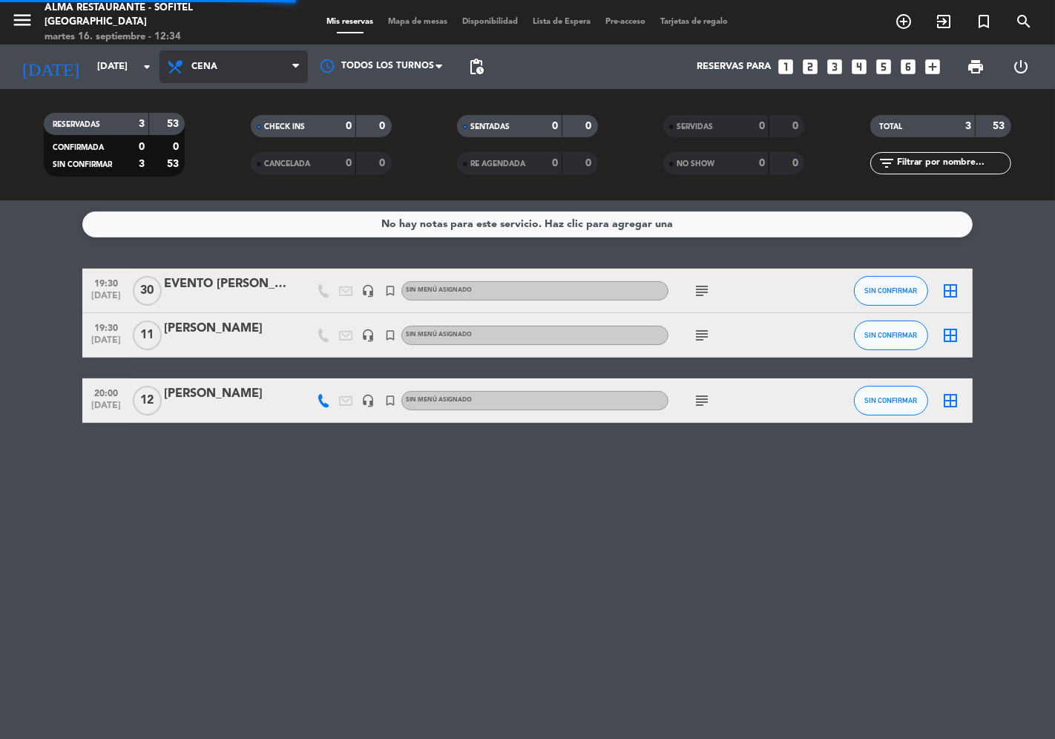
click at [232, 69] on span "Cena" at bounding box center [234, 66] width 148 height 33
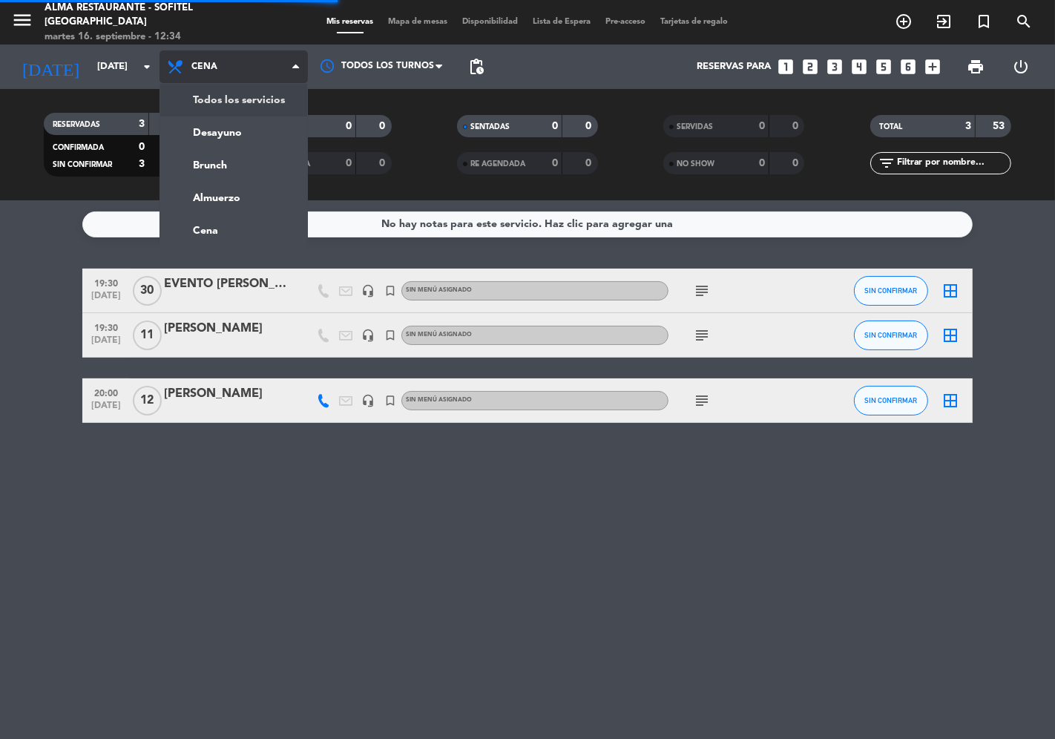
click at [225, 94] on div "menu Alma restaurante - Sofitel [GEOGRAPHIC_DATA] [DATE] 16. septiembre - 12:34…" at bounding box center [527, 100] width 1055 height 200
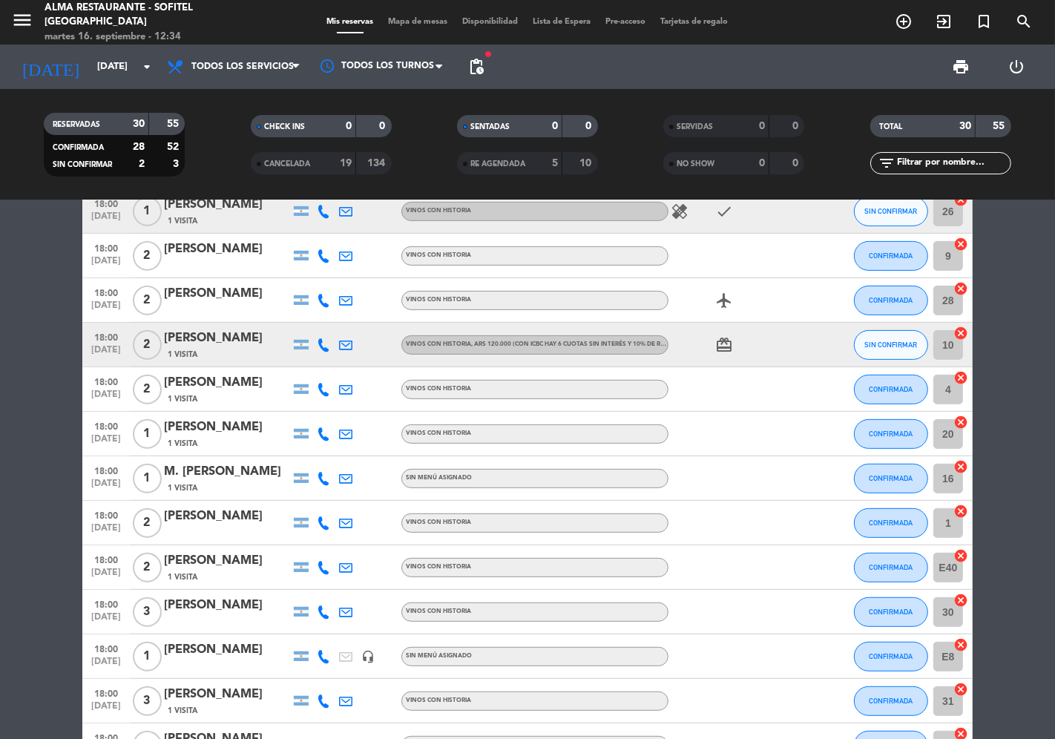
scroll to position [494, 0]
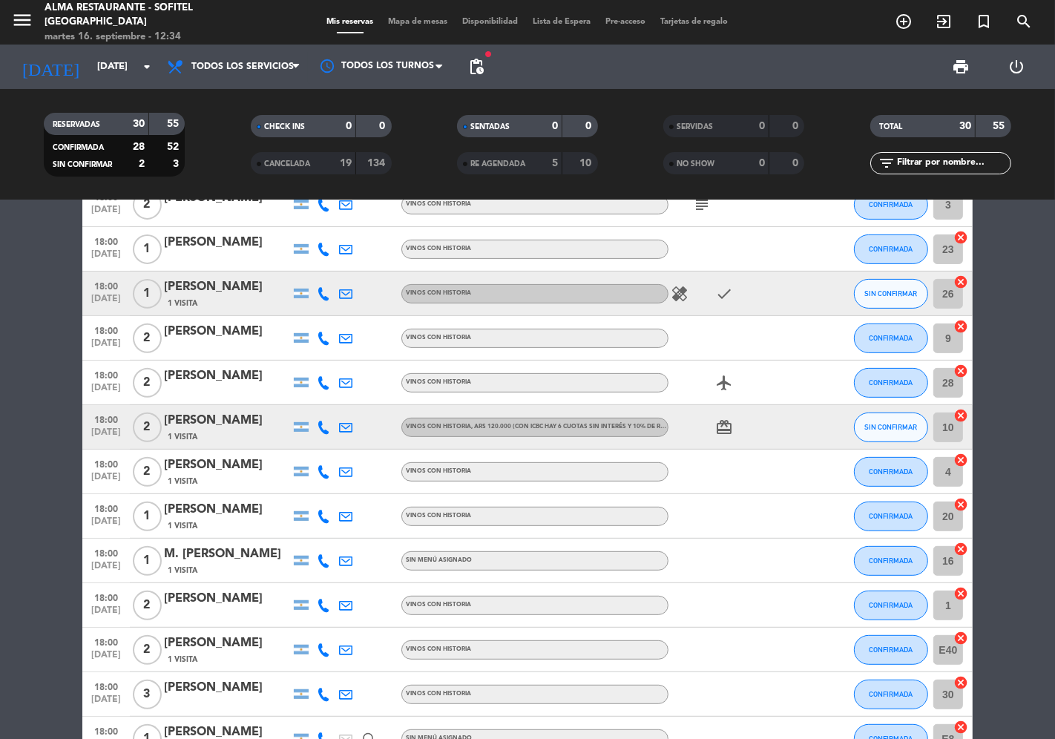
click at [321, 293] on icon at bounding box center [323, 293] width 13 height 13
click at [309, 269] on span "Copiar" at bounding box center [312, 268] width 31 height 16
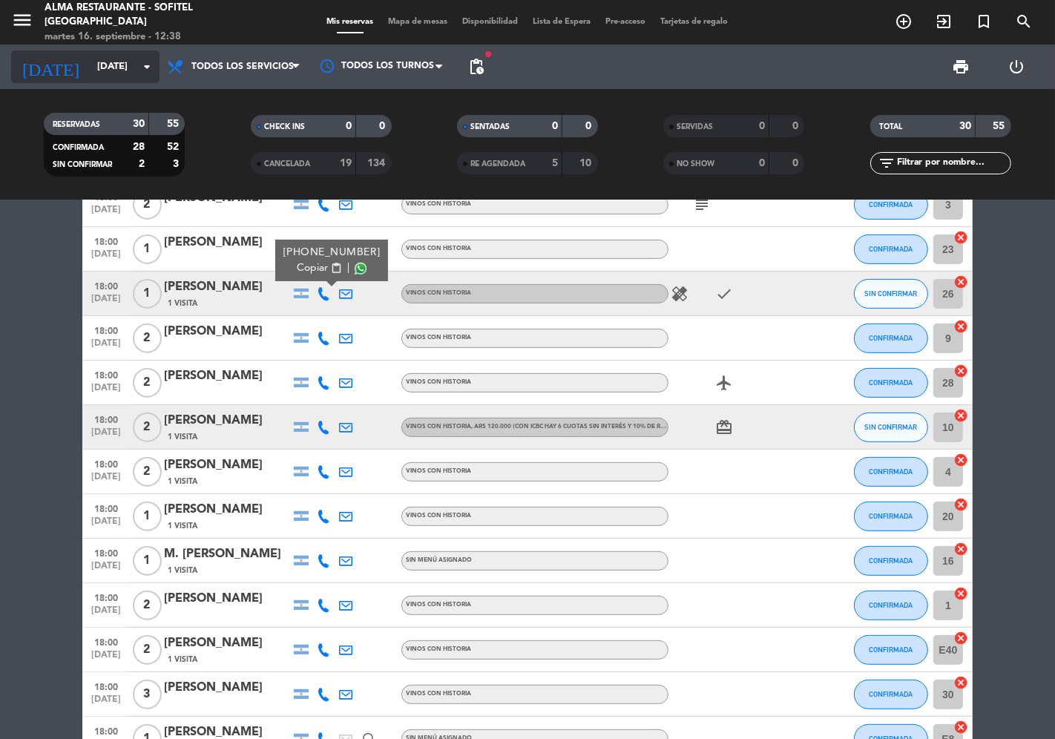
click at [90, 76] on input "[DATE]" at bounding box center [154, 66] width 129 height 27
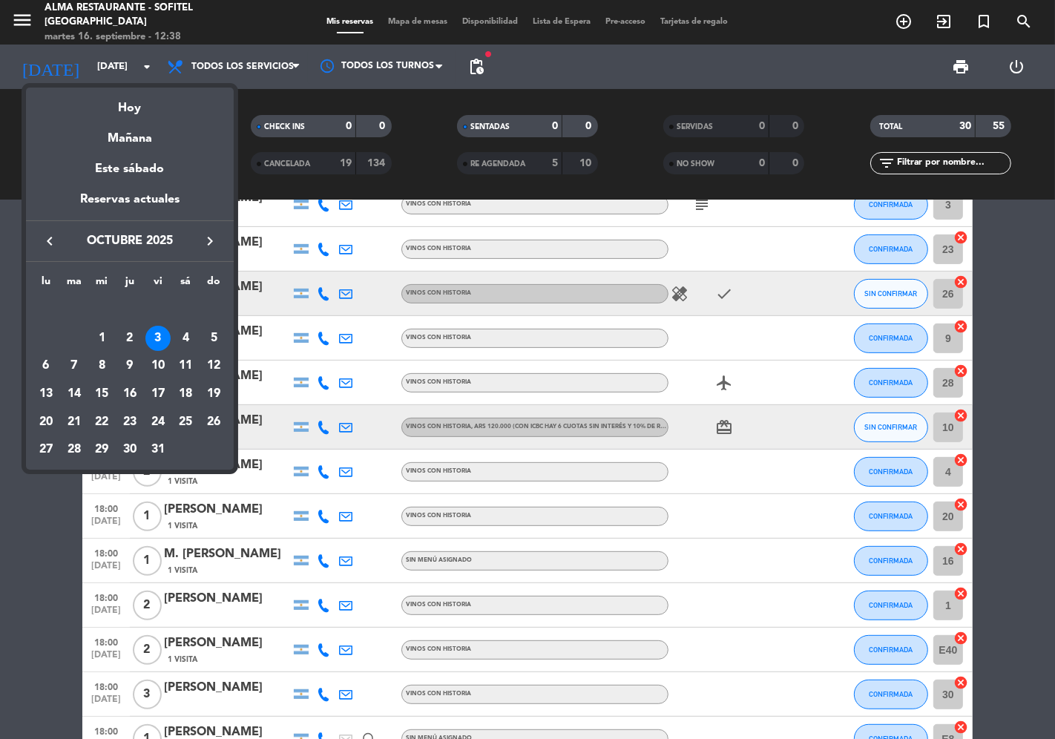
click at [112, 102] on div "Hoy" at bounding box center [130, 103] width 208 height 30
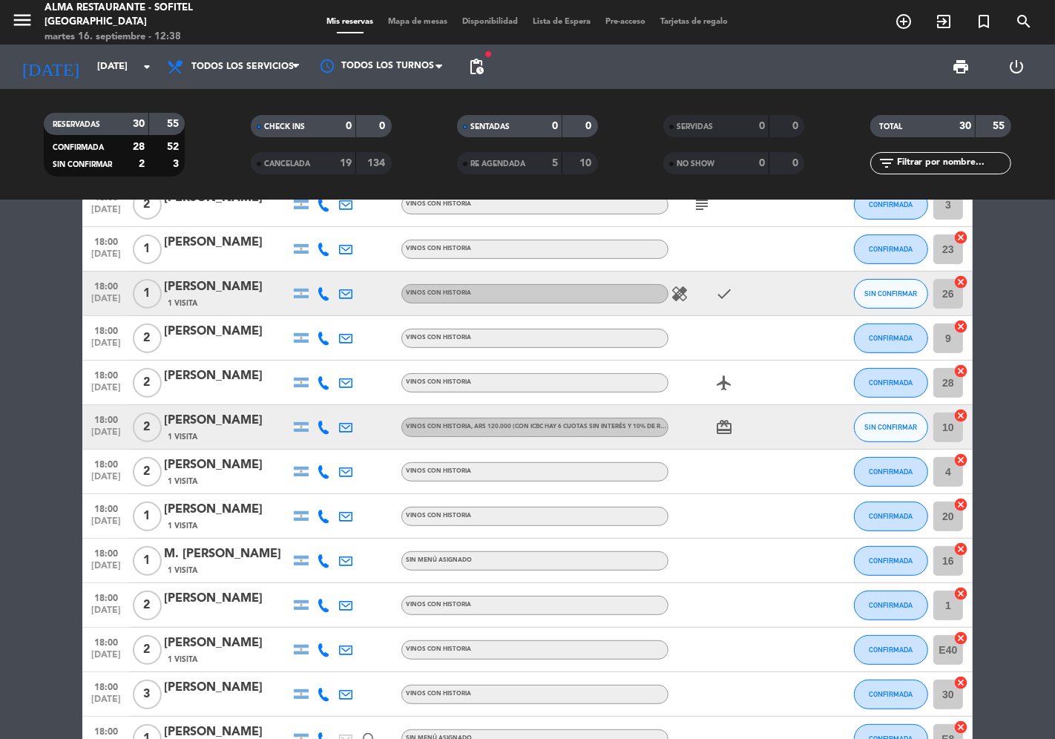
type input "[DATE]"
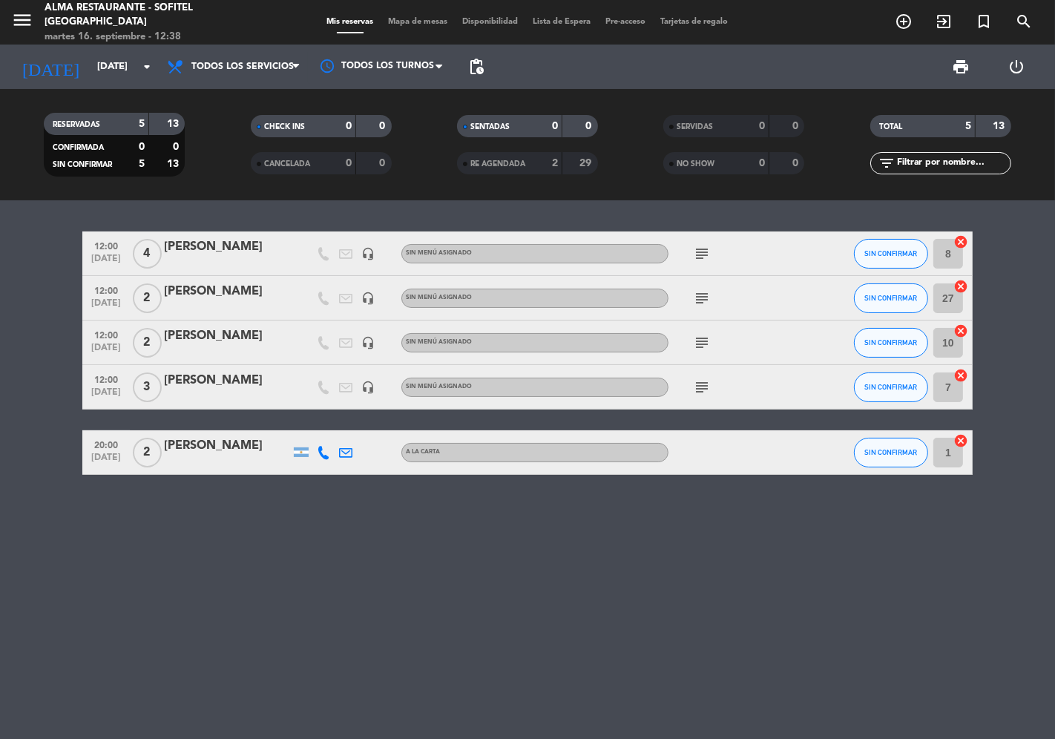
click at [221, 293] on div "[PERSON_NAME]" at bounding box center [227, 291] width 126 height 19
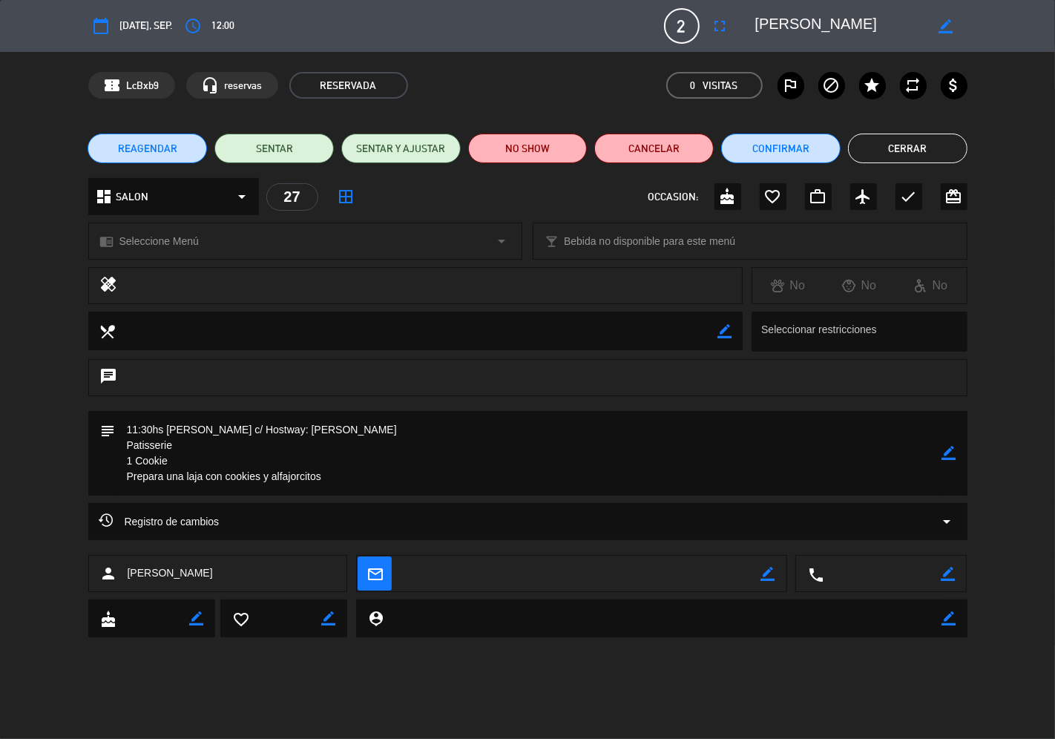
click at [162, 154] on span "REAGENDAR" at bounding box center [147, 149] width 59 height 16
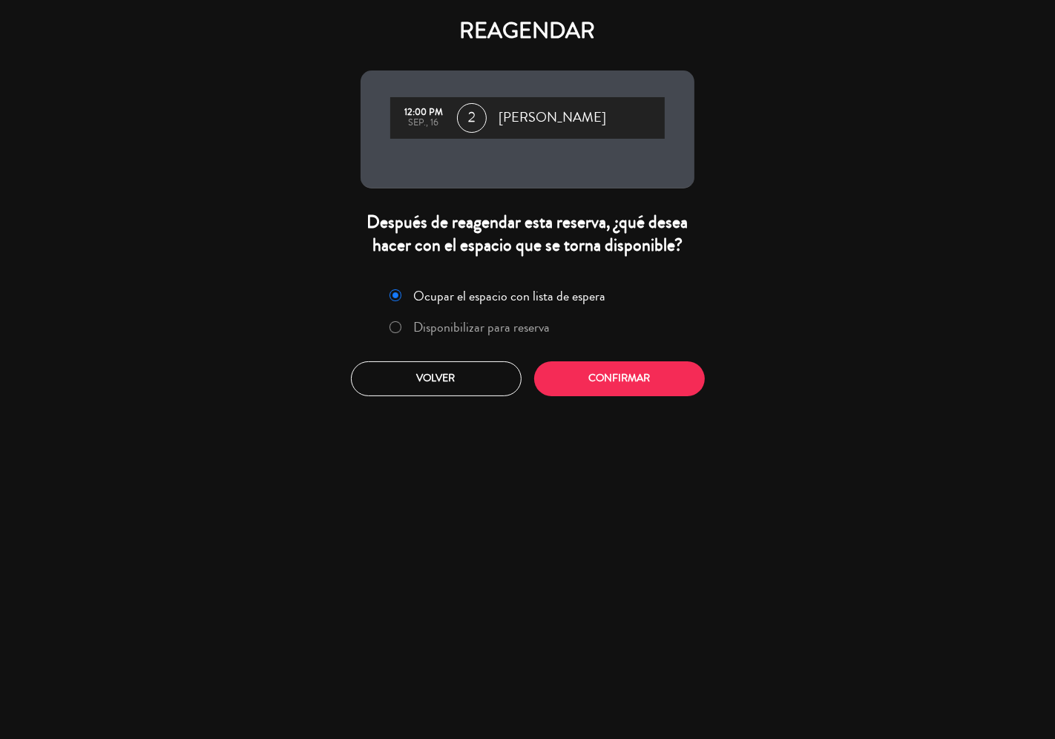
drag, startPoint x: 436, startPoint y: 321, endPoint x: 491, endPoint y: 340, distance: 58.9
click at [436, 322] on label "Disponibilizar para reserva" at bounding box center [482, 327] width 137 height 13
click at [583, 377] on button "Confirmar" at bounding box center [619, 378] width 171 height 35
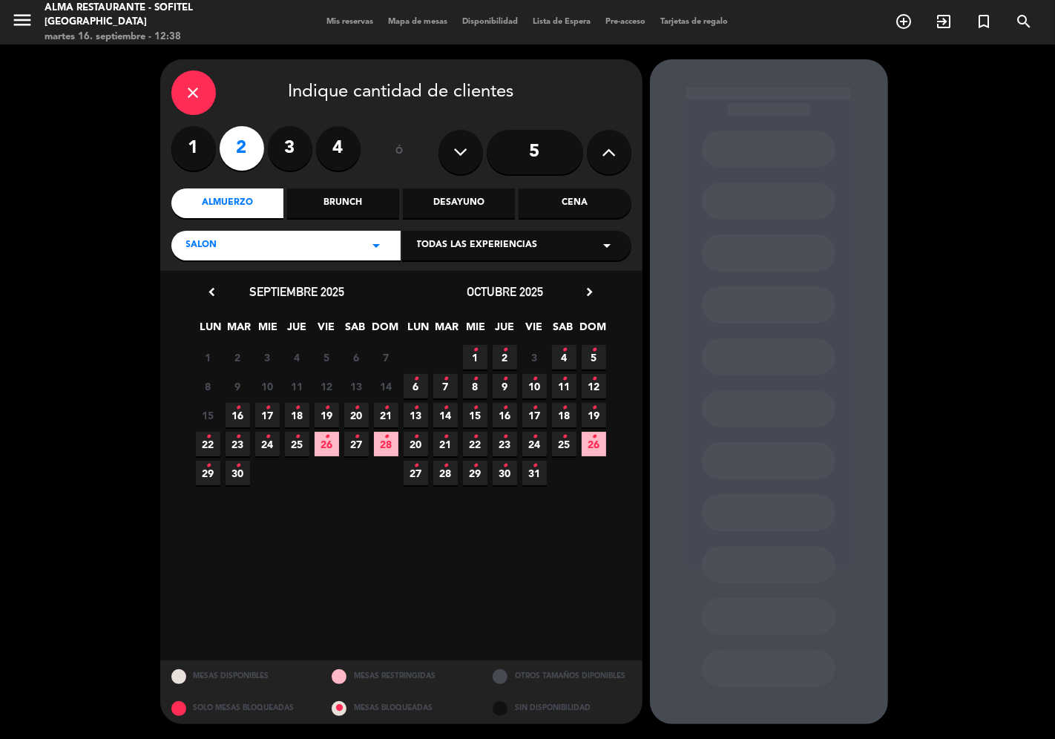
click at [239, 416] on icon "•" at bounding box center [237, 408] width 5 height 24
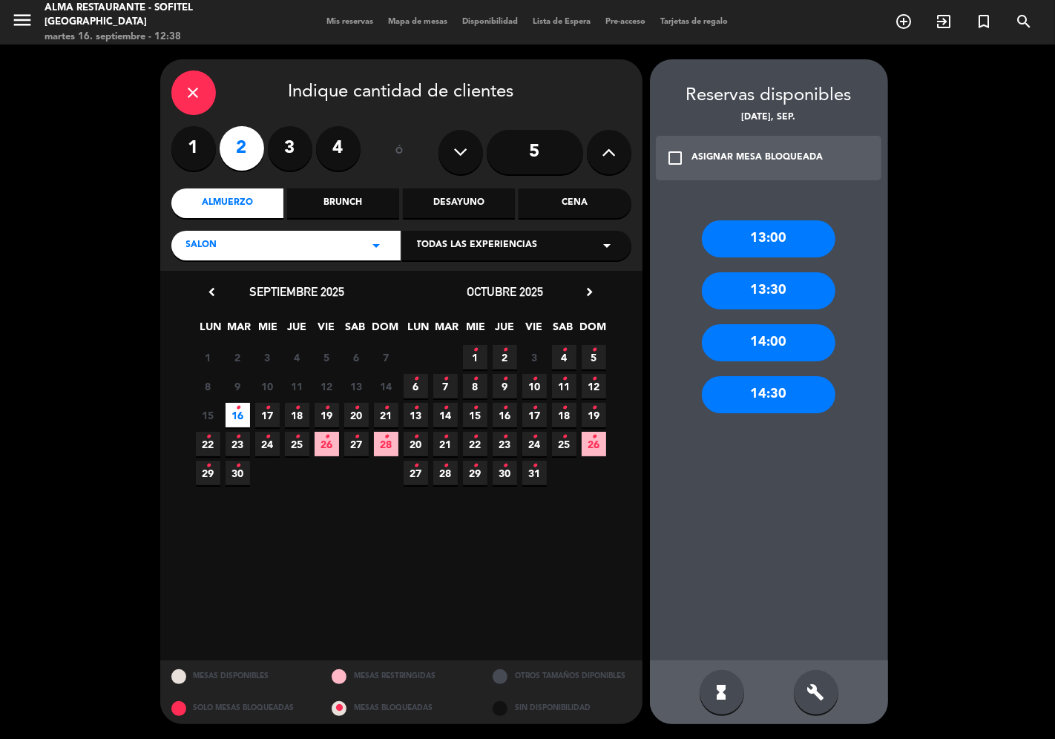
click at [772, 243] on div "13:00" at bounding box center [769, 238] width 134 height 37
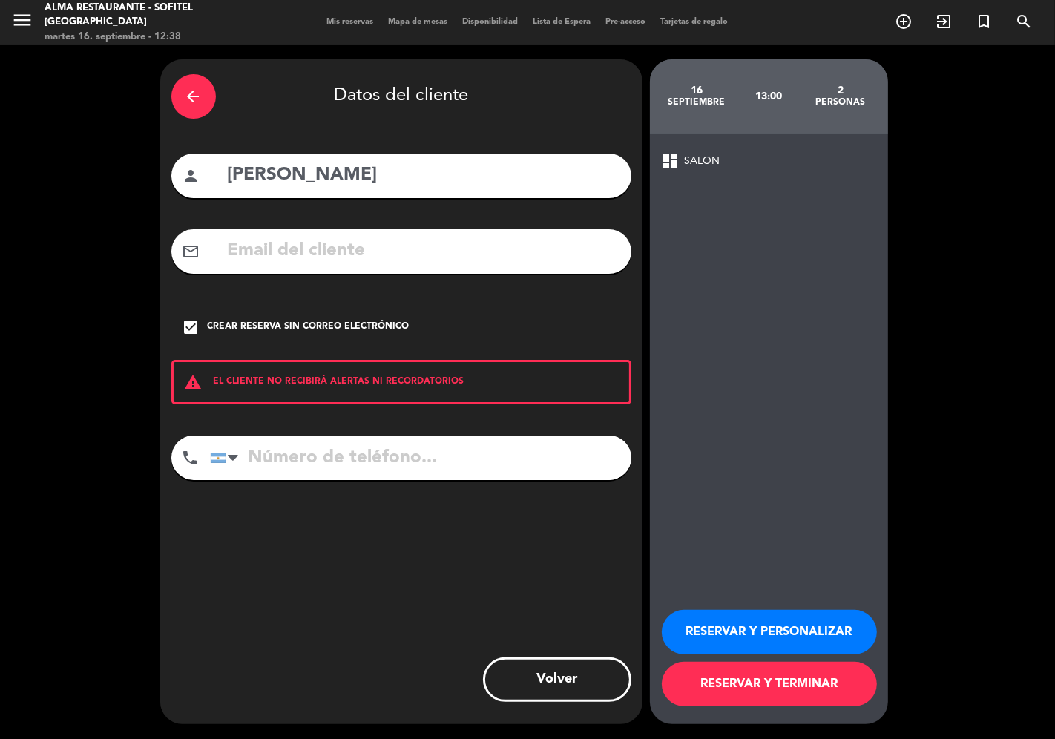
click at [718, 686] on button "RESERVAR Y TERMINAR" at bounding box center [769, 684] width 215 height 45
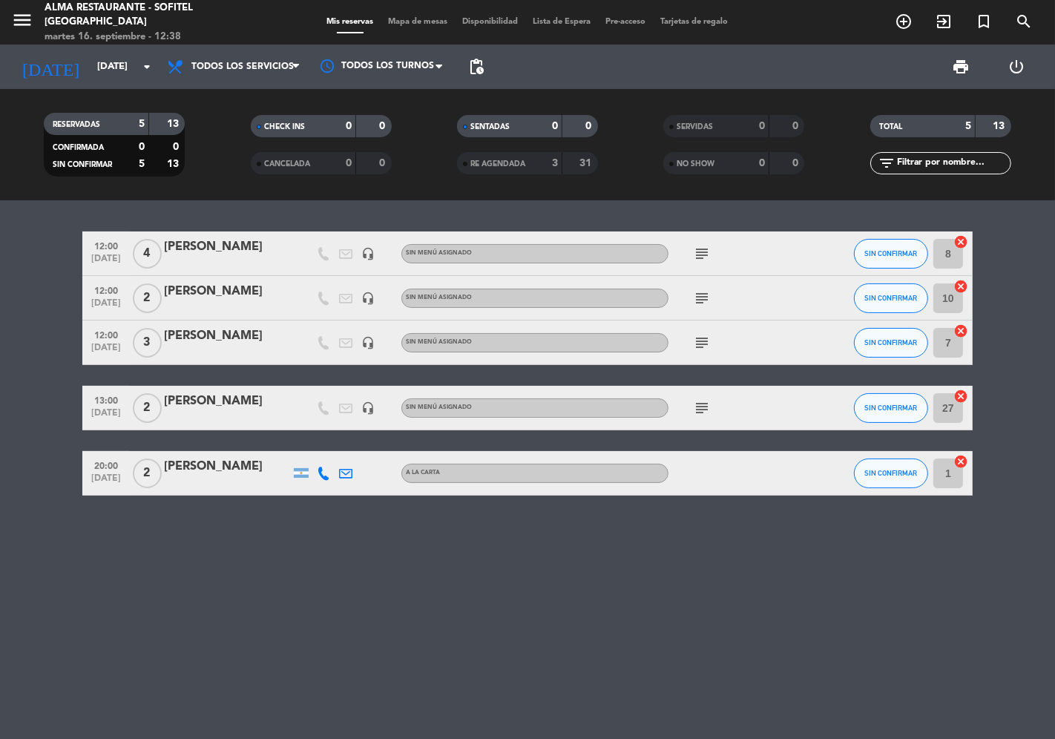
click at [202, 407] on div "[PERSON_NAME]" at bounding box center [227, 401] width 126 height 19
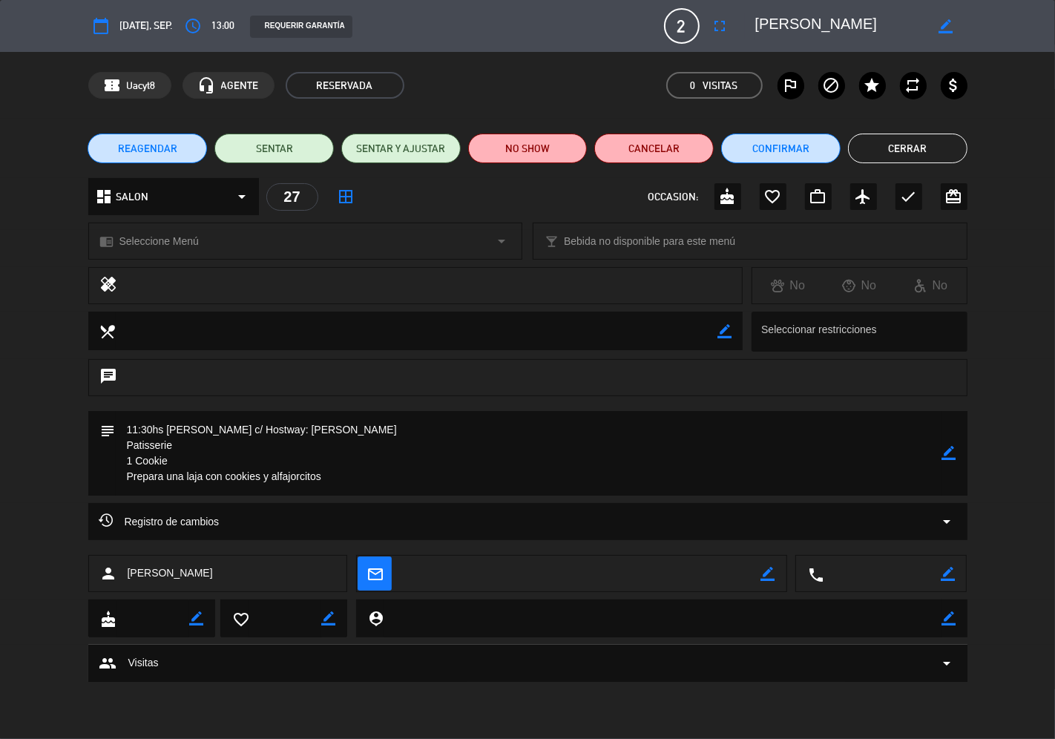
click at [943, 454] on icon "border_color" at bounding box center [949, 453] width 14 height 14
drag, startPoint x: 255, startPoint y: 426, endPoint x: 114, endPoint y: 426, distance: 141.7
click at [114, 426] on div "subject" at bounding box center [527, 453] width 879 height 85
drag, startPoint x: 116, startPoint y: 446, endPoint x: 107, endPoint y: 446, distance: 8.9
click at [107, 446] on div "subject" at bounding box center [527, 453] width 879 height 85
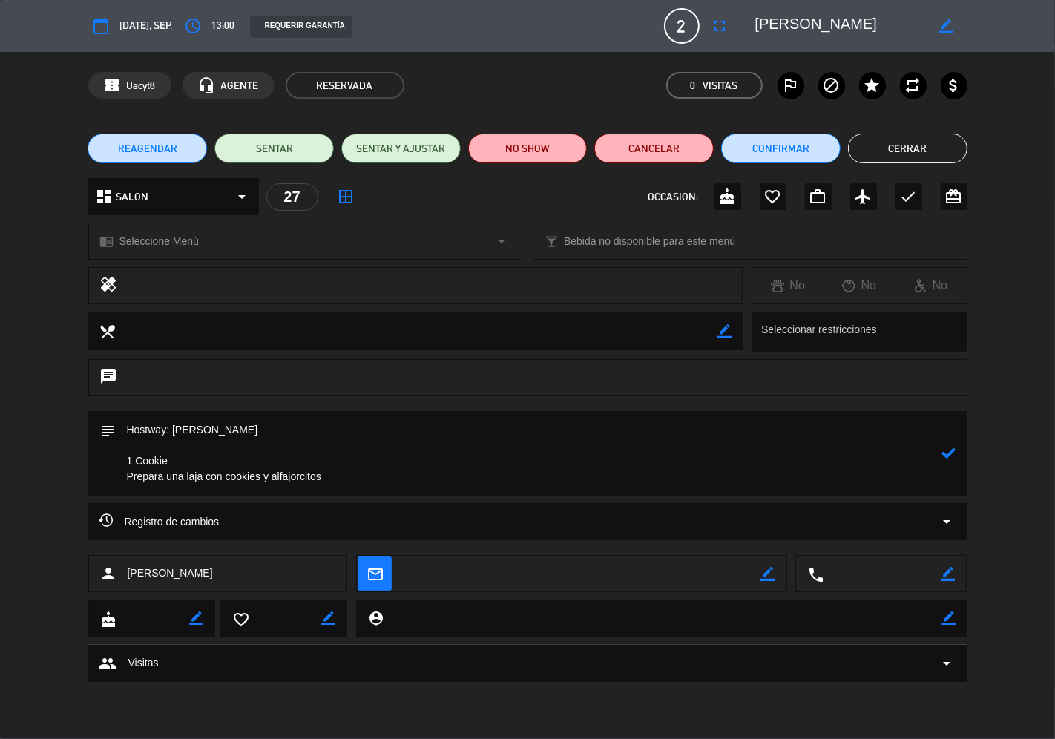
drag, startPoint x: 159, startPoint y: 481, endPoint x: 101, endPoint y: 478, distance: 58.0
click at [101, 478] on div "subject" at bounding box center [527, 453] width 879 height 85
drag, startPoint x: 123, startPoint y: 462, endPoint x: 168, endPoint y: 462, distance: 44.5
click at [168, 462] on textarea at bounding box center [529, 453] width 827 height 85
click at [124, 473] on textarea at bounding box center [529, 453] width 827 height 85
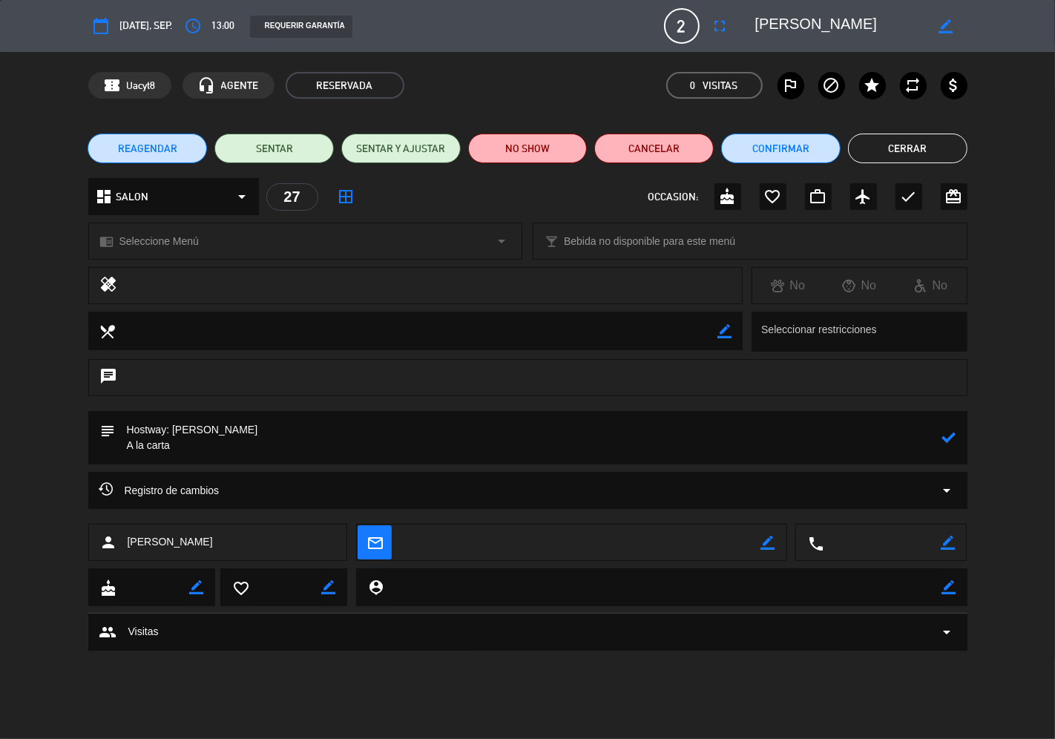
click at [193, 442] on textarea at bounding box center [529, 437] width 827 height 53
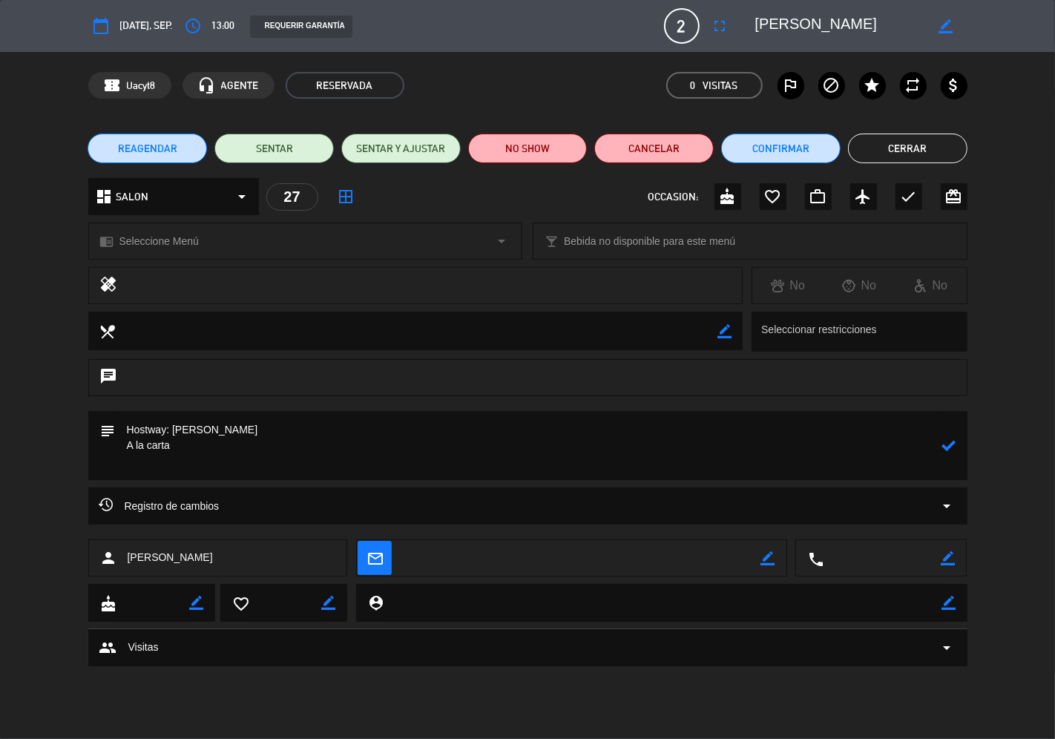
paste textarea "1 Cookie"
type textarea "Hostway: [PERSON_NAME] A la carta 1 Cookie"
click at [948, 443] on icon at bounding box center [949, 446] width 14 height 14
click at [913, 151] on button "Cerrar" at bounding box center [907, 149] width 119 height 30
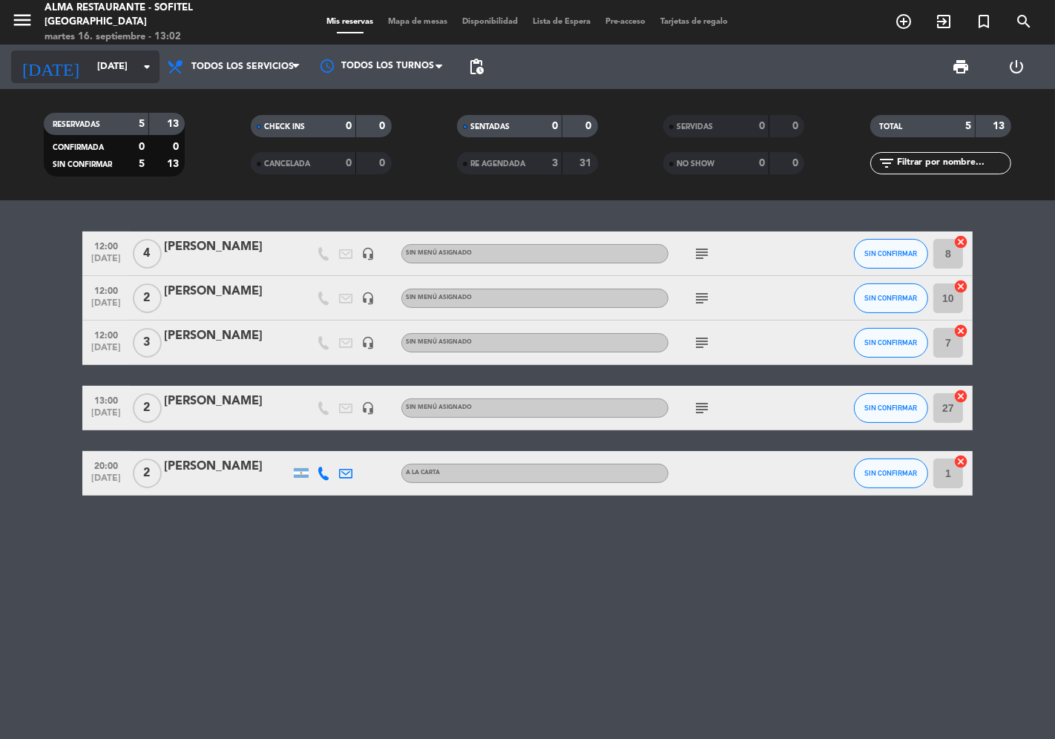
click at [90, 68] on input "[DATE]" at bounding box center [154, 66] width 129 height 27
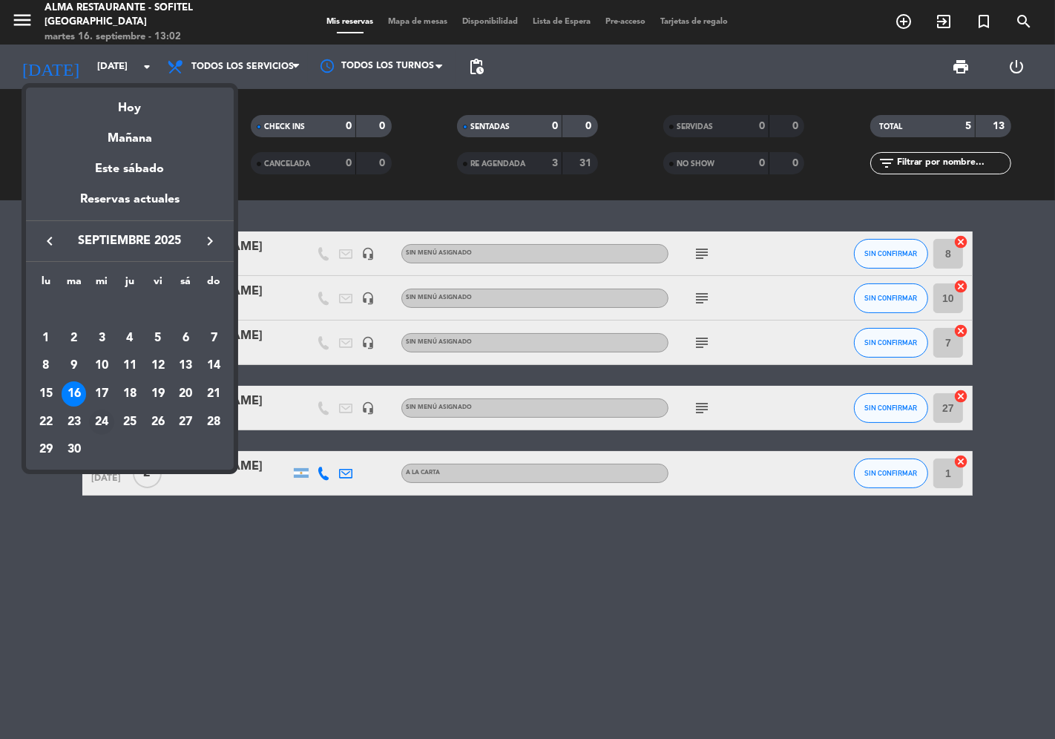
click at [106, 421] on div "24" at bounding box center [101, 422] width 25 height 25
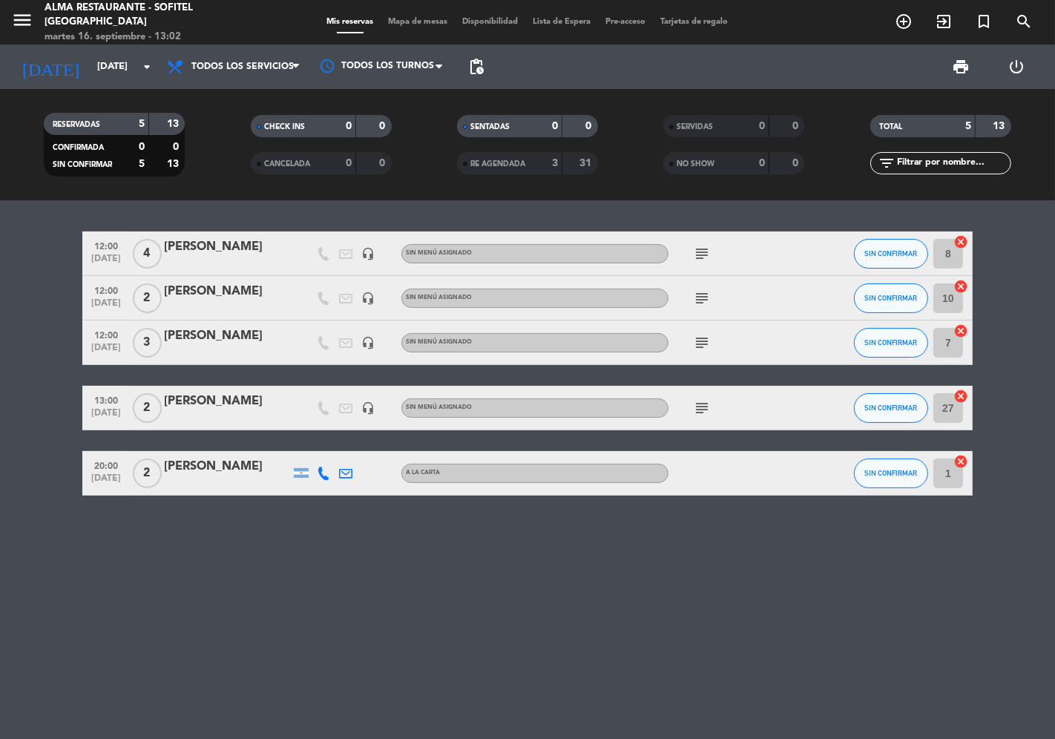
type input "[DATE]"
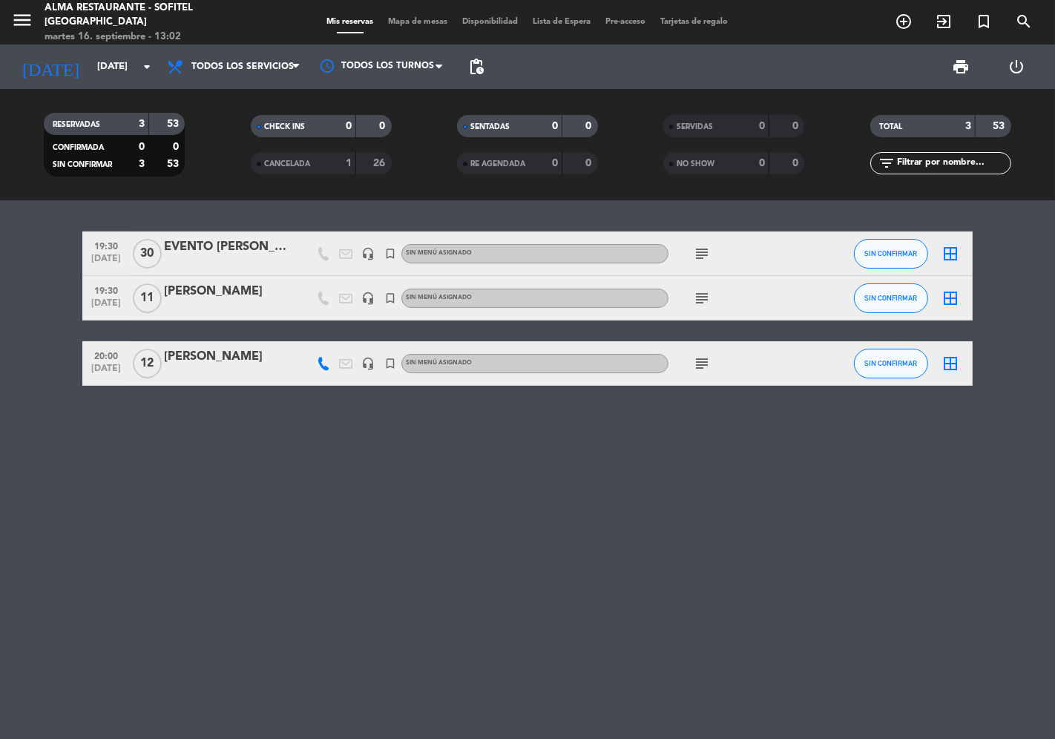
click at [703, 251] on icon "subject" at bounding box center [702, 254] width 18 height 18
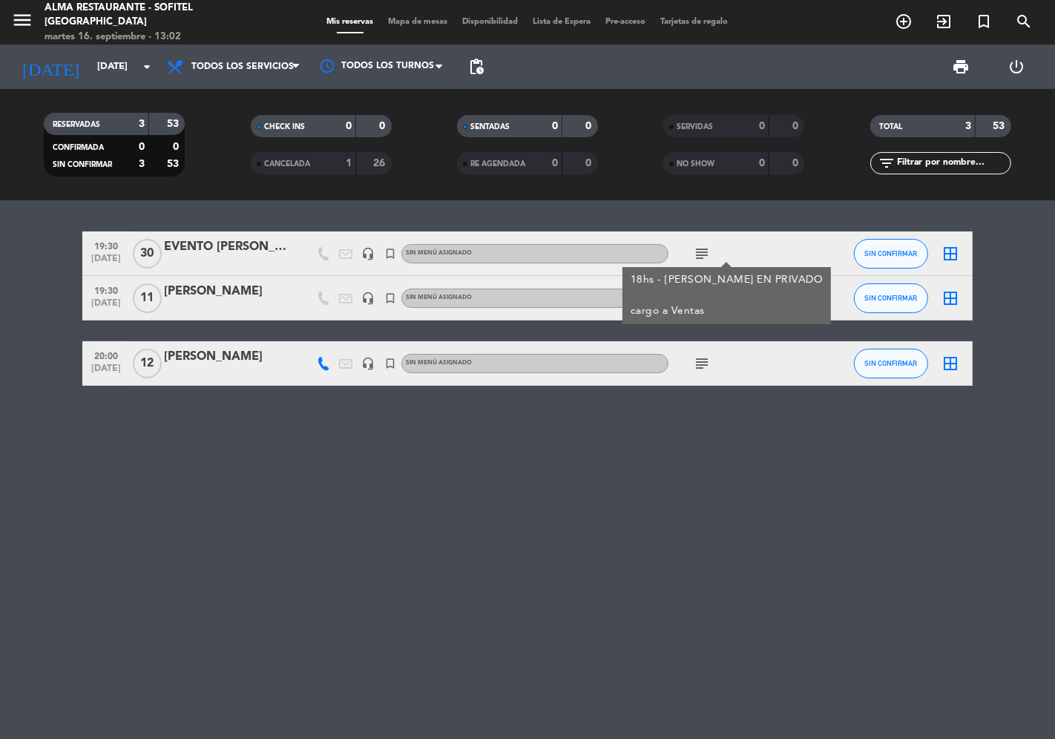
click at [547, 448] on div "19:30 [DATE] EVENTO [PERSON_NAME] headset_mic turned_in_not Sin menú asignado s…" at bounding box center [527, 469] width 1055 height 539
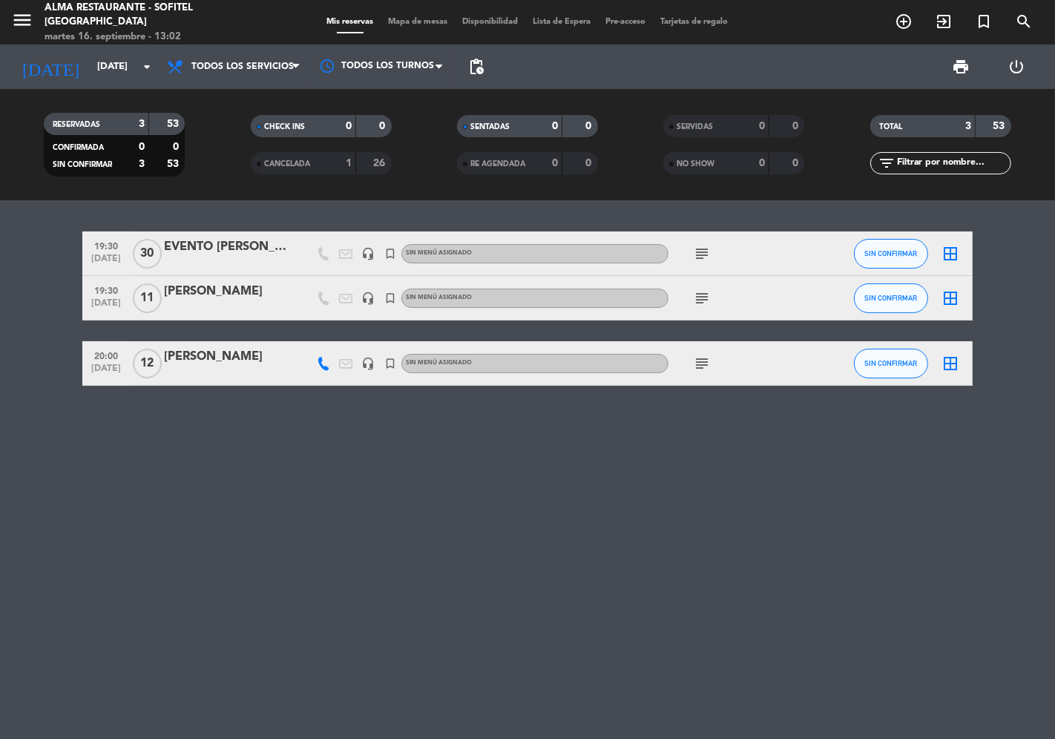
click at [709, 295] on icon "subject" at bounding box center [702, 298] width 18 height 18
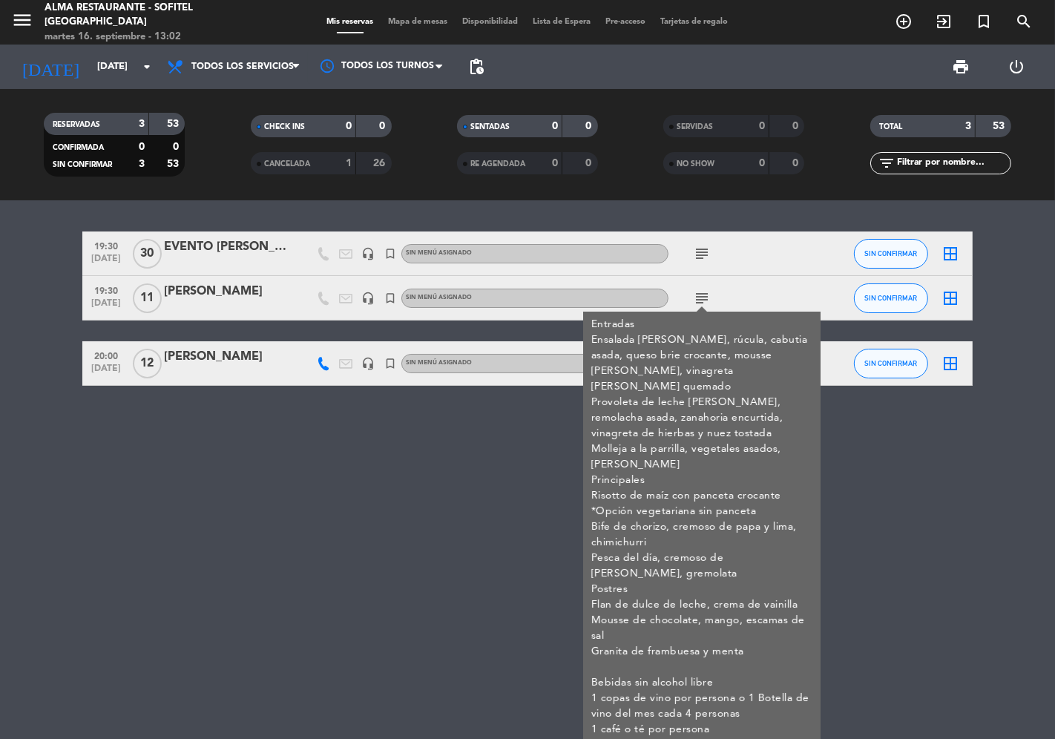
click at [203, 292] on div "[PERSON_NAME]" at bounding box center [227, 291] width 126 height 19
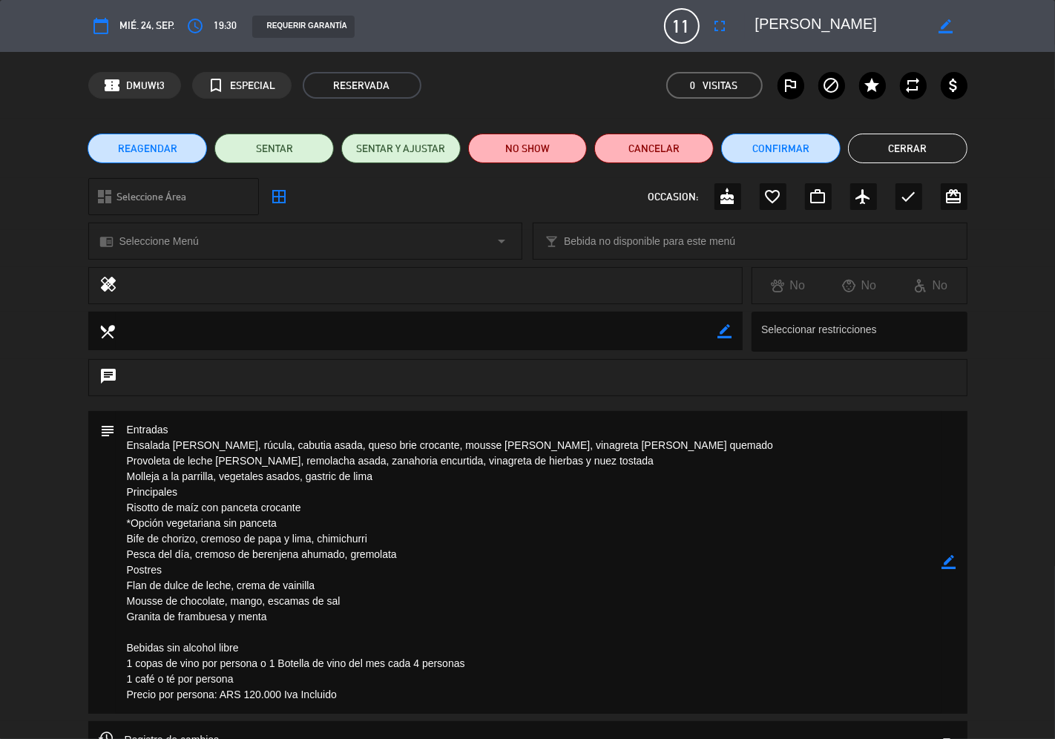
click at [890, 146] on button "Cerrar" at bounding box center [907, 149] width 119 height 30
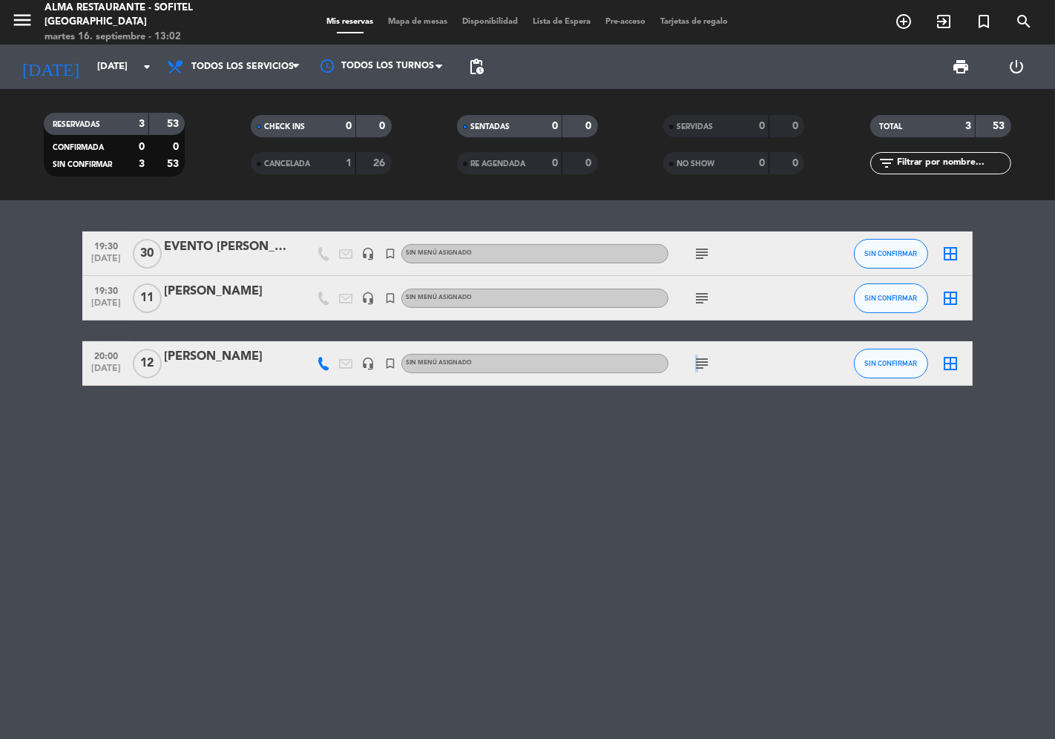
click at [695, 360] on icon "subject" at bounding box center [702, 364] width 18 height 18
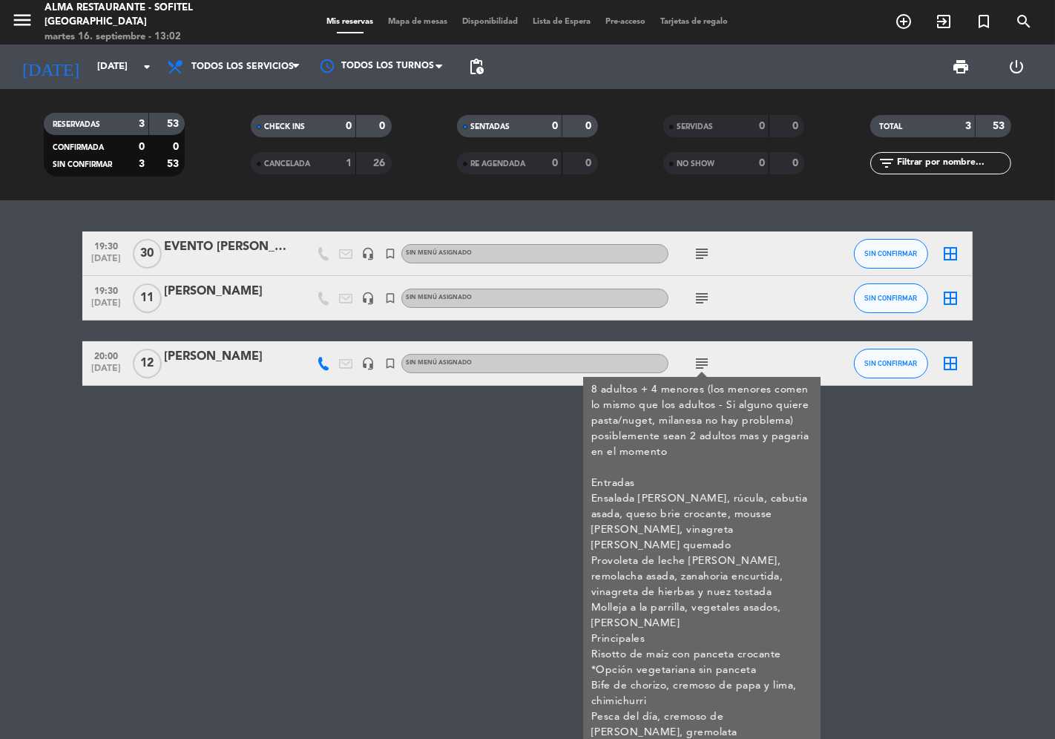
click at [180, 357] on div "[PERSON_NAME]" at bounding box center [227, 356] width 126 height 19
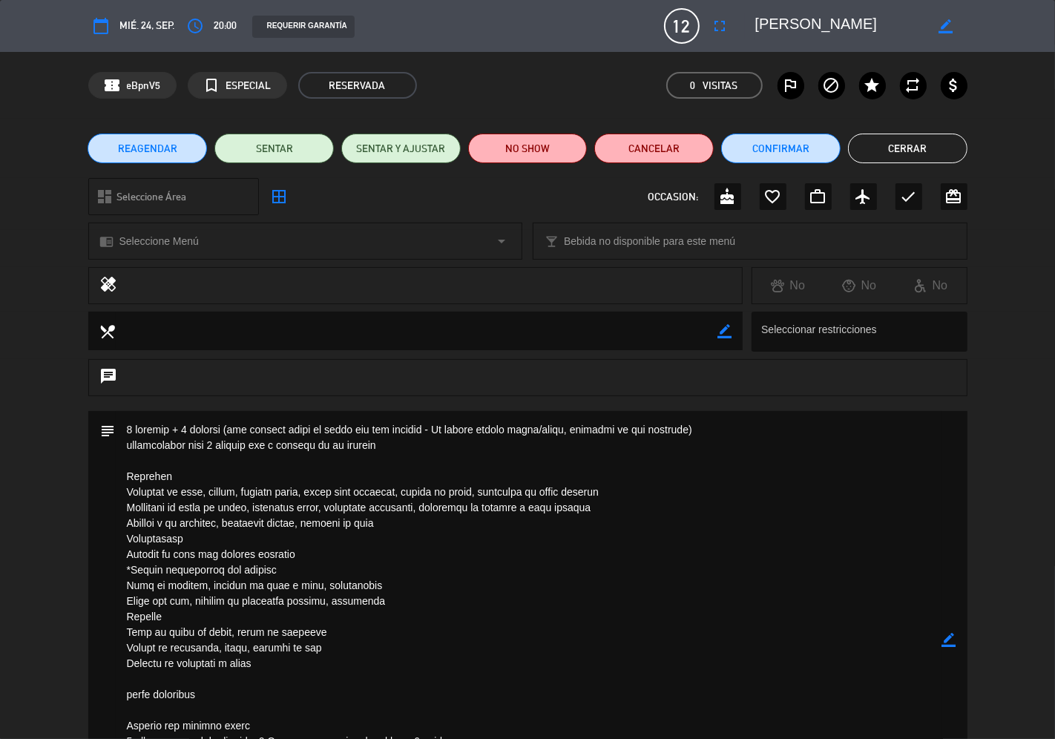
click at [881, 154] on button "Cerrar" at bounding box center [907, 149] width 119 height 30
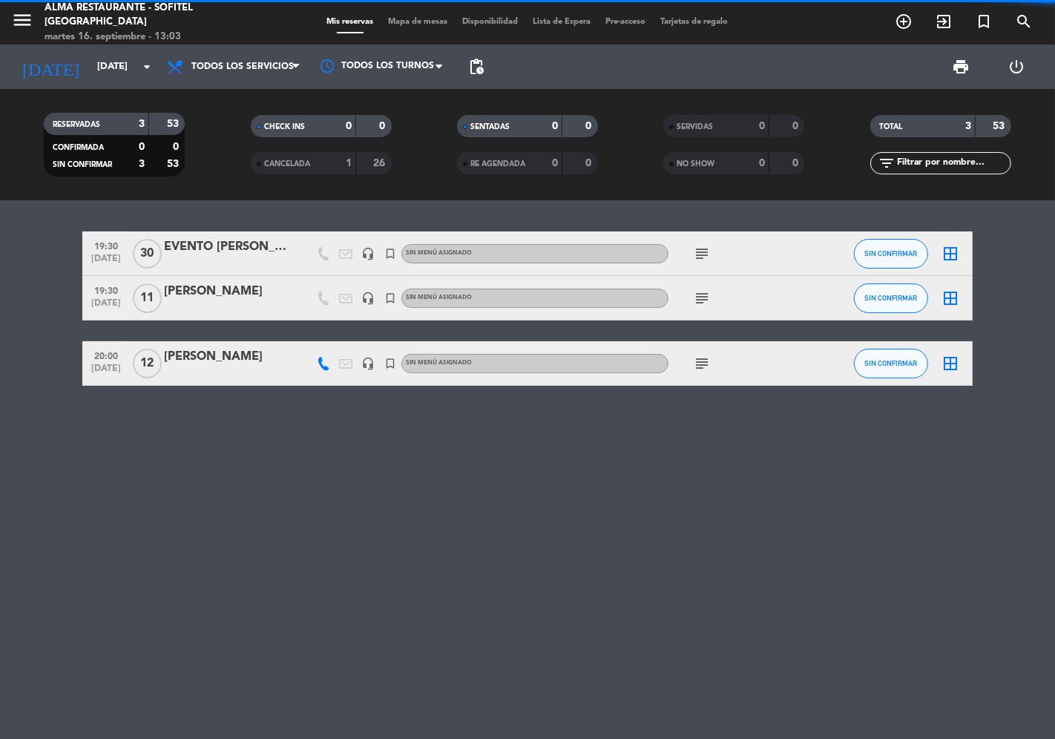
click at [223, 299] on div "[PERSON_NAME]" at bounding box center [227, 291] width 126 height 19
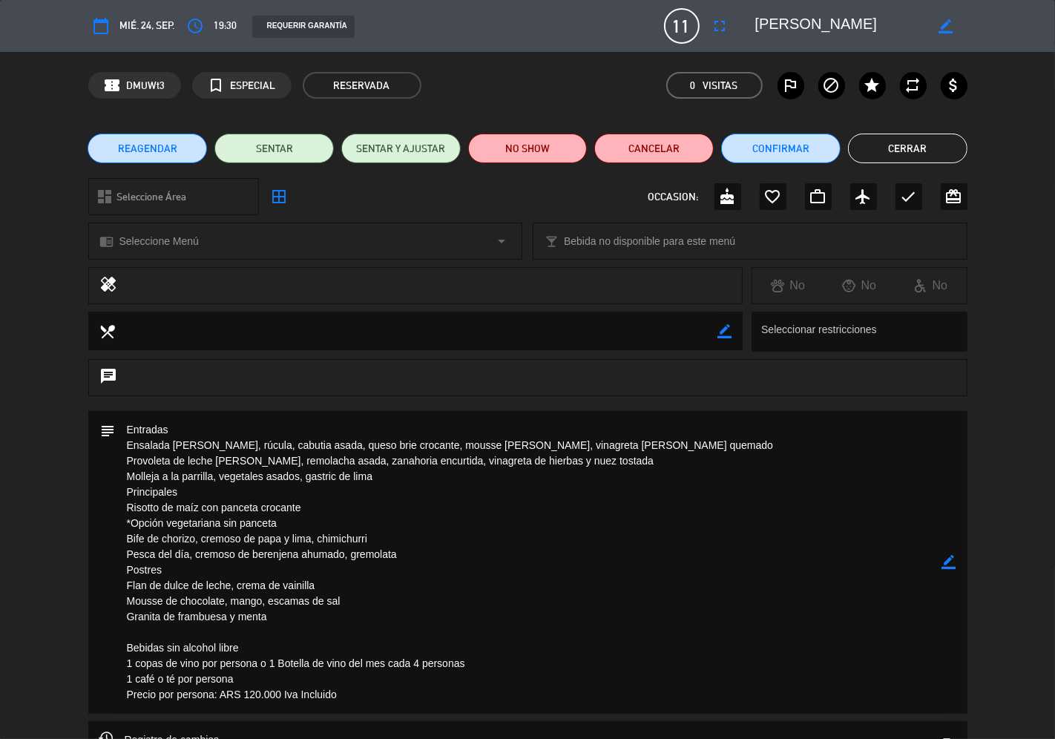
click at [894, 163] on div "REAGENDAR SENTAR SENTAR Y AJUSTAR NO SHOW Cancelar Confirmar Cerrar" at bounding box center [527, 148] width 1055 height 59
click at [874, 159] on button "Cerrar" at bounding box center [907, 149] width 119 height 30
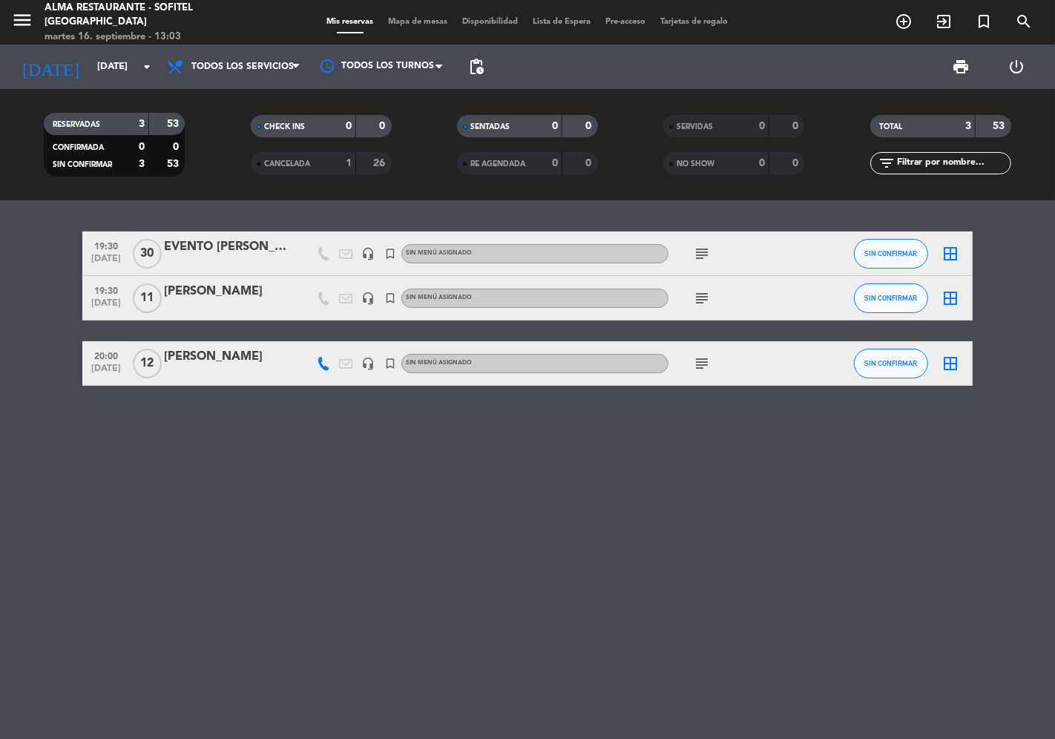
click at [298, 161] on span "CANCELADA" at bounding box center [287, 163] width 46 height 7
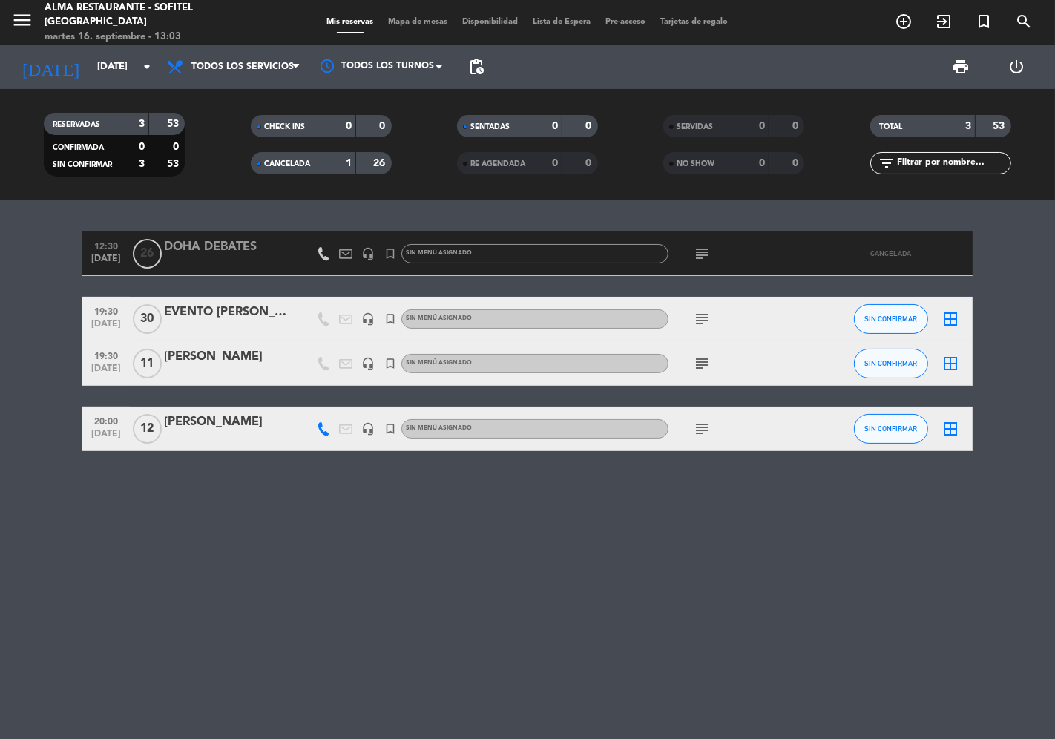
click at [211, 246] on div "DOHA DEBATES" at bounding box center [227, 246] width 126 height 19
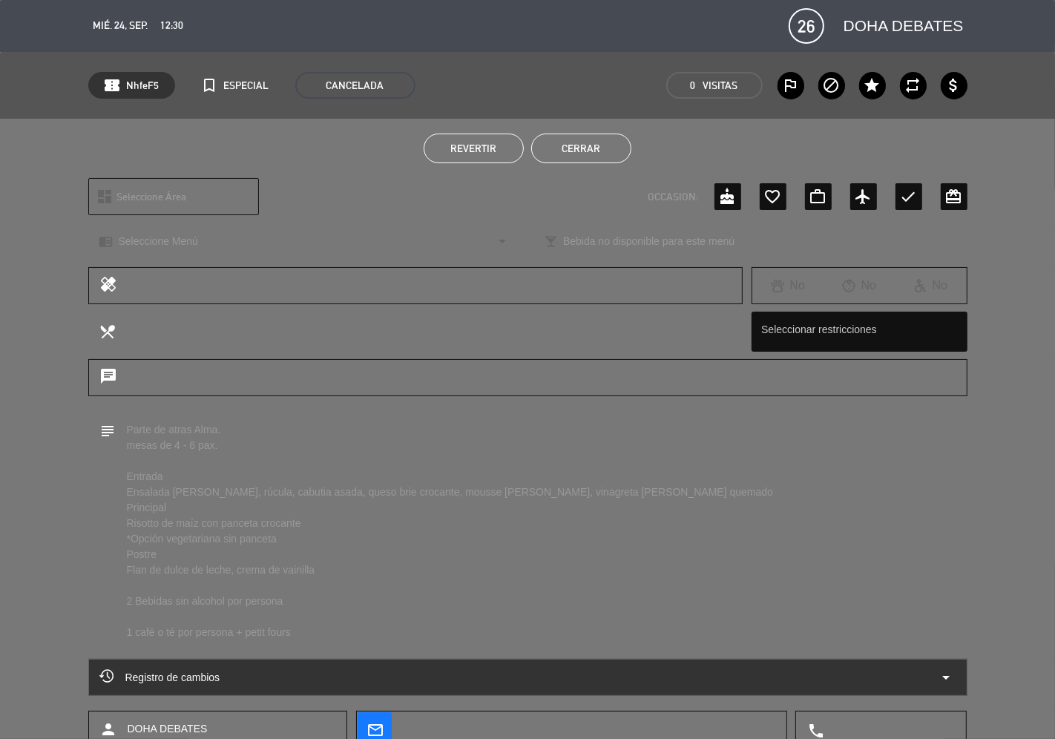
click at [461, 156] on button "Revertir" at bounding box center [474, 149] width 100 height 30
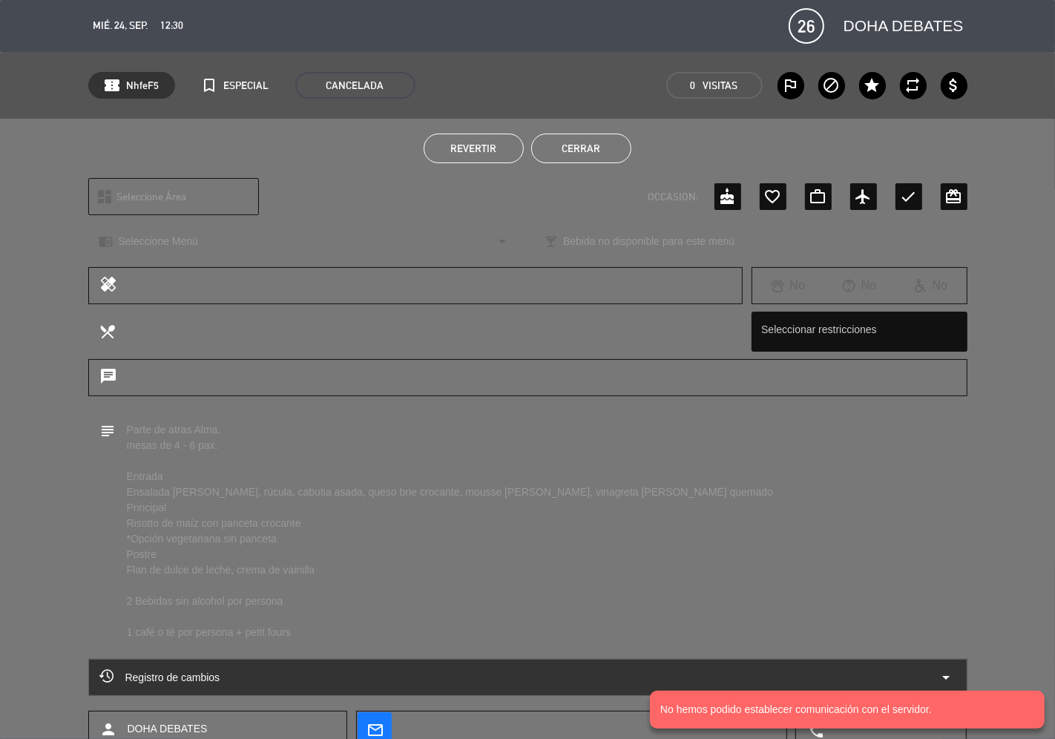
click at [577, 142] on button "Cerrar" at bounding box center [581, 149] width 100 height 30
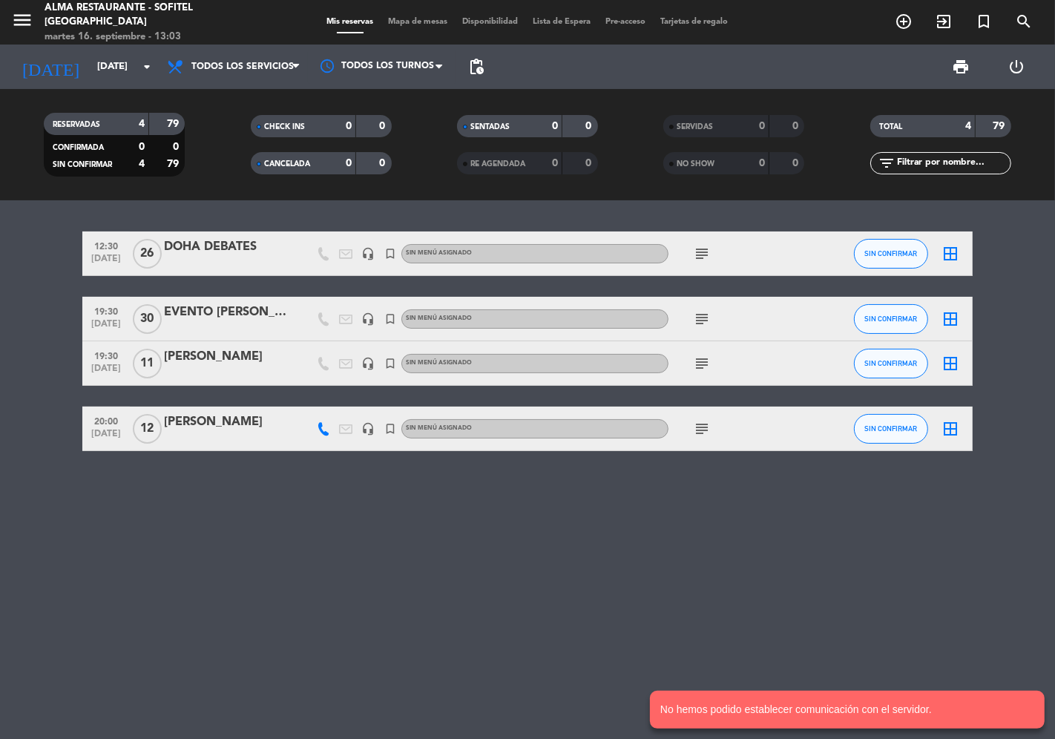
click at [701, 255] on icon "subject" at bounding box center [702, 254] width 18 height 18
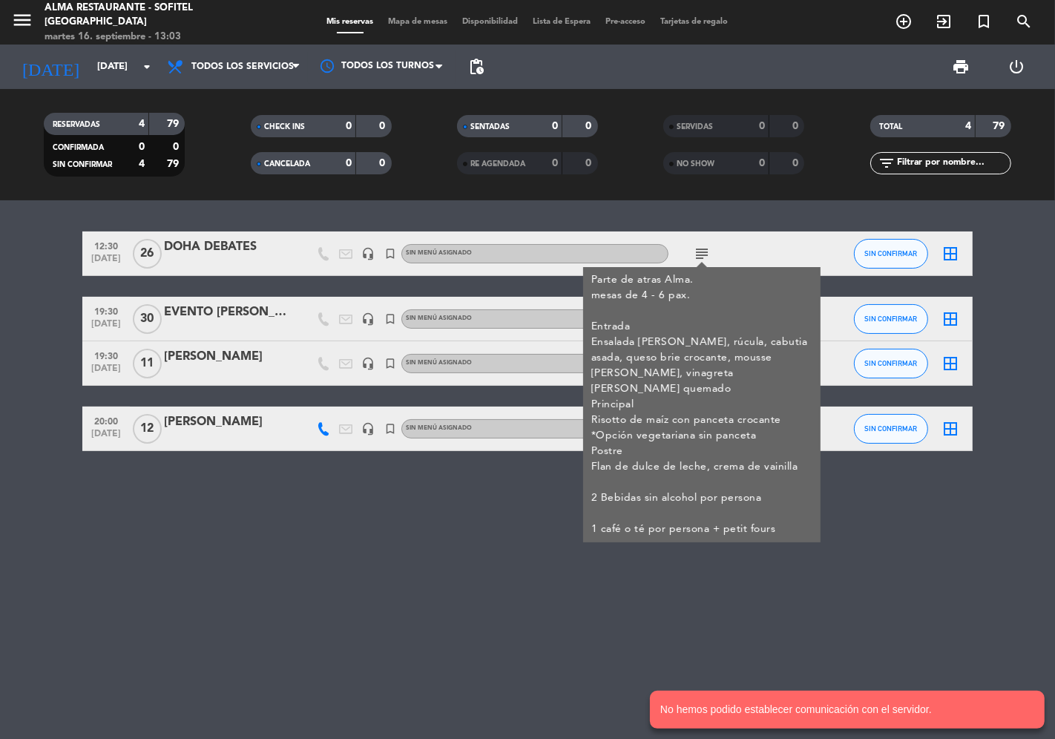
click at [216, 250] on div "DOHA DEBATES" at bounding box center [227, 246] width 126 height 19
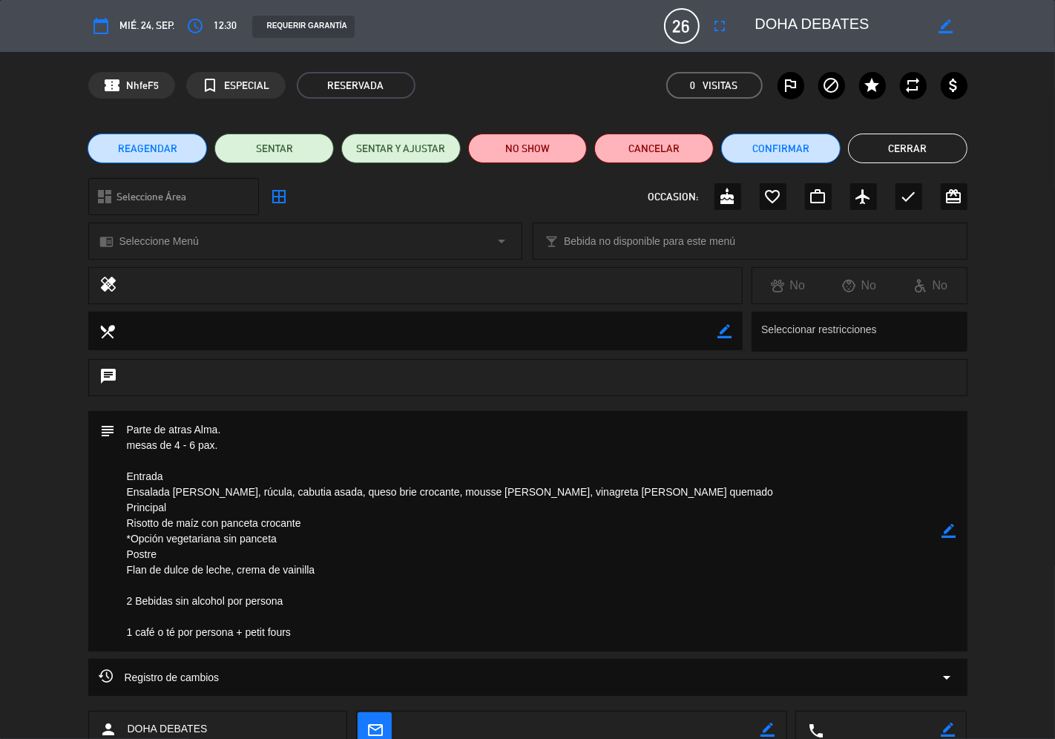
drag, startPoint x: 871, startPoint y: 25, endPoint x: 762, endPoint y: 27, distance: 109.1
click at [752, 27] on div "border_color" at bounding box center [856, 26] width 223 height 27
click at [908, 145] on button "Cerrar" at bounding box center [907, 149] width 119 height 30
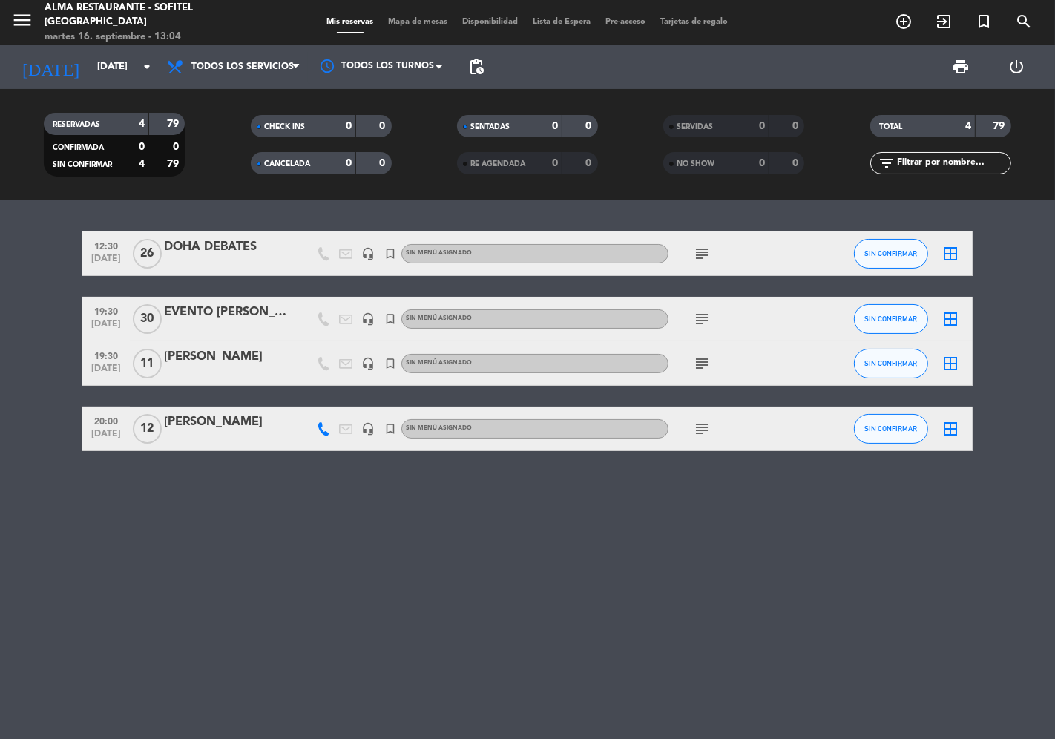
click at [209, 246] on div "DOHA DEBATES" at bounding box center [227, 246] width 126 height 19
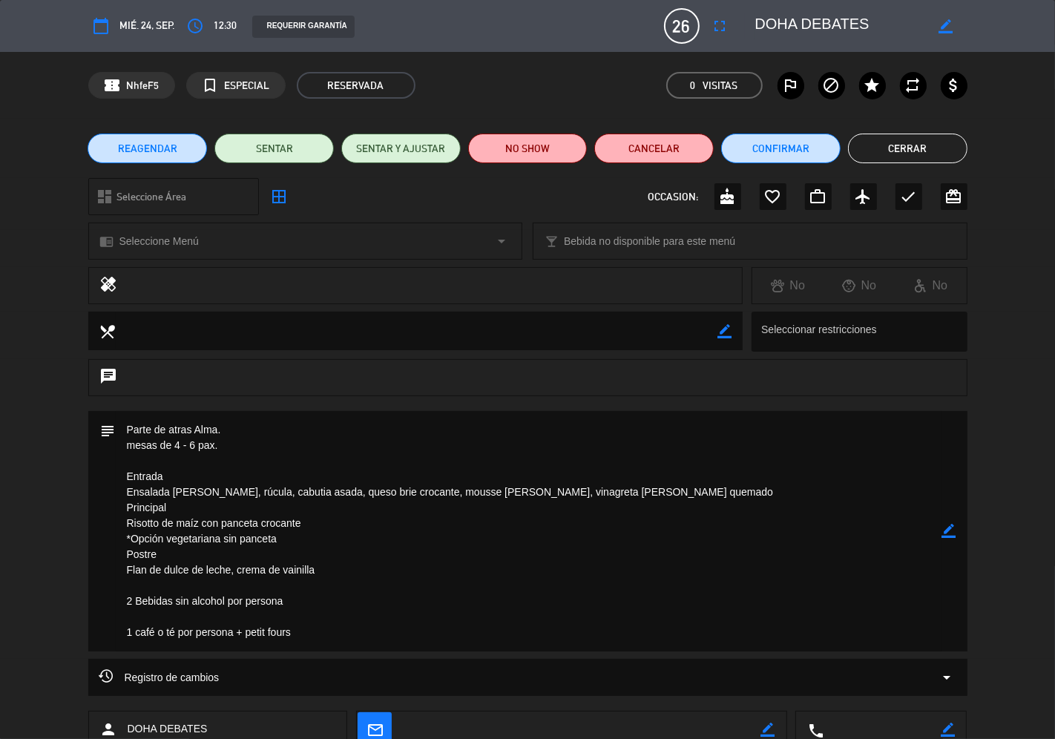
click at [946, 534] on icon "border_color" at bounding box center [949, 531] width 14 height 14
click at [122, 426] on textarea at bounding box center [529, 531] width 827 height 240
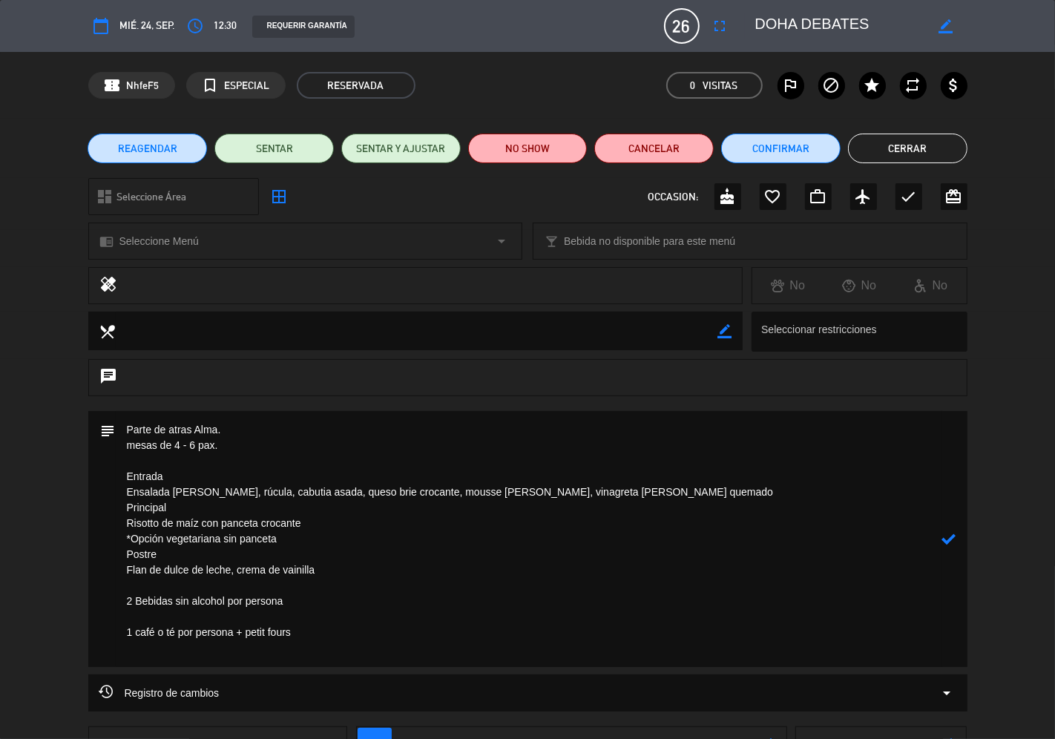
click at [142, 425] on textarea at bounding box center [529, 539] width 827 height 256
click at [119, 444] on textarea at bounding box center [529, 539] width 827 height 256
type textarea "Parte de atras Alma. mesas de 4 - 6 pax. Entrada Ensalada [PERSON_NAME], rúcula…"
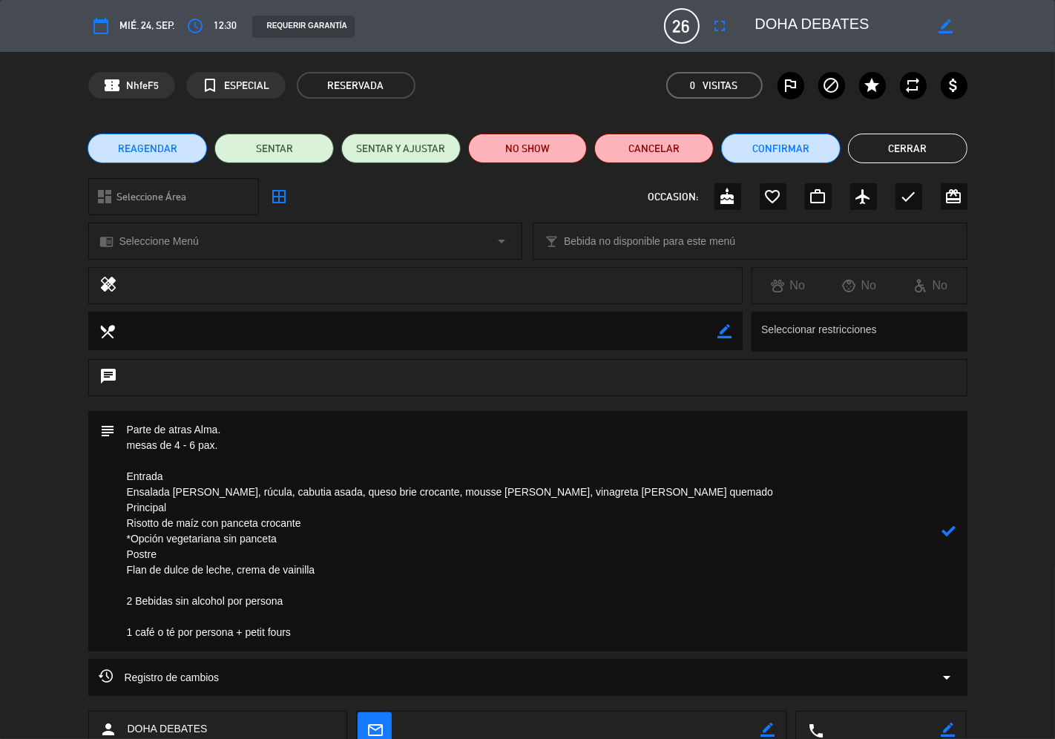
click at [947, 531] on icon at bounding box center [949, 531] width 14 height 14
click at [902, 142] on button "Cerrar" at bounding box center [907, 149] width 119 height 30
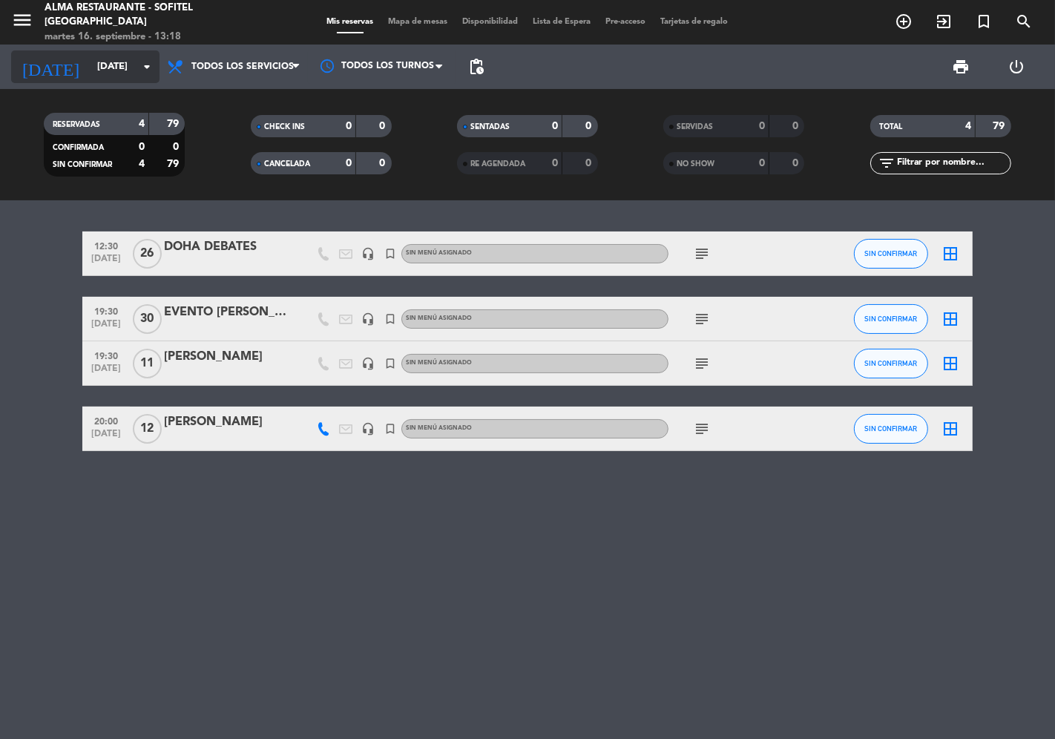
click at [101, 74] on input "[DATE]" at bounding box center [154, 66] width 129 height 27
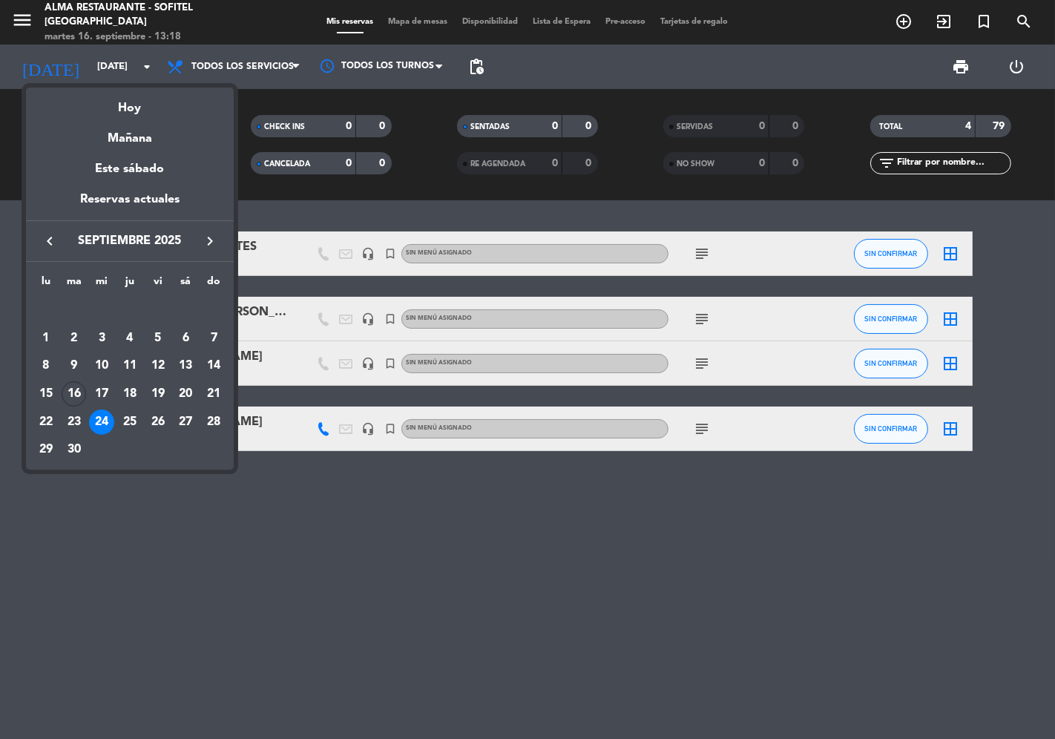
click at [215, 241] on icon "keyboard_arrow_right" at bounding box center [210, 241] width 18 height 18
click at [160, 338] on div "3" at bounding box center [157, 338] width 25 height 25
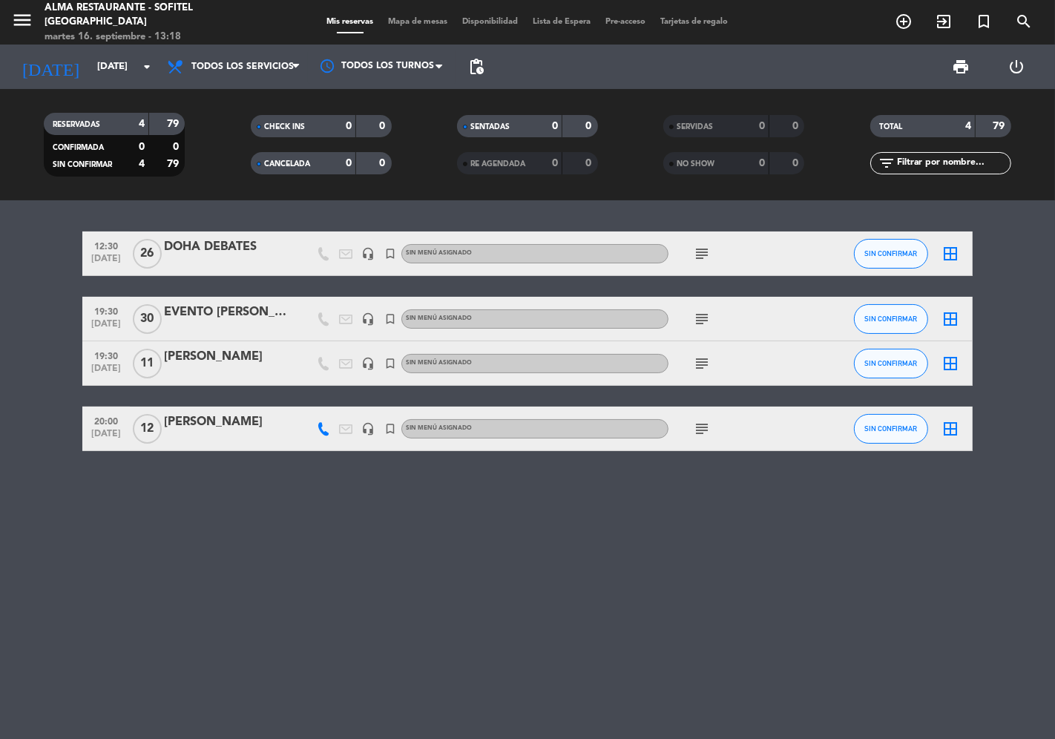
type input "[DATE]"
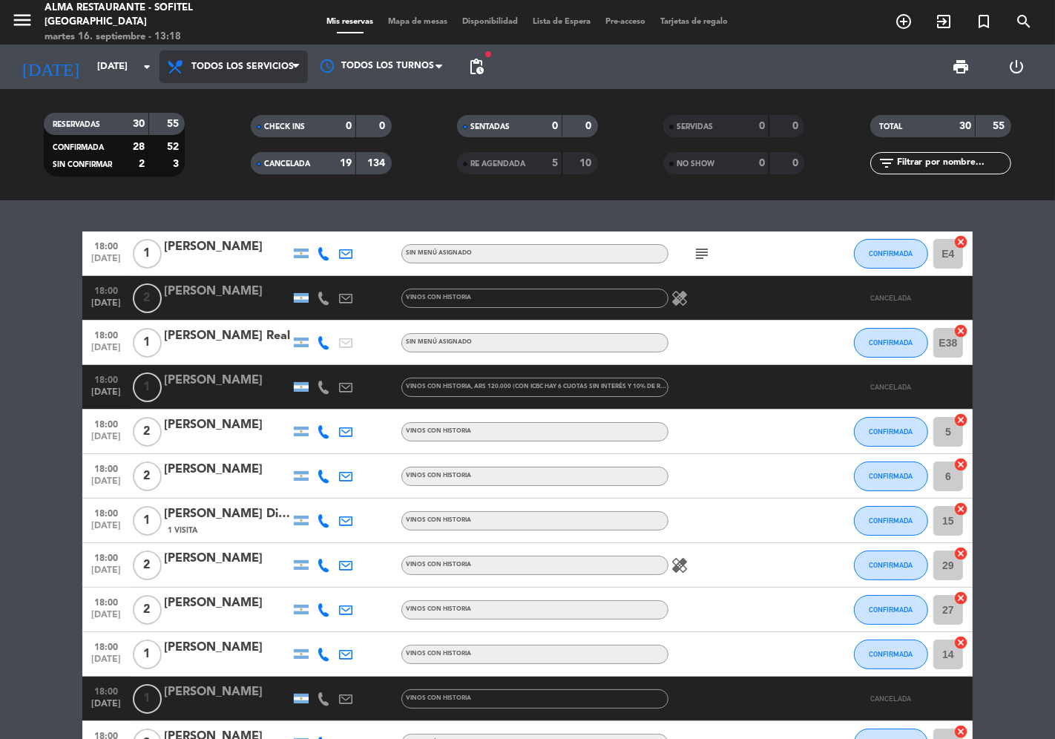
click at [246, 65] on span "Todos los servicios" at bounding box center [242, 67] width 102 height 10
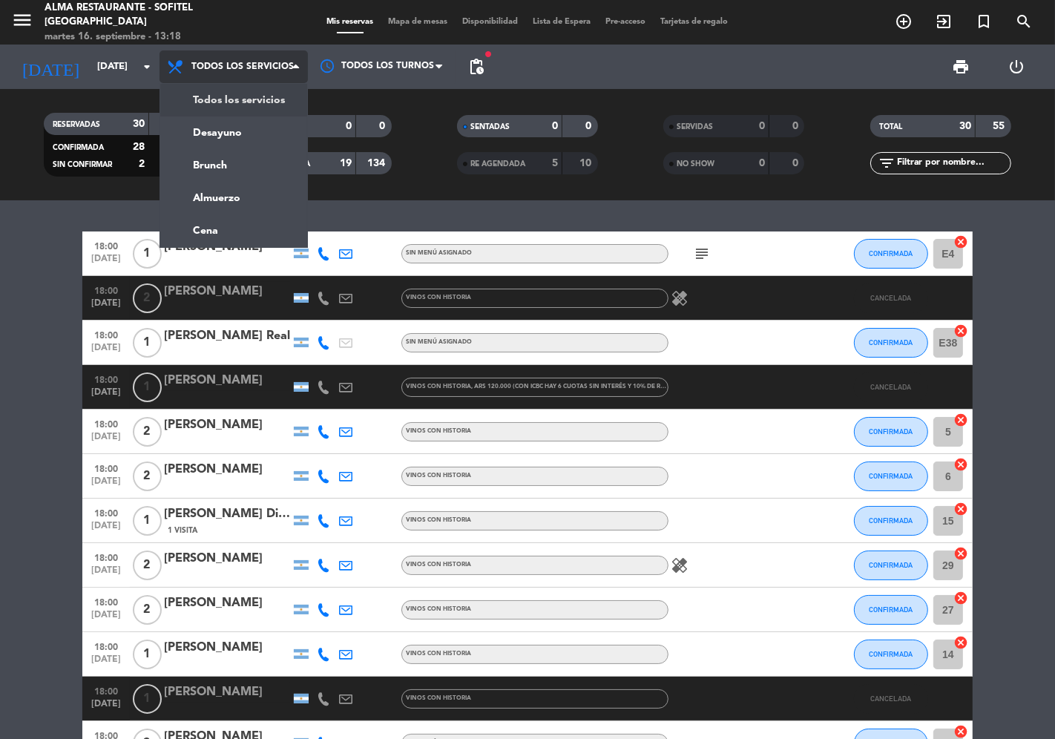
click at [245, 93] on div "menu Alma restaurante - Sofitel [GEOGRAPHIC_DATA] [DATE] 16. septiembre - 13:18…" at bounding box center [527, 100] width 1055 height 200
